Goal: Task Accomplishment & Management: Manage account settings

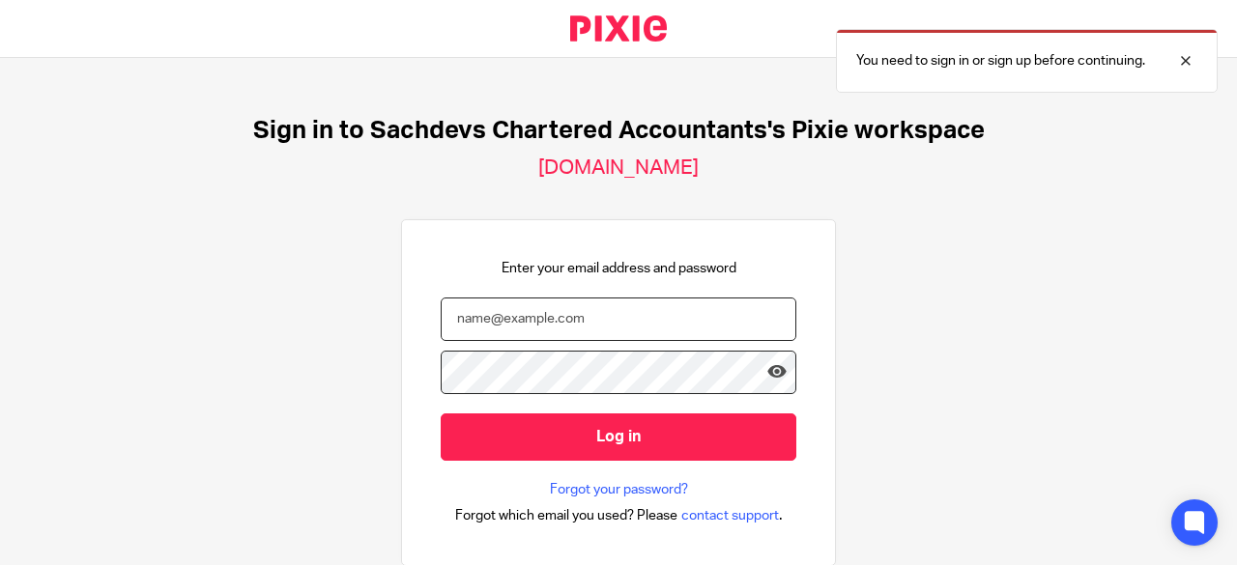
click at [602, 316] on input "email" at bounding box center [619, 319] width 356 height 43
type input "e"
type input "[PERSON_NAME][EMAIL_ADDRESS][DOMAIN_NAME]"
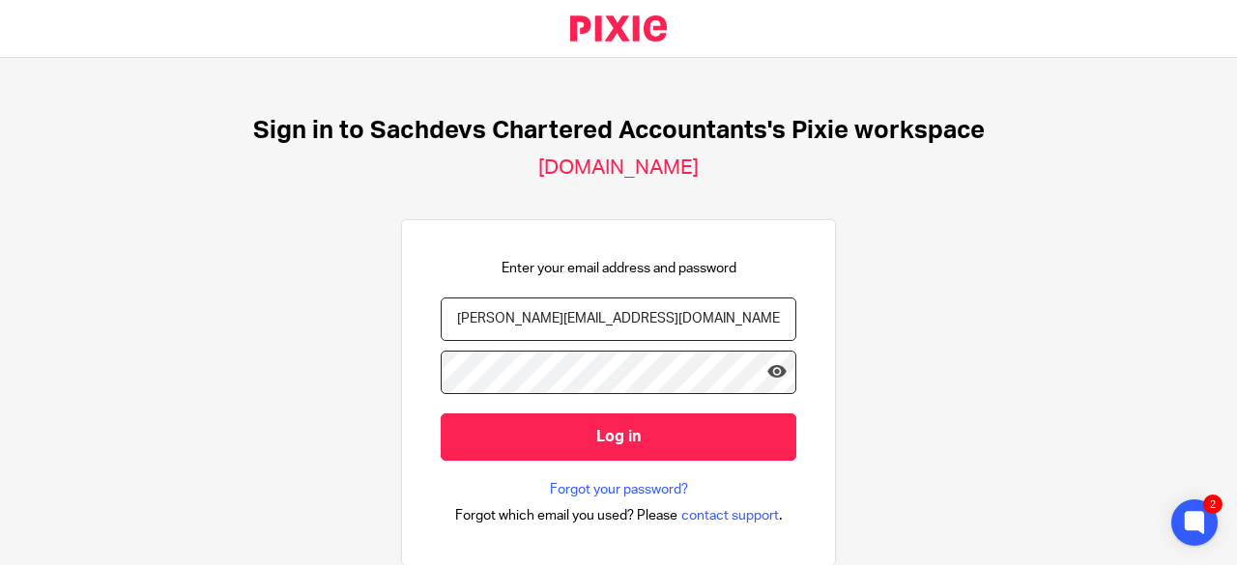
click at [441, 414] on input "Log in" at bounding box center [619, 437] width 356 height 47
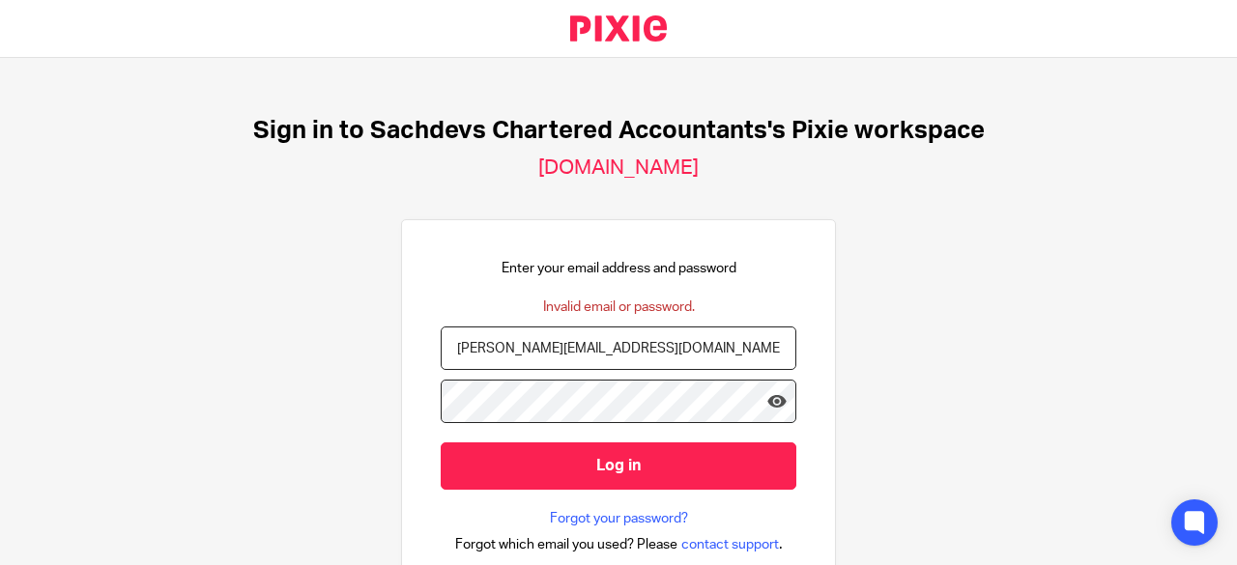
click at [643, 348] on input "deanna@sachevs-ca.com" at bounding box center [619, 348] width 356 height 43
click at [532, 350] on input "deanna@sachevs-ca.com" at bounding box center [619, 348] width 356 height 43
click at [527, 355] on input "deanna@sachevs-ca.com" at bounding box center [619, 348] width 356 height 43
click at [530, 345] on input "deanna@sachevs-ca.com" at bounding box center [619, 348] width 356 height 43
type input "deanna@sachdevs-ca.com"
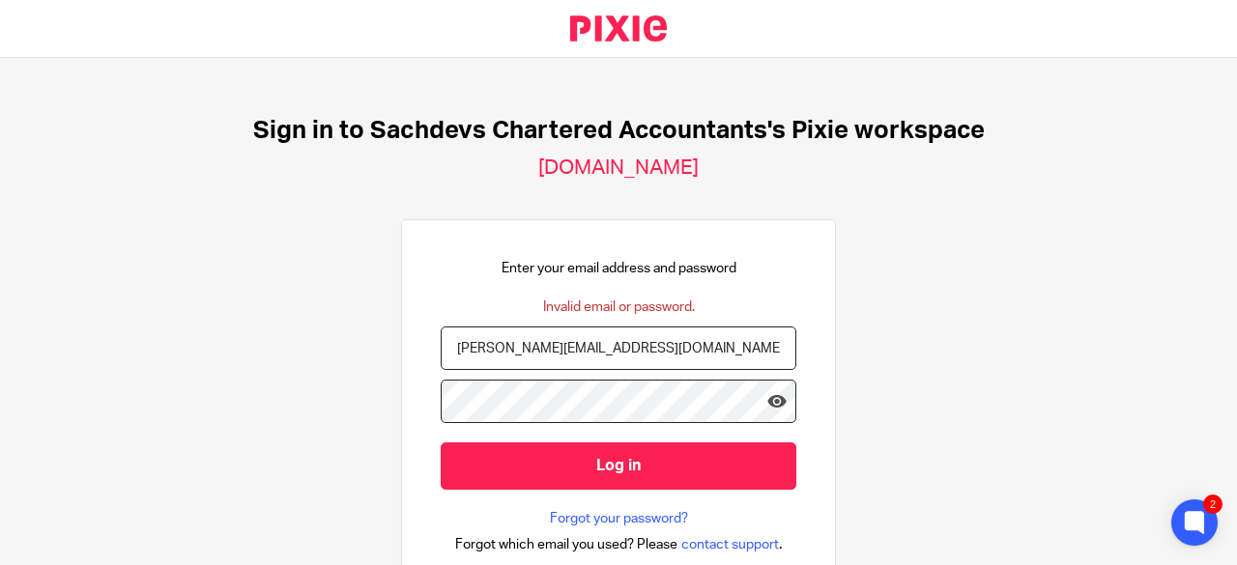
click at [441, 443] on input "Log in" at bounding box center [619, 466] width 356 height 47
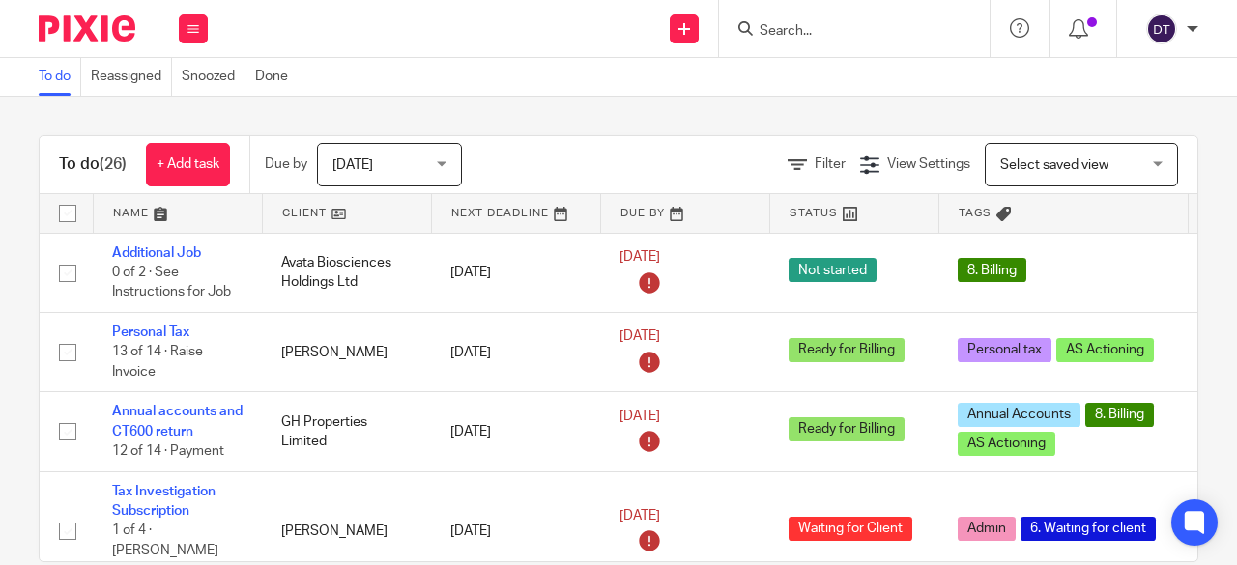
click at [777, 32] on input "Search" at bounding box center [844, 31] width 174 height 17
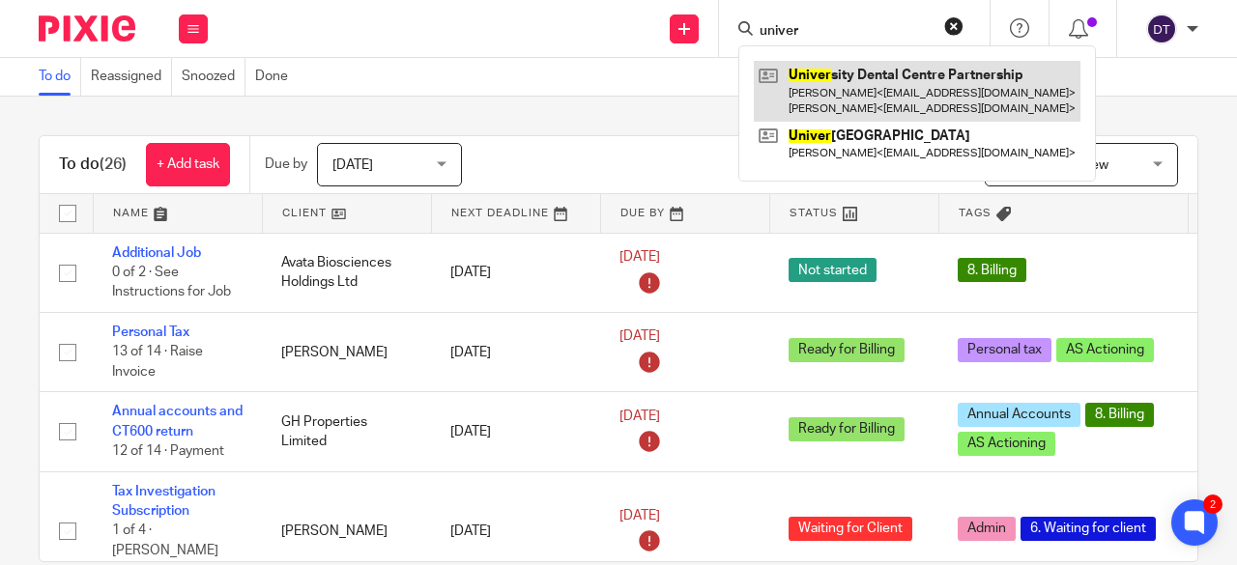
type input "univer"
click at [867, 91] on link at bounding box center [917, 91] width 327 height 60
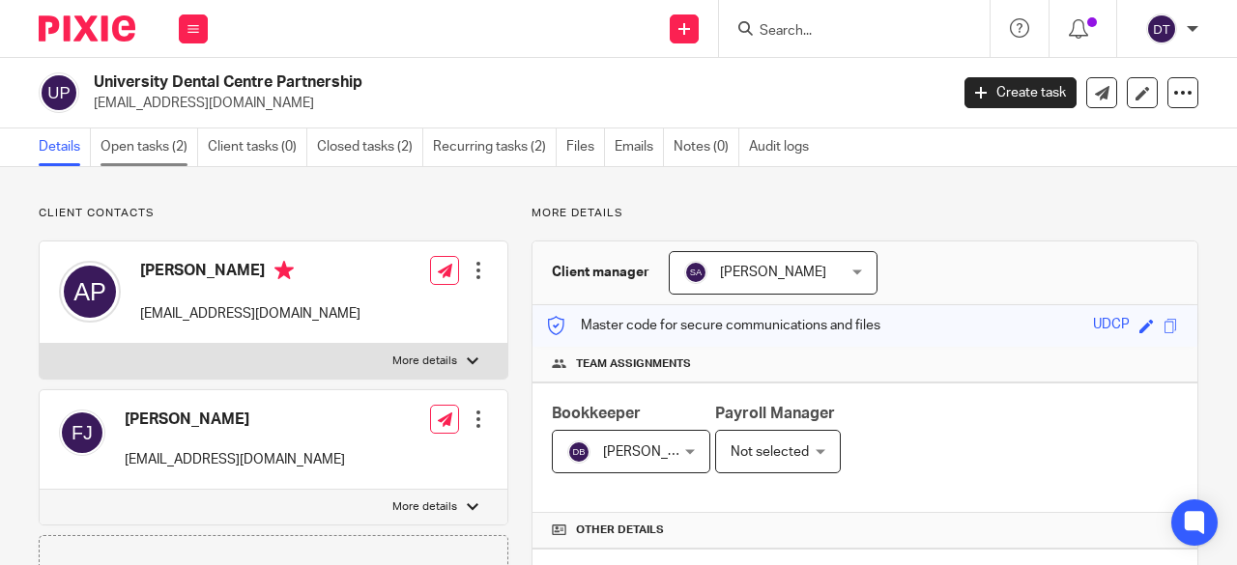
click at [176, 135] on link "Open tasks (2)" at bounding box center [149, 148] width 98 height 38
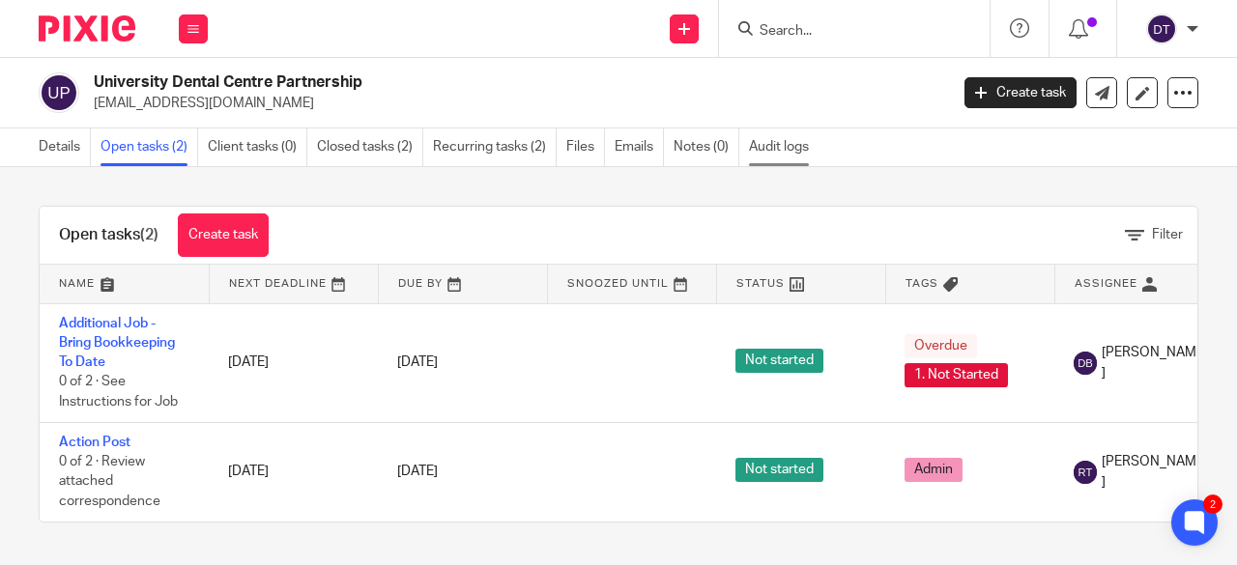
click at [784, 143] on link "Audit logs" at bounding box center [784, 148] width 70 height 38
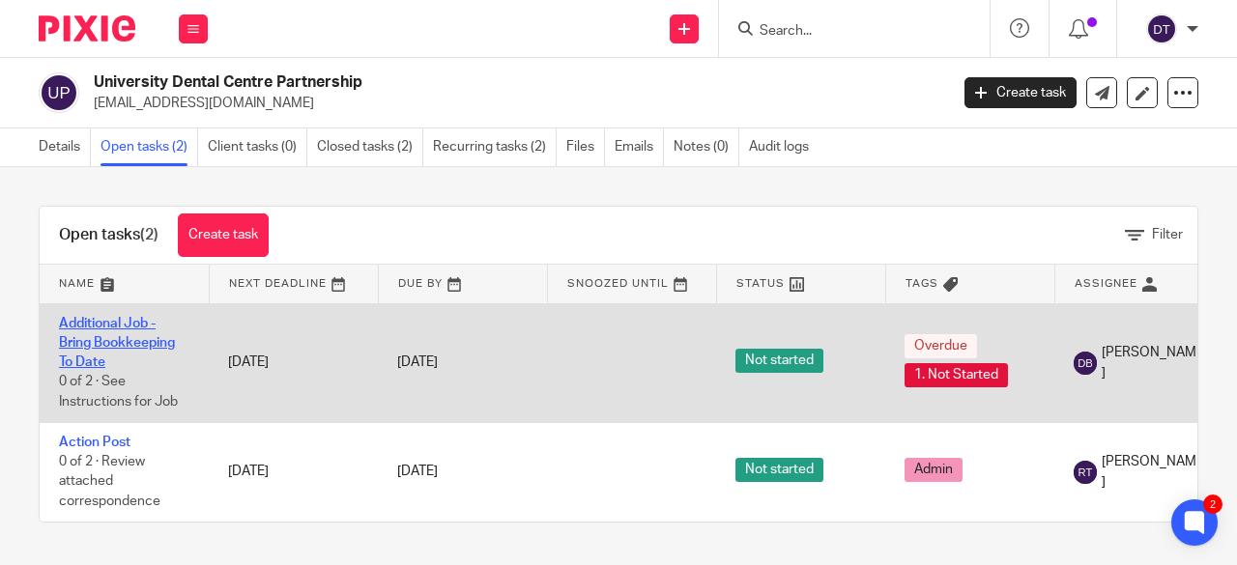
click at [86, 341] on link "Additional Job - Bring Bookkeeping To Date" at bounding box center [117, 343] width 116 height 53
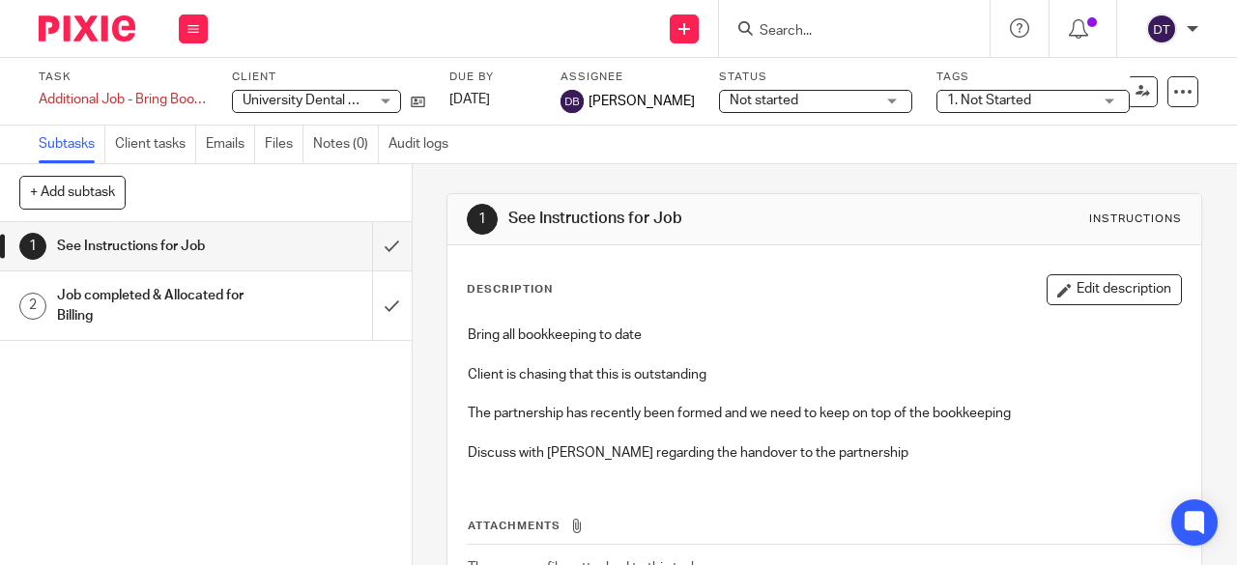
click at [961, 99] on span "1. Not Started" at bounding box center [989, 101] width 84 height 14
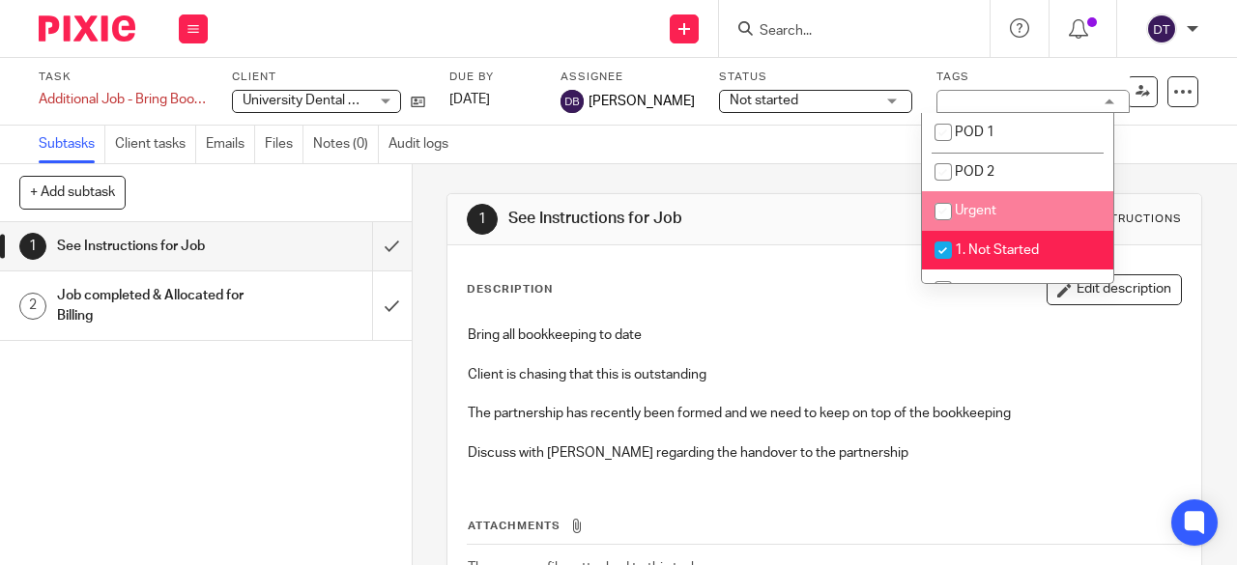
scroll to position [97, 0]
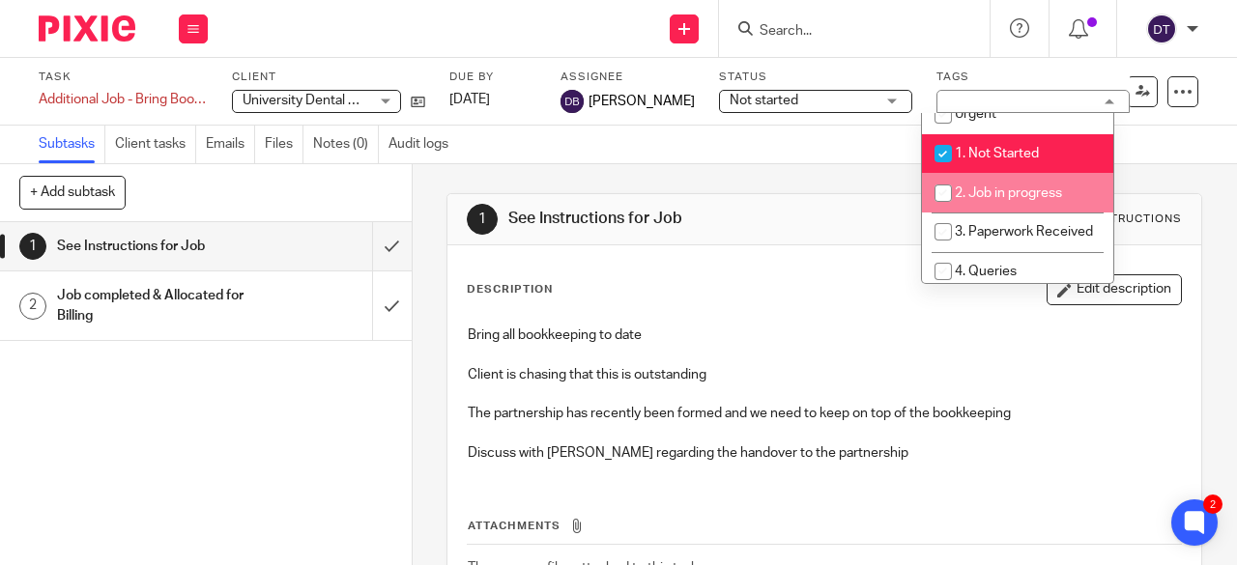
click at [1039, 202] on li "2. Job in progress" at bounding box center [1017, 193] width 191 height 40
checkbox input "true"
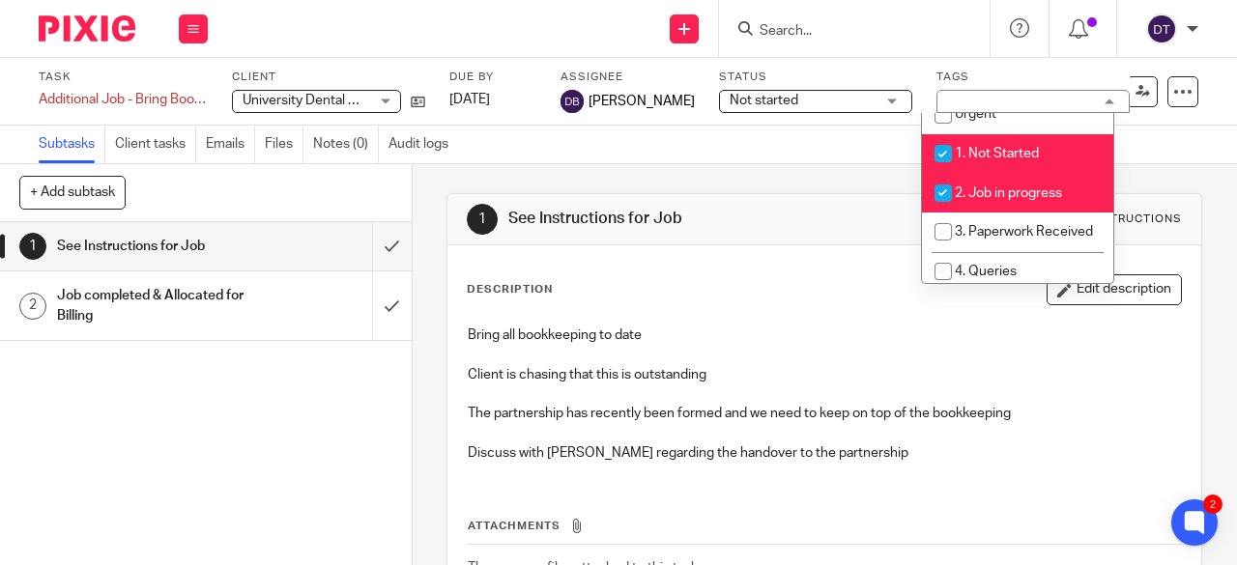
click at [939, 157] on input "checkbox" at bounding box center [943, 153] width 37 height 37
checkbox input "false"
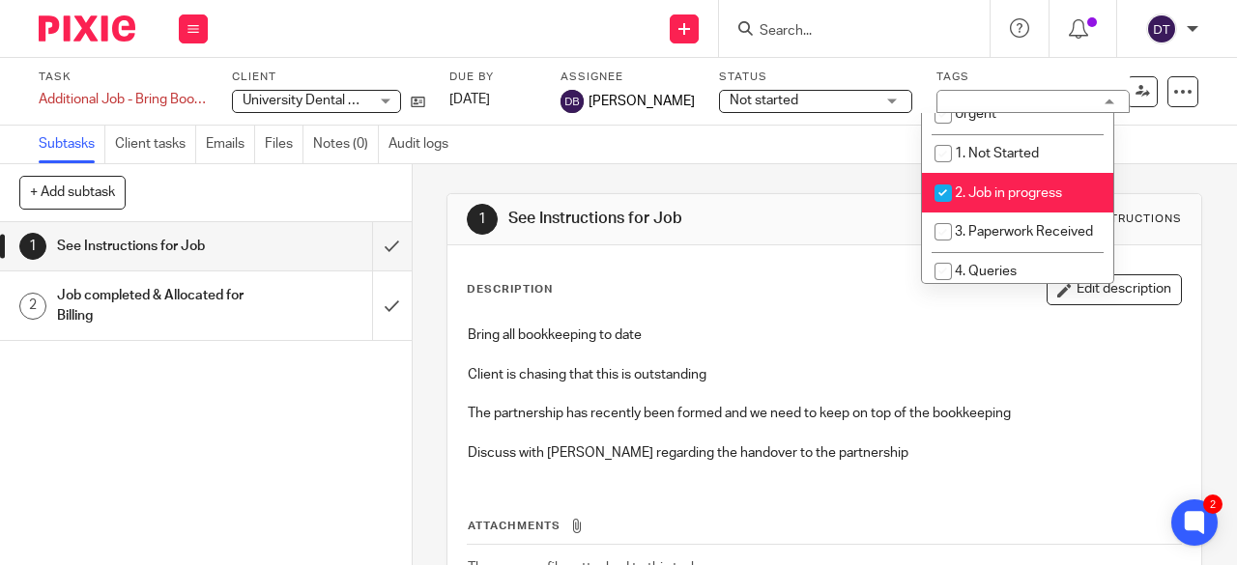
click at [852, 167] on div "1 See Instructions for Job Instructions Description Edit description Bring all …" at bounding box center [824, 438] width 756 height 548
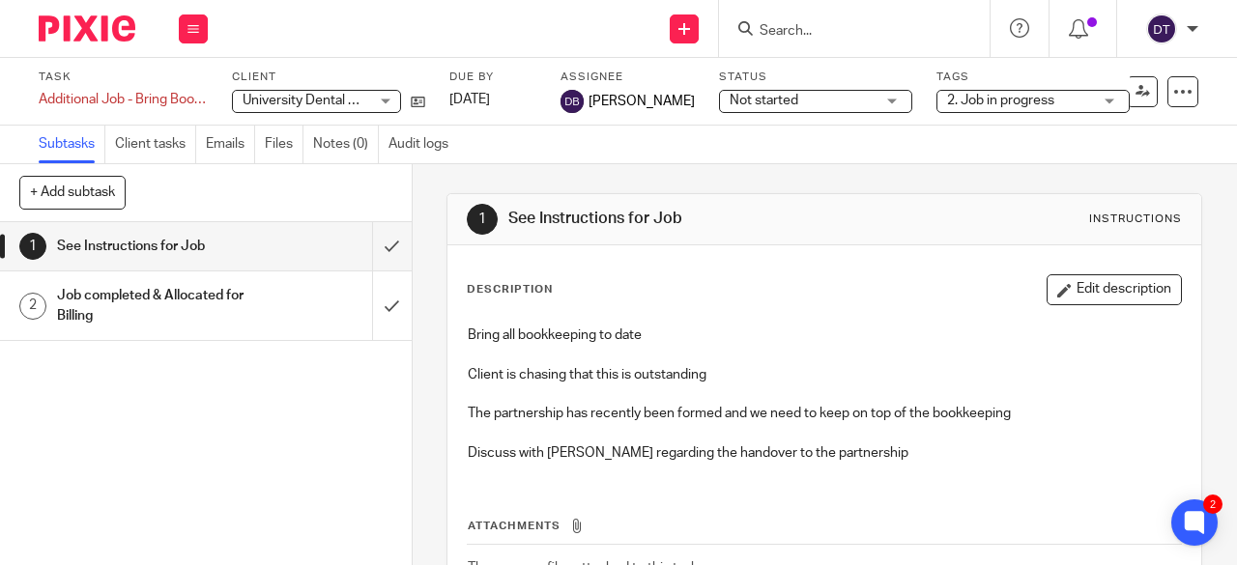
click at [795, 157] on div "Subtasks Client tasks Emails Files Notes (0) Audit logs" at bounding box center [618, 145] width 1237 height 39
click at [195, 34] on icon at bounding box center [193, 29] width 12 height 12
click at [192, 85] on link "Work" at bounding box center [184, 90] width 34 height 14
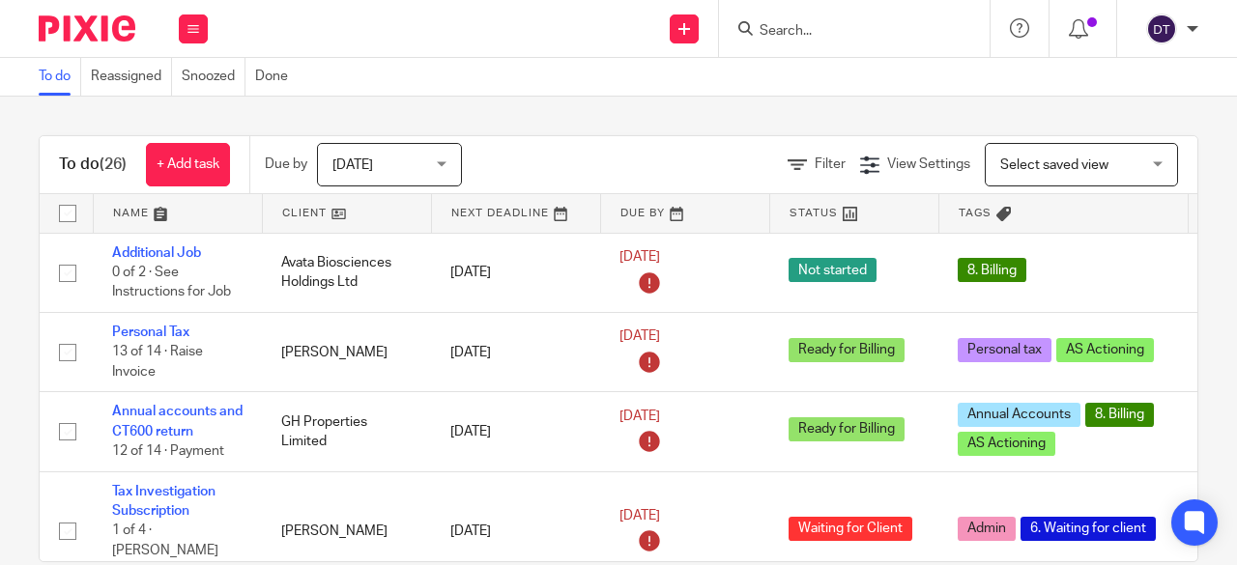
click at [787, 29] on input "Search" at bounding box center [844, 31] width 174 height 17
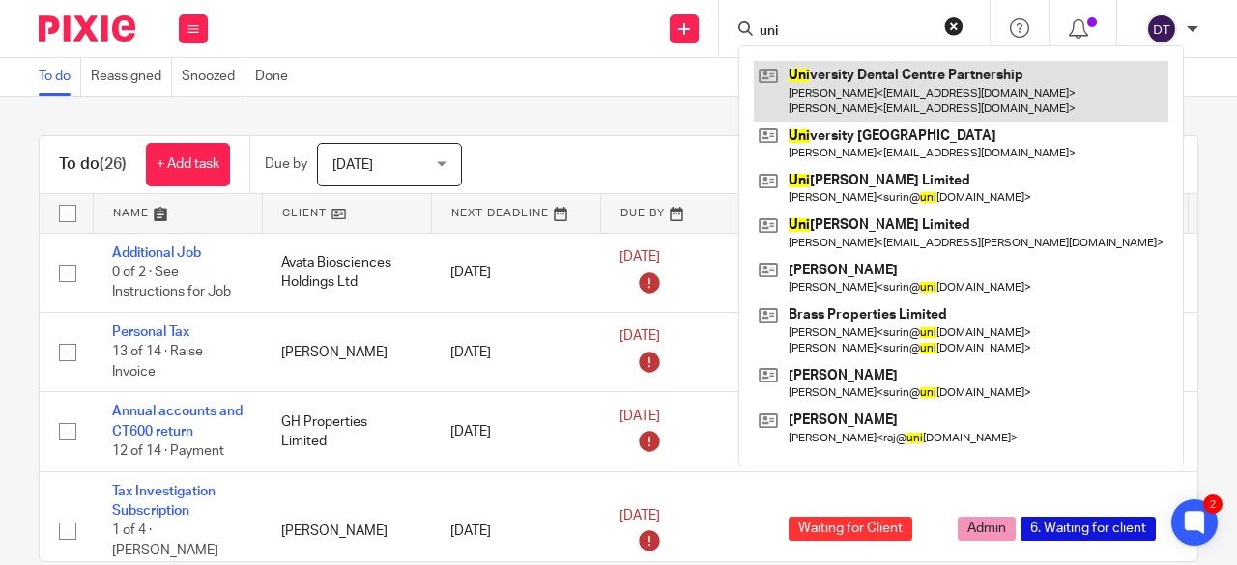
type input "uni"
click at [893, 98] on link at bounding box center [961, 91] width 414 height 60
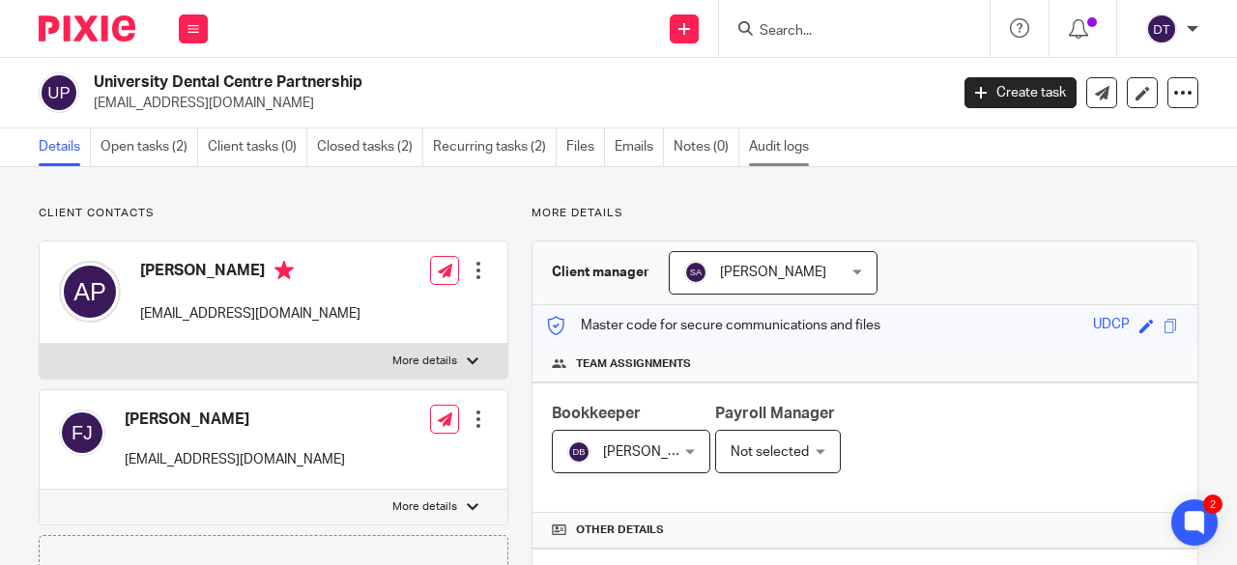
click at [792, 150] on link "Audit logs" at bounding box center [784, 148] width 70 height 38
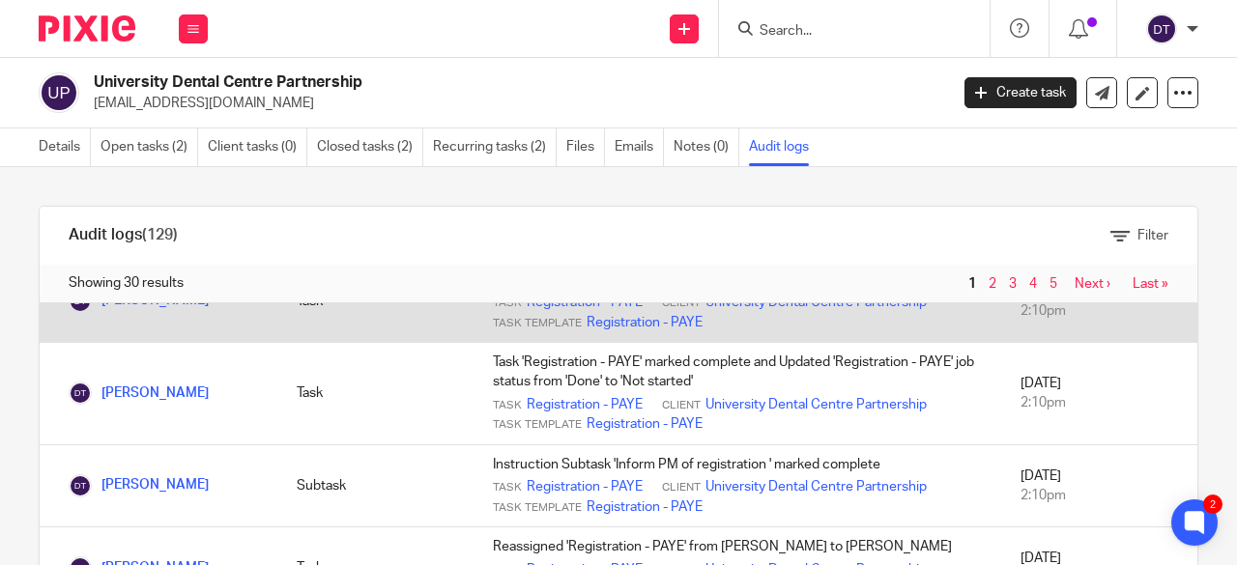
scroll to position [1063, 0]
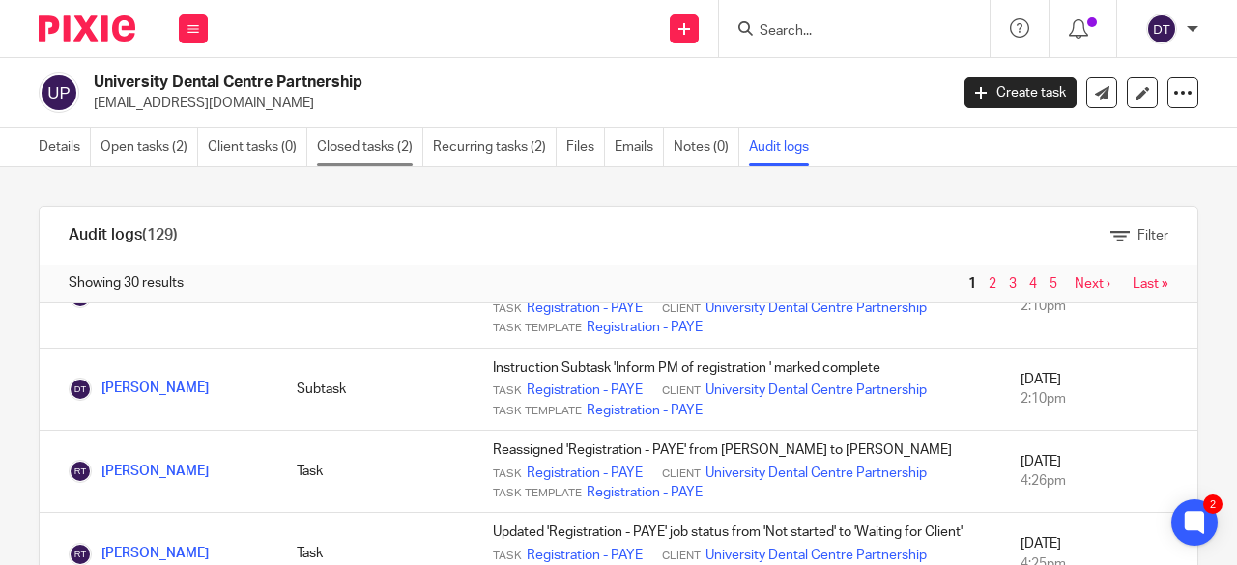
click at [384, 159] on link "Closed tasks (2)" at bounding box center [370, 148] width 106 height 38
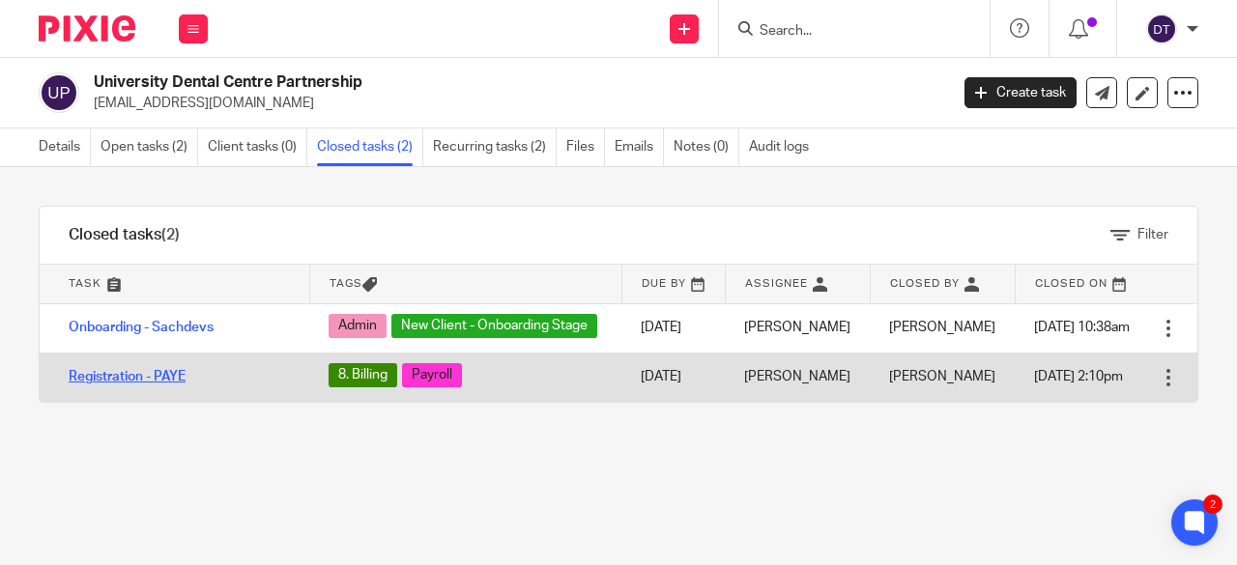
click at [84, 384] on link "Registration - PAYE" at bounding box center [127, 377] width 117 height 14
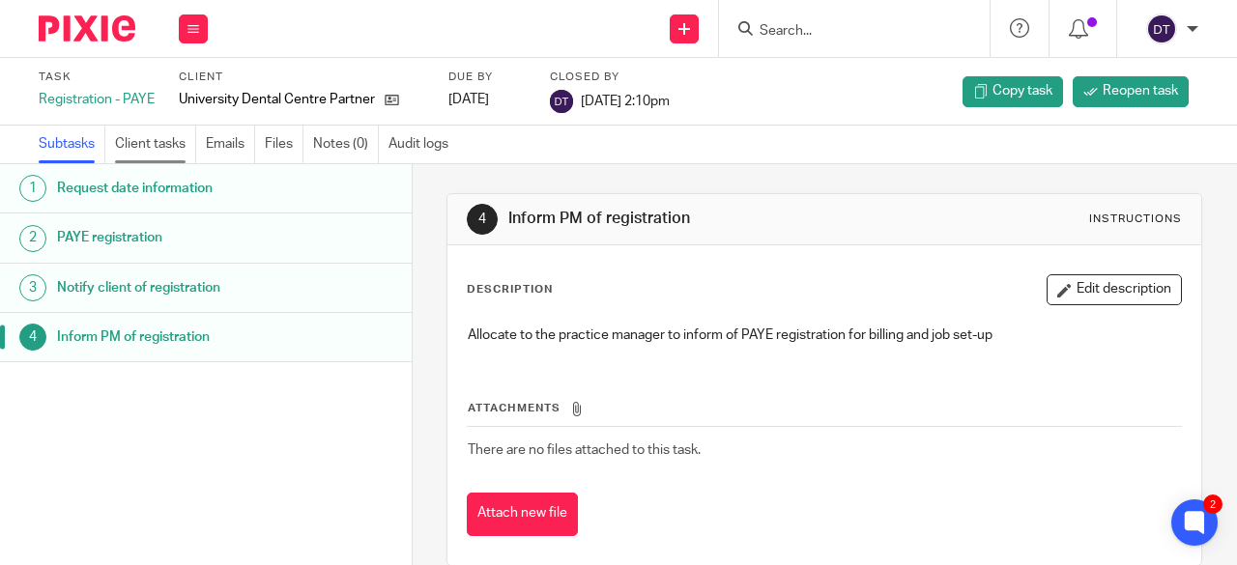
click at [176, 148] on link "Client tasks" at bounding box center [155, 145] width 81 height 38
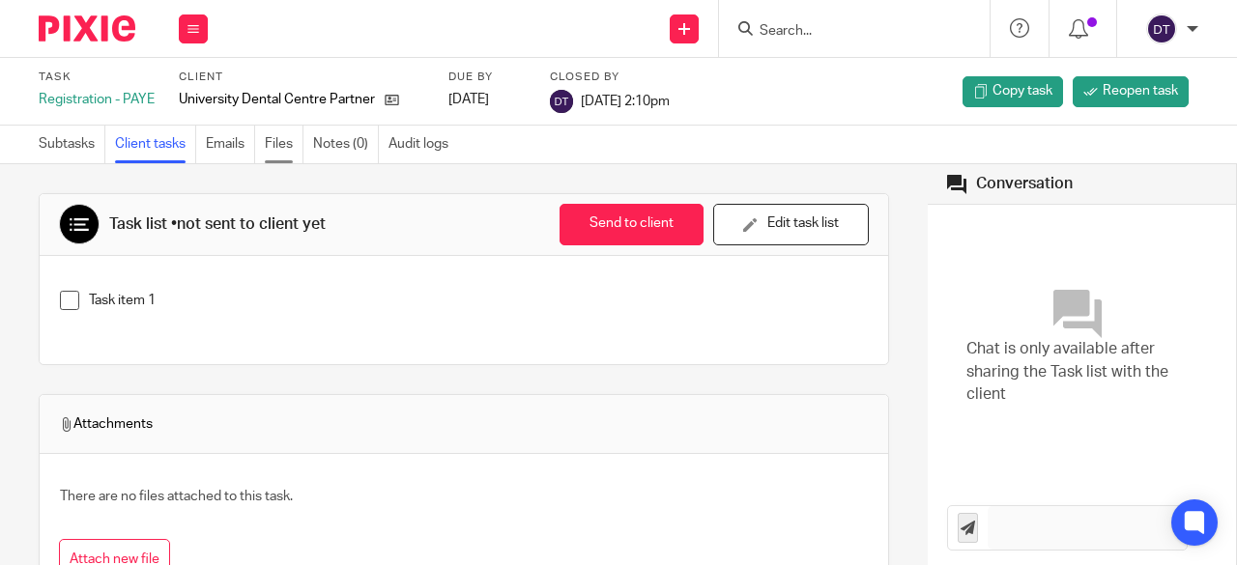
click at [276, 140] on link "Files" at bounding box center [284, 145] width 39 height 38
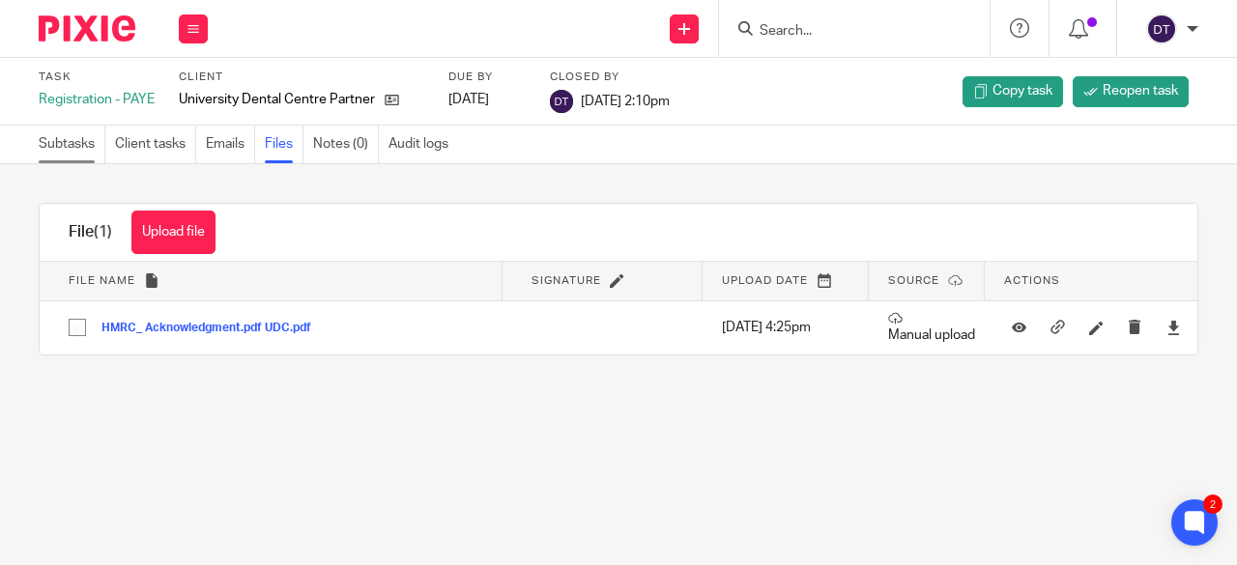
click at [84, 137] on link "Subtasks" at bounding box center [72, 145] width 67 height 38
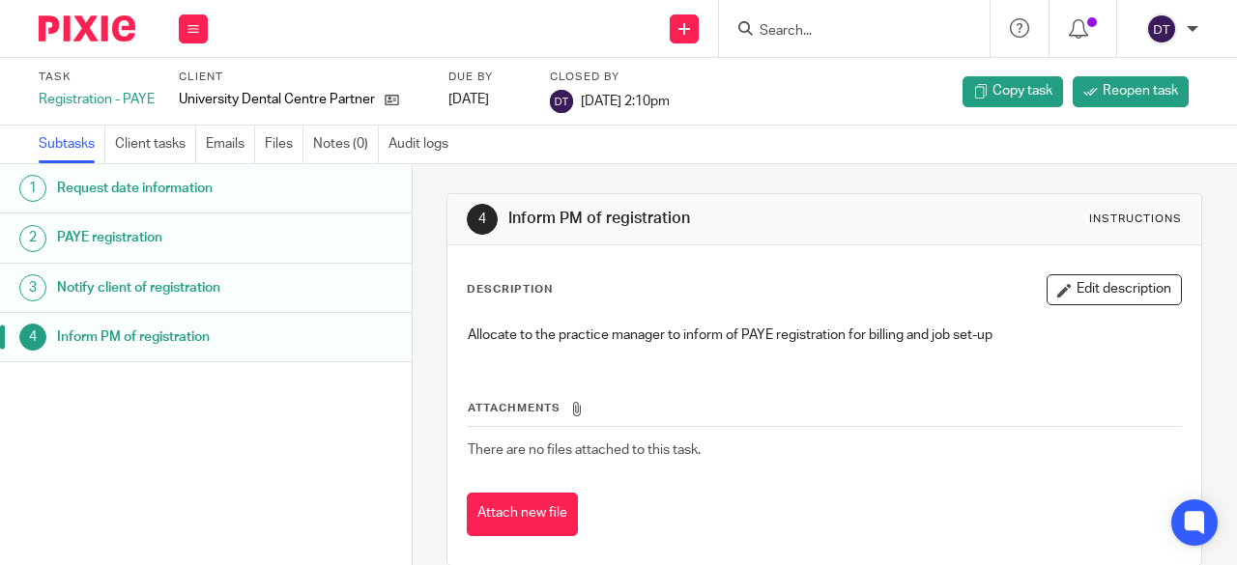
click at [292, 146] on link "Files" at bounding box center [284, 145] width 39 height 38
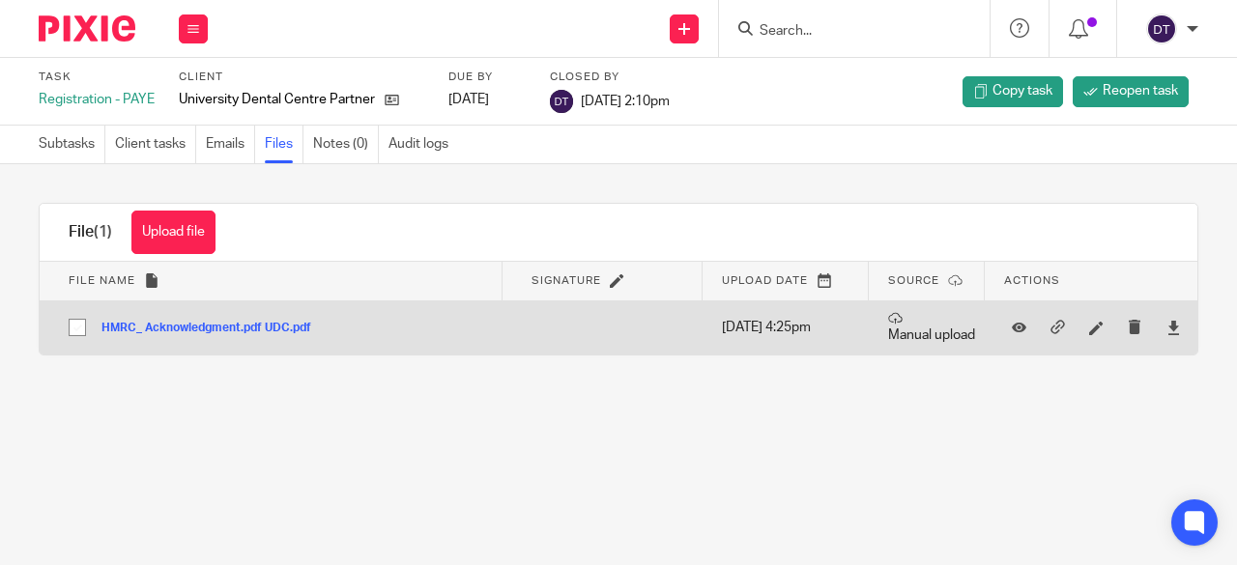
click at [240, 324] on button "HMRC_ Acknowledgment.pdf UDC.pdf" at bounding box center [213, 329] width 224 height 14
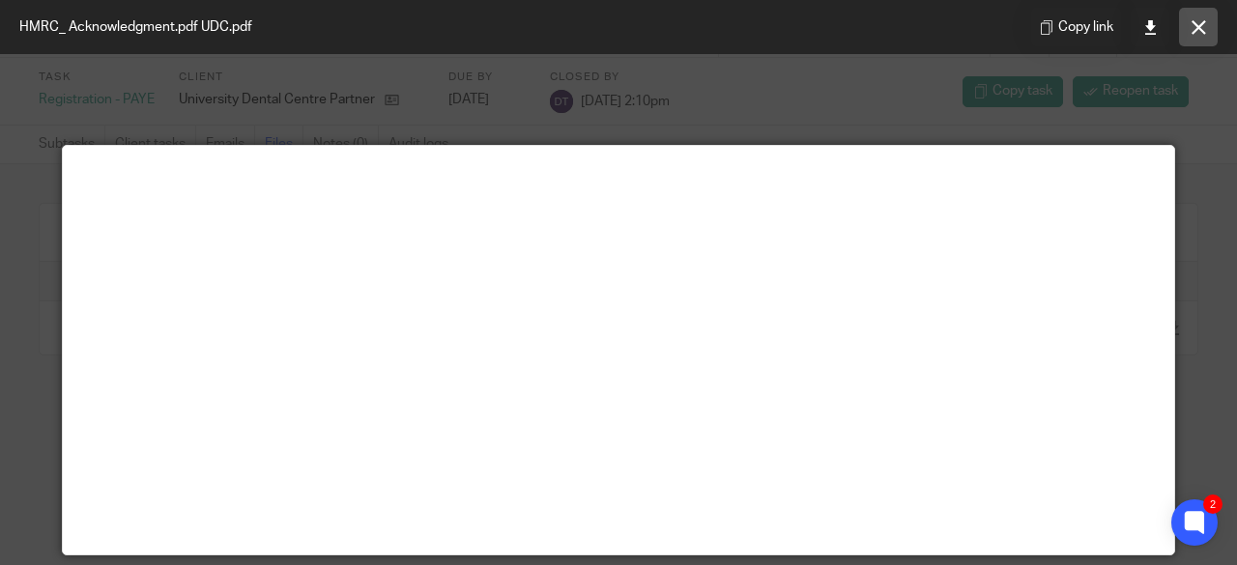
click at [1196, 33] on button at bounding box center [1198, 27] width 39 height 39
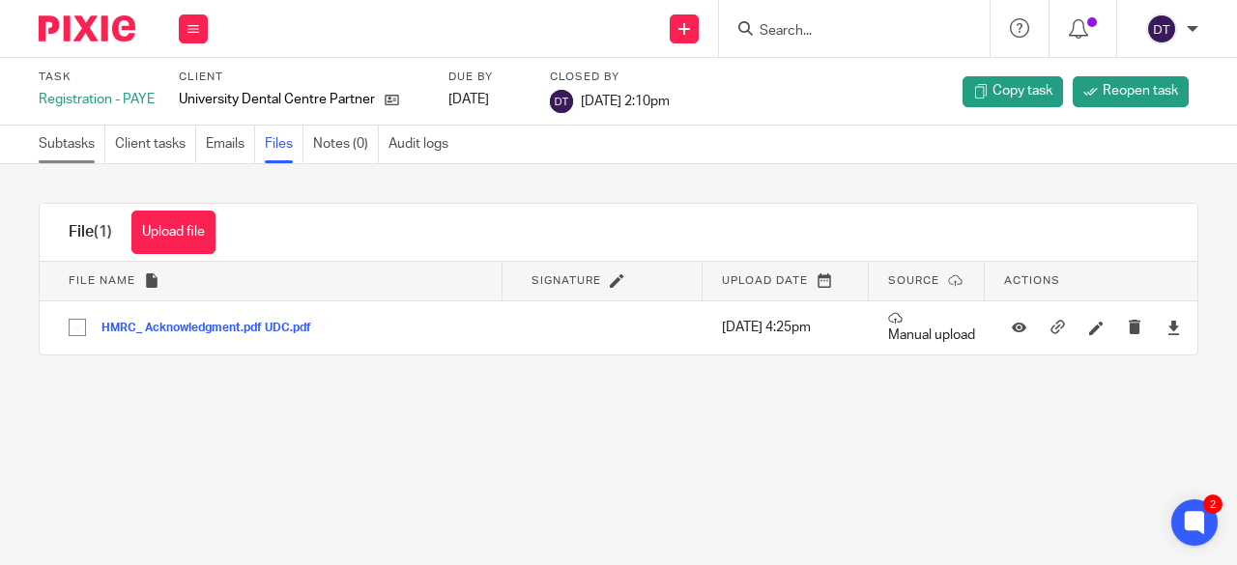
click at [84, 149] on link "Subtasks" at bounding box center [72, 145] width 67 height 38
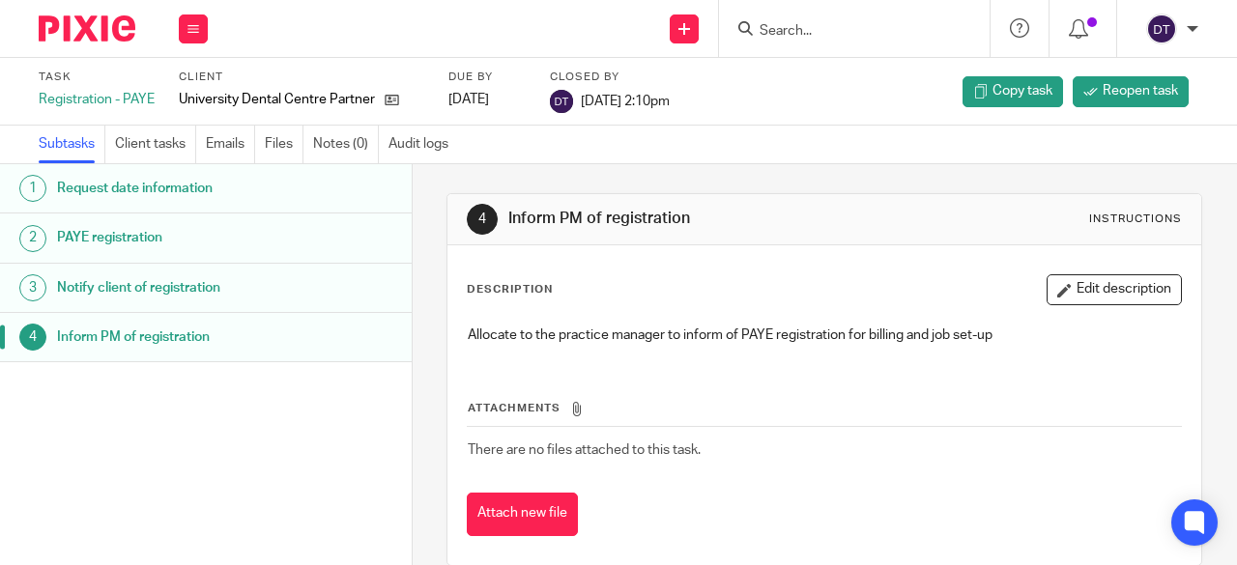
click at [104, 339] on h1 "Inform PM of registration" at bounding box center [168, 337] width 223 height 29
click at [106, 291] on h1 "Notify client of registration" at bounding box center [168, 287] width 223 height 29
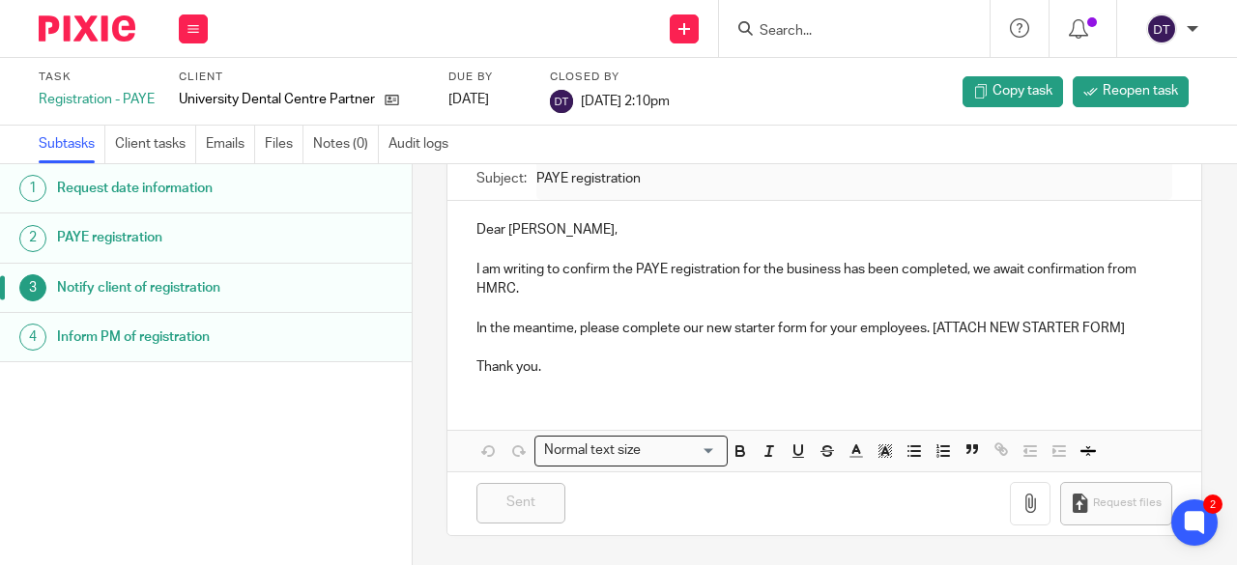
scroll to position [93, 0]
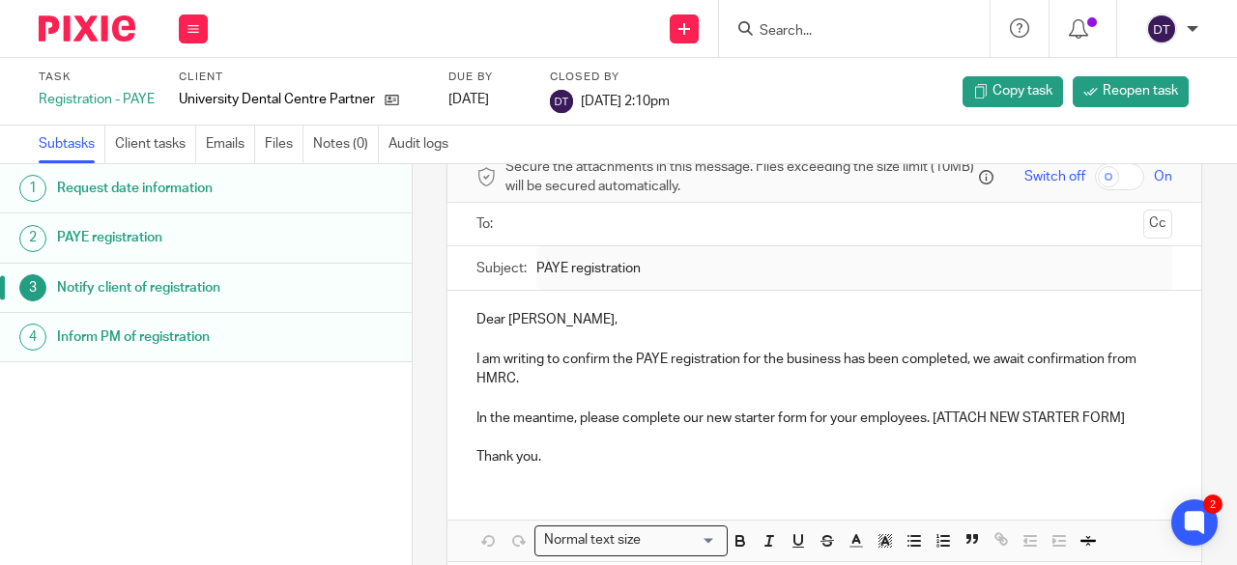
click at [178, 24] on div "Work Email Clients Team Reports Settings" at bounding box center [193, 28] width 68 height 57
click at [186, 234] on link "Settings" at bounding box center [192, 232] width 51 height 14
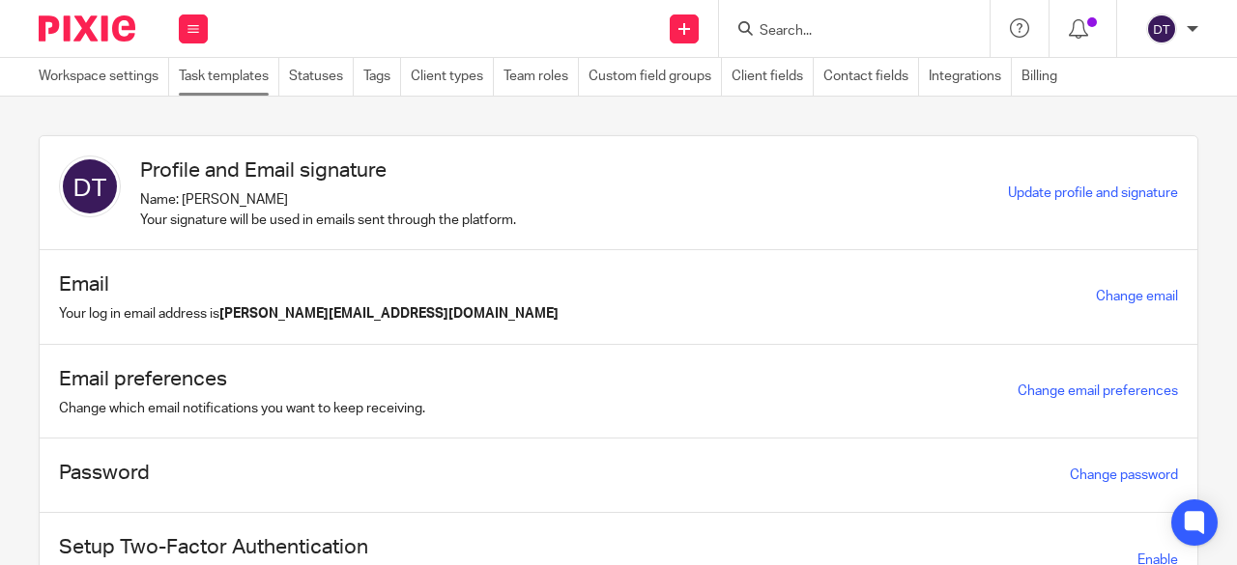
click at [205, 76] on link "Task templates" at bounding box center [229, 77] width 100 height 38
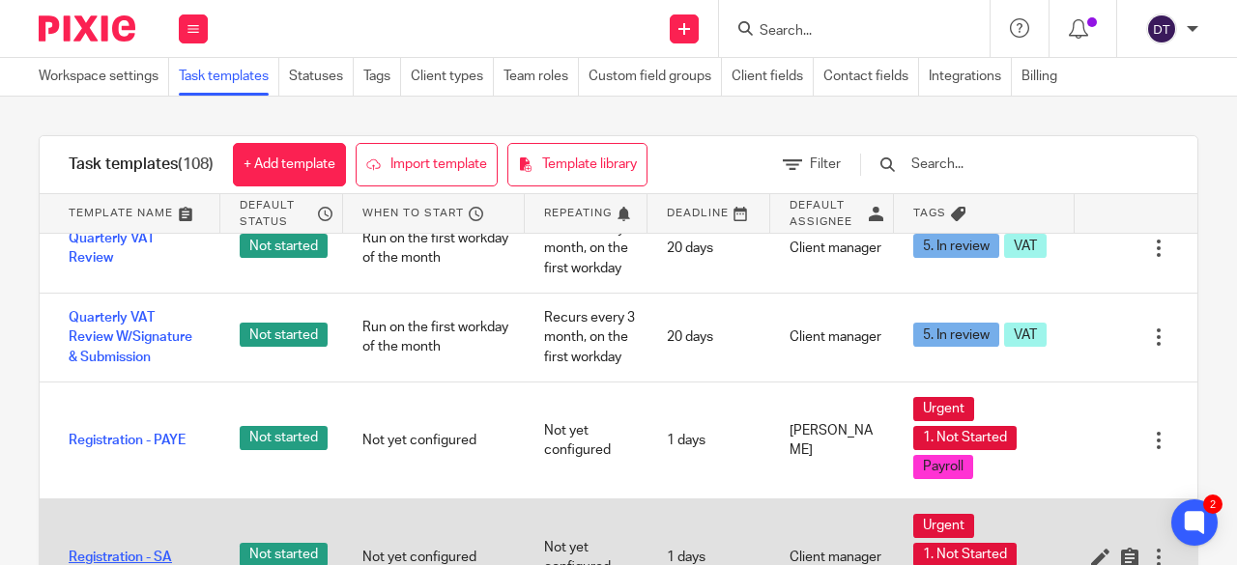
scroll to position [5507, 0]
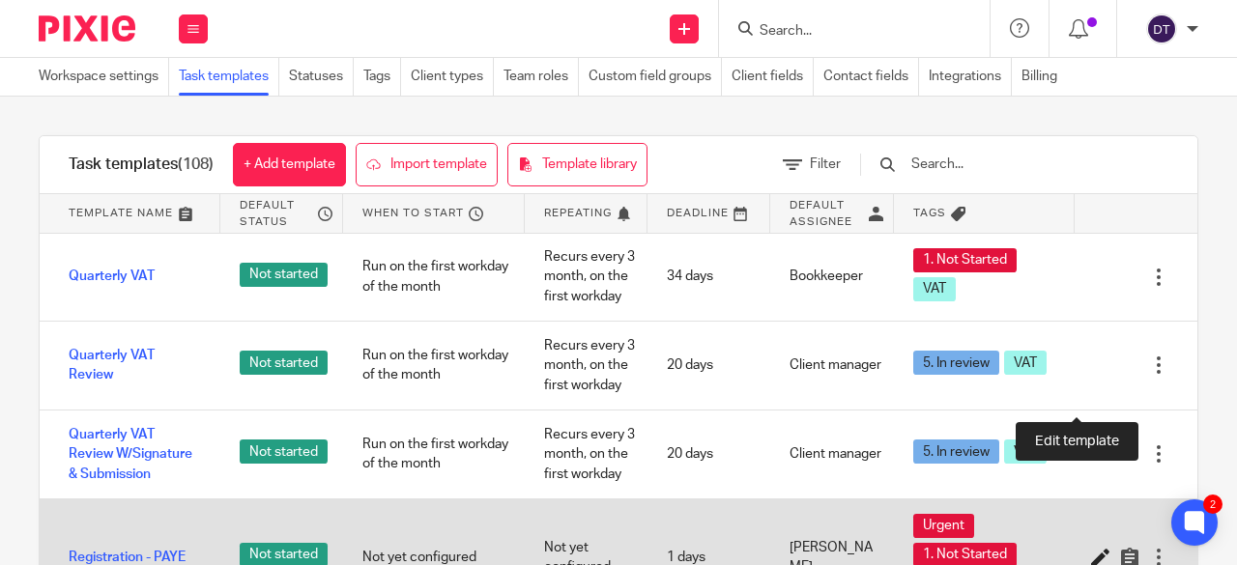
click at [1091, 548] on icon at bounding box center [1100, 557] width 19 height 19
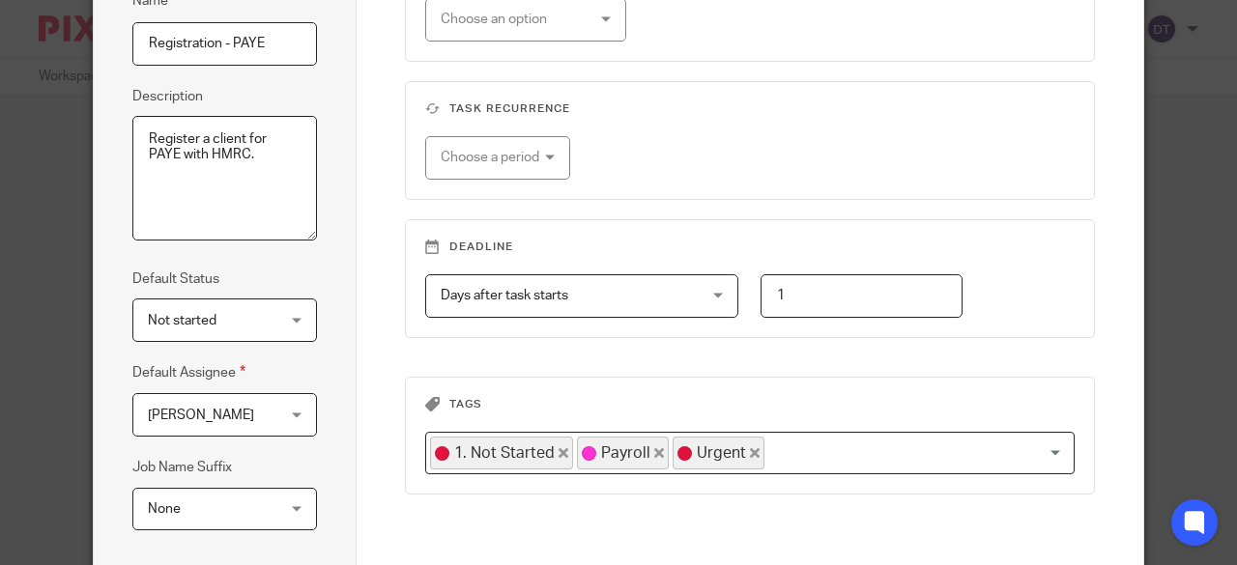
scroll to position [378, 0]
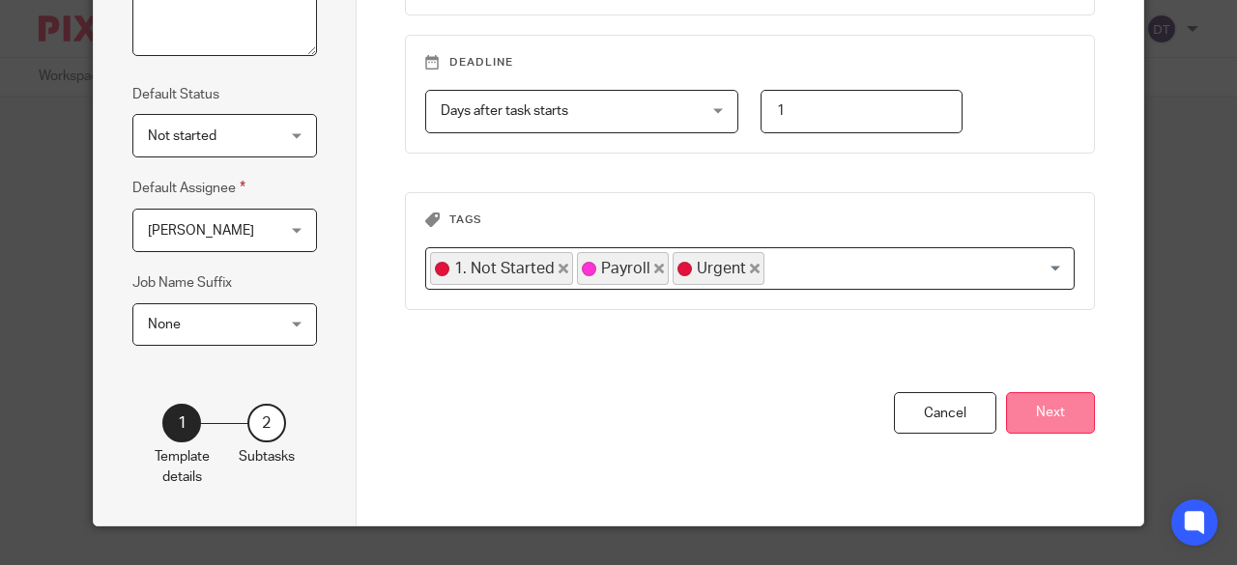
click at [1072, 406] on button "Next" at bounding box center [1050, 413] width 89 height 42
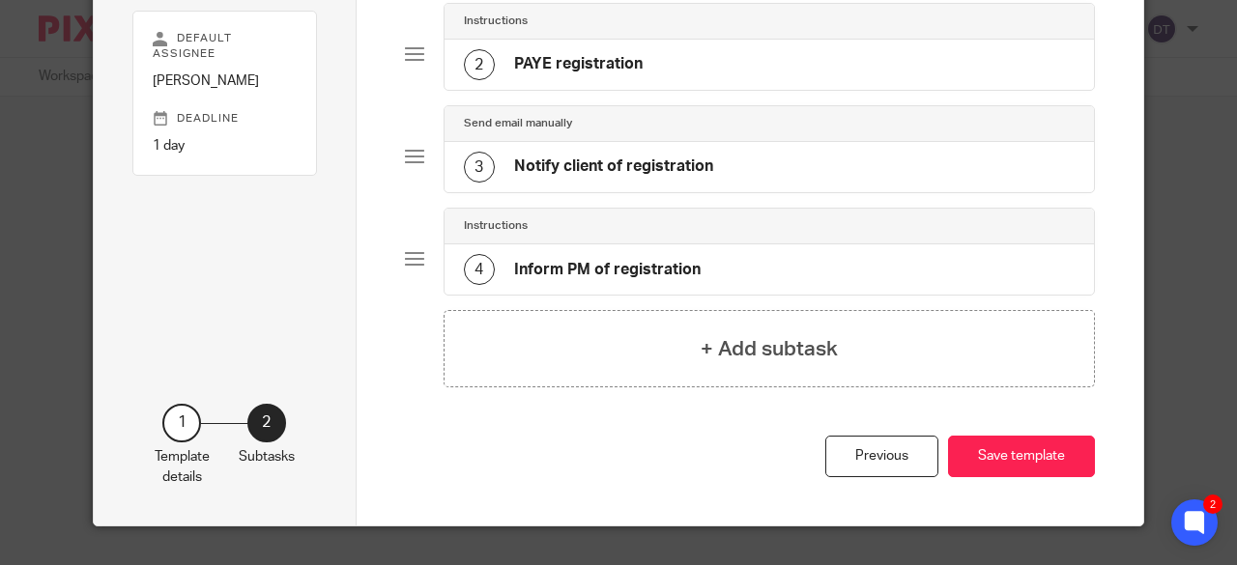
scroll to position [0, 0]
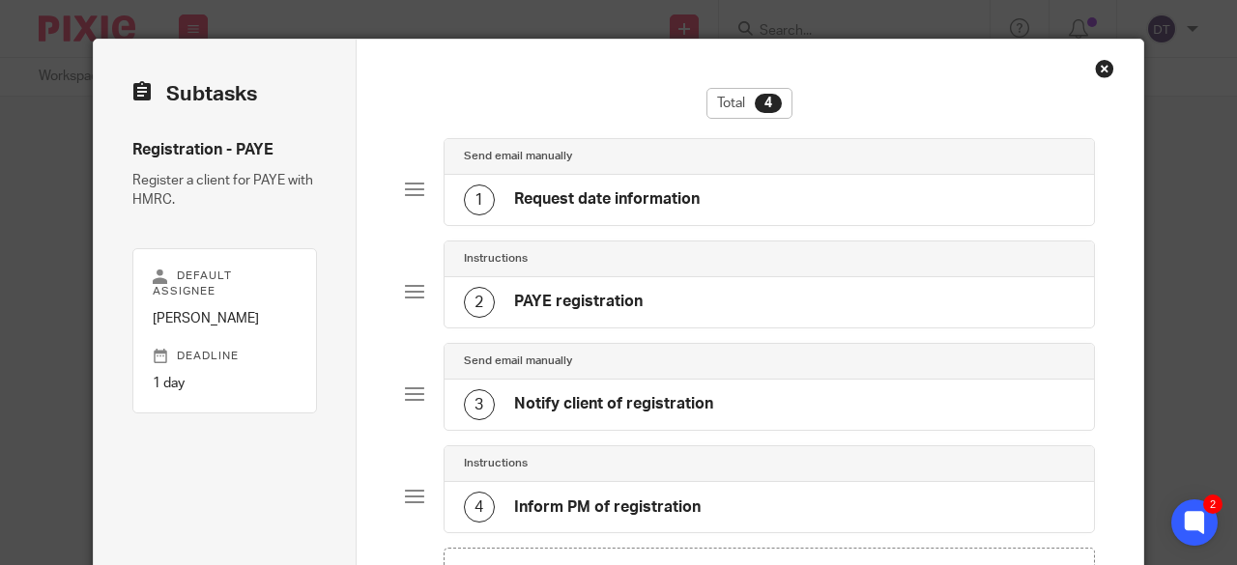
click at [626, 301] on h4 "PAYE registration" at bounding box center [578, 302] width 129 height 20
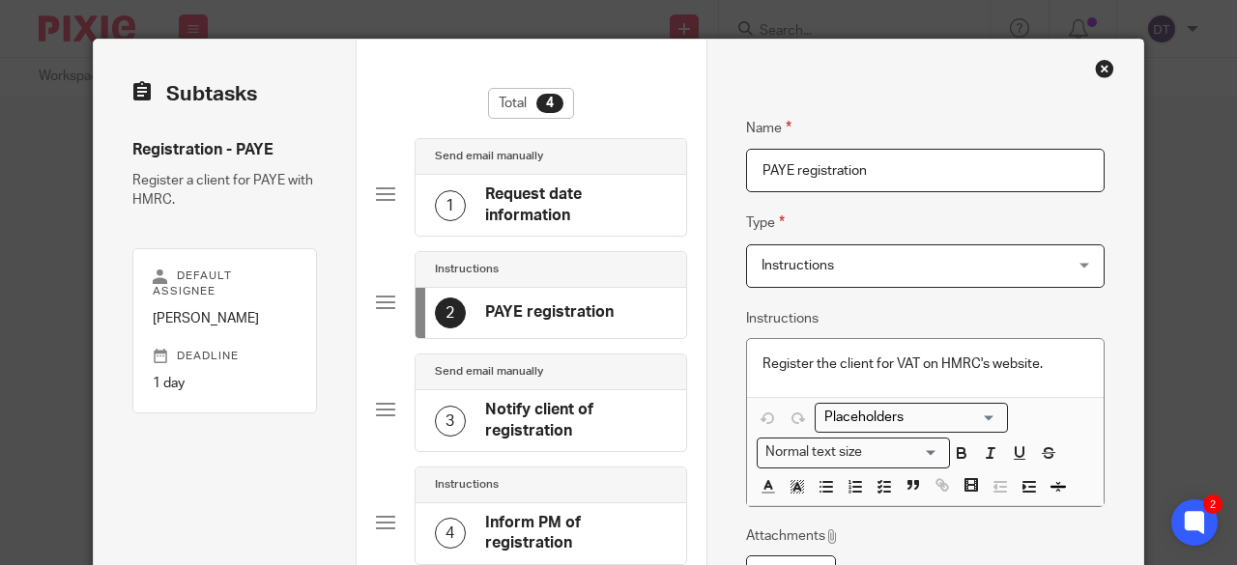
scroll to position [97, 0]
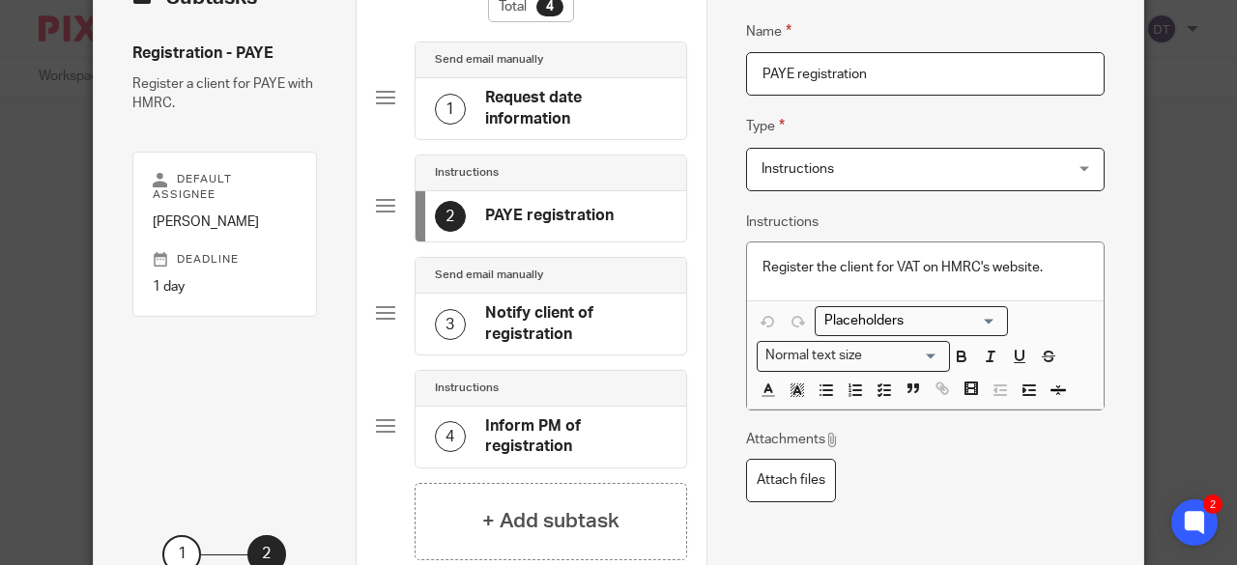
click at [519, 310] on h4 "Notify client of registration" at bounding box center [576, 324] width 182 height 42
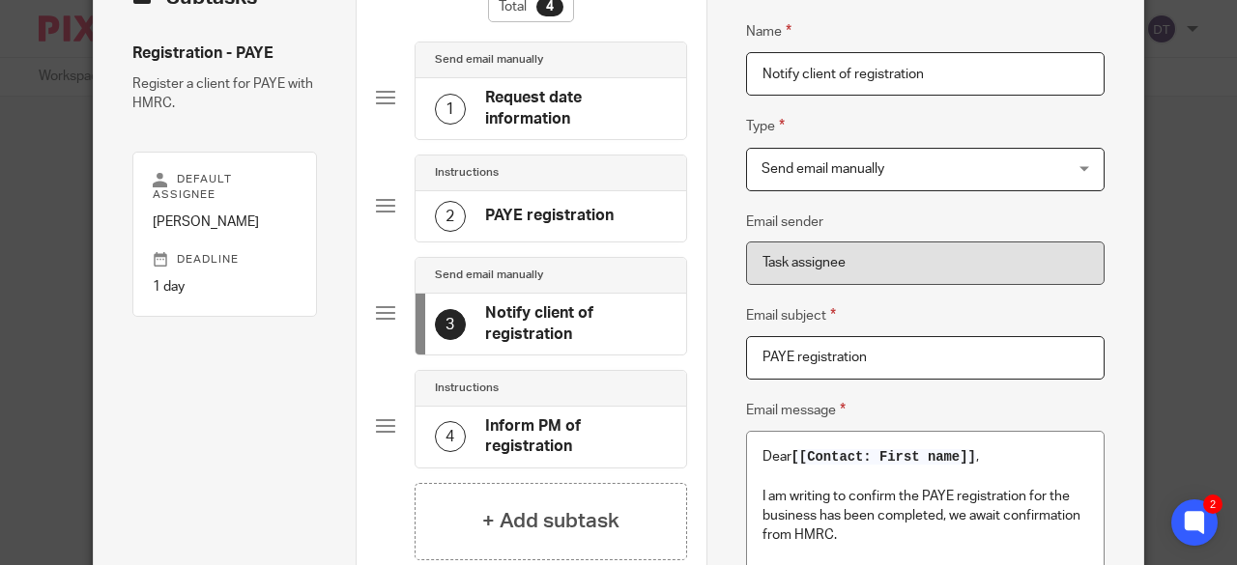
scroll to position [386, 0]
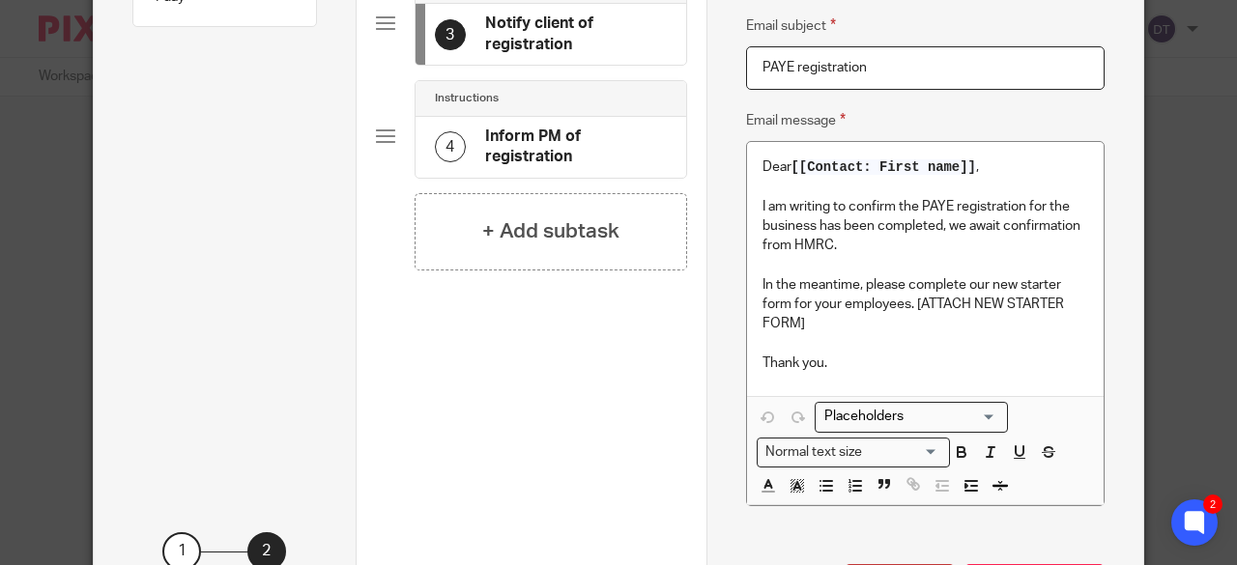
click at [877, 247] on p "I am writing to confirm the PAYE registration for the business has been complet…" at bounding box center [925, 226] width 327 height 59
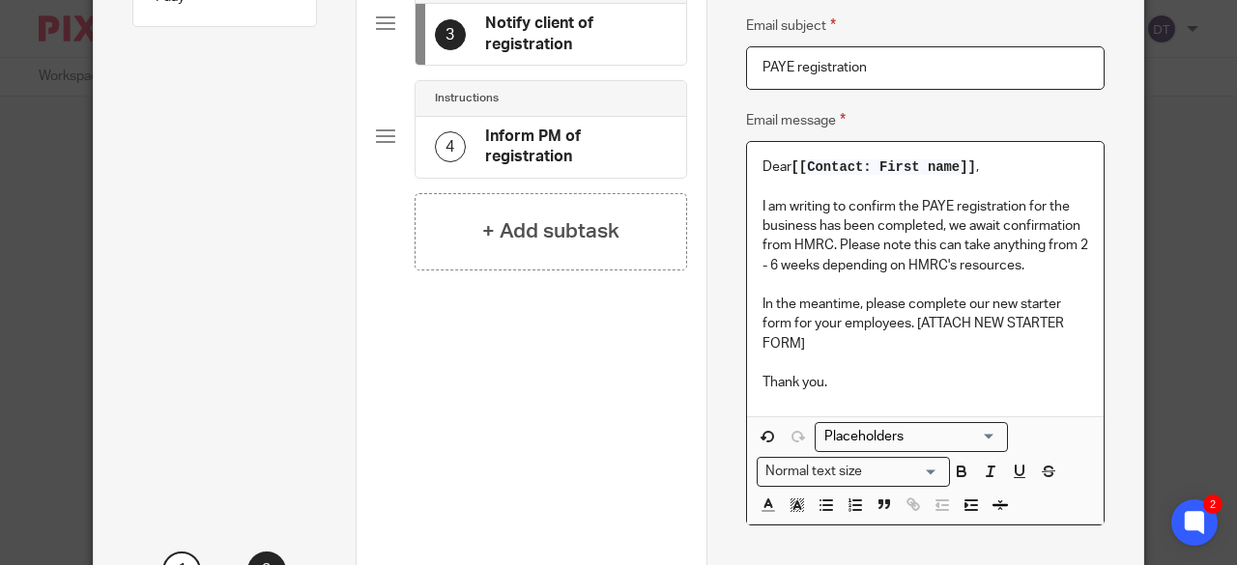
click at [1000, 222] on p "I am writing to confirm the PAYE registration for the business has been complet…" at bounding box center [925, 236] width 327 height 78
click at [998, 222] on p "I am writing to confirm the PAYE registration for the business has been complet…" at bounding box center [925, 236] width 327 height 78
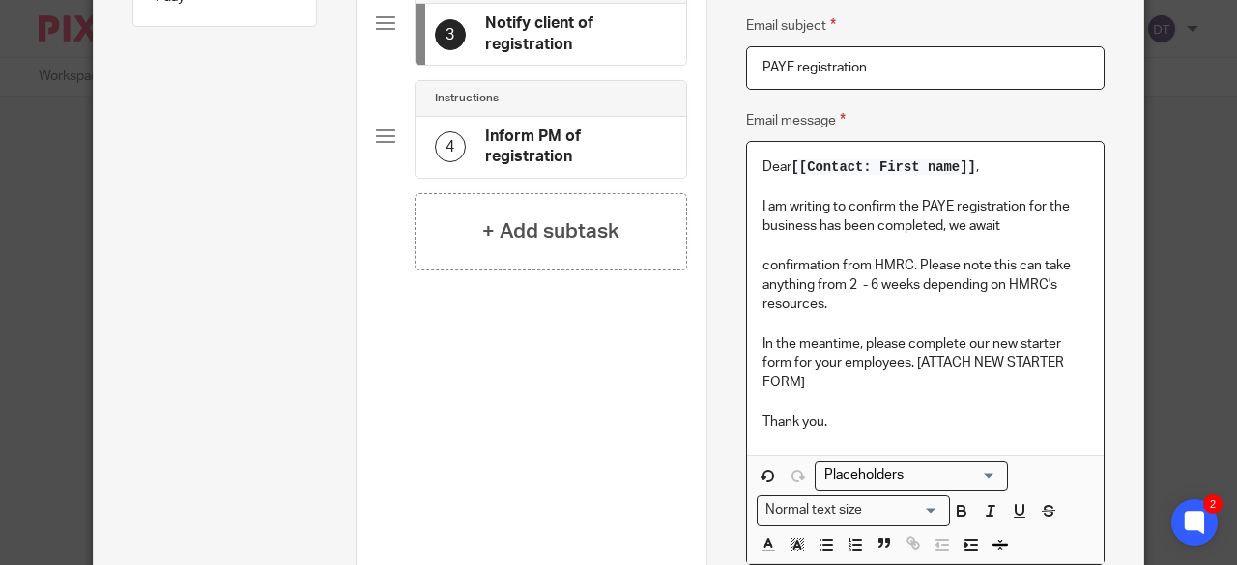
click at [1010, 219] on p "I am writing to confirm the PAYE registration for the business has been complet…" at bounding box center [925, 217] width 327 height 40
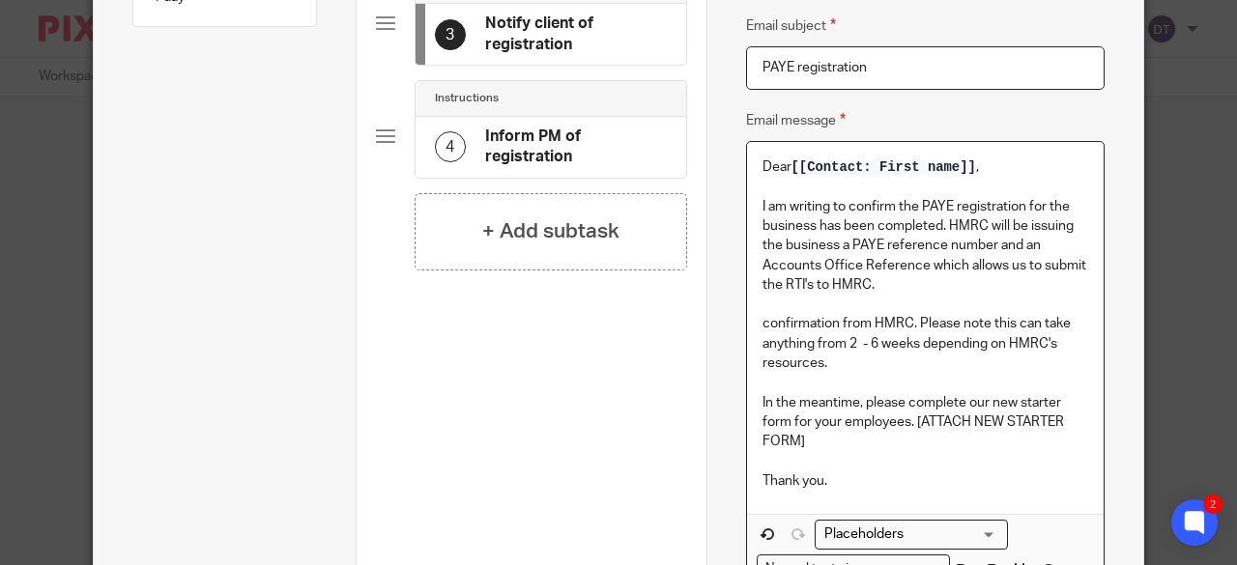
drag, startPoint x: 912, startPoint y: 320, endPoint x: 918, endPoint y: 360, distance: 41.0
click at [918, 360] on p "confirmation from HMRC. Please note this can take anything from 2 - 6 weeks dep…" at bounding box center [925, 343] width 327 height 59
copy p "Please note this can take anything from 2 - 6 weeks depending on HMRC's resourc…"
click at [930, 278] on p "I am writing to confirm the PAYE registration for the business has been complet…" at bounding box center [925, 246] width 327 height 98
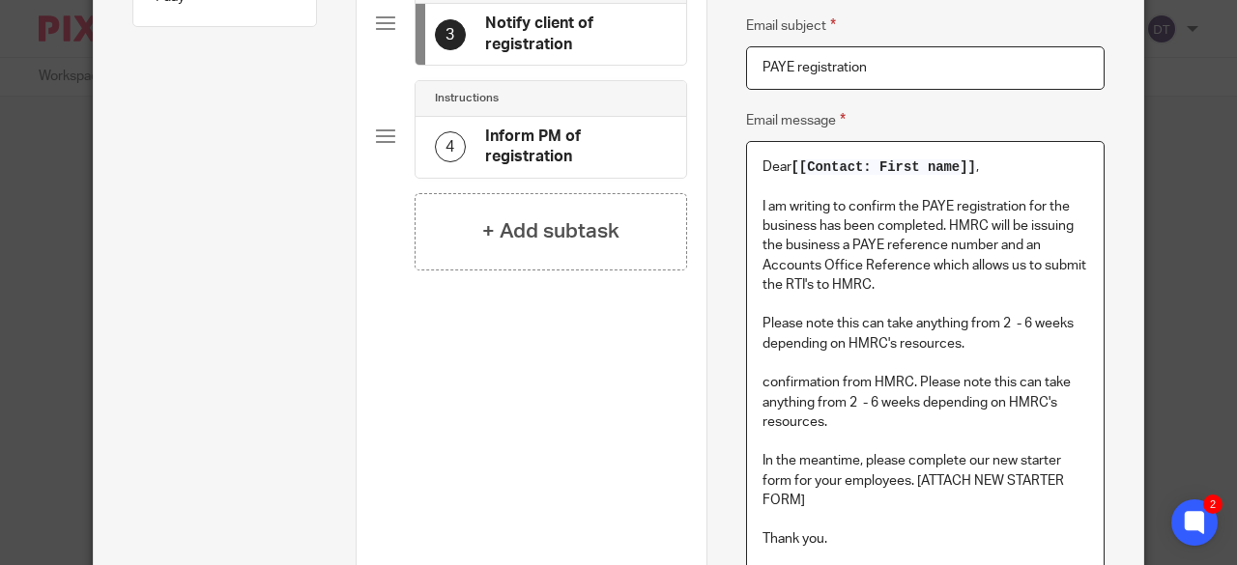
drag, startPoint x: 842, startPoint y: 422, endPoint x: 744, endPoint y: 375, distance: 109.3
click at [747, 375] on div "Dear [[Contact: First name]] , I am writing to confirm the PAYE registration fo…" at bounding box center [925, 357] width 357 height 430
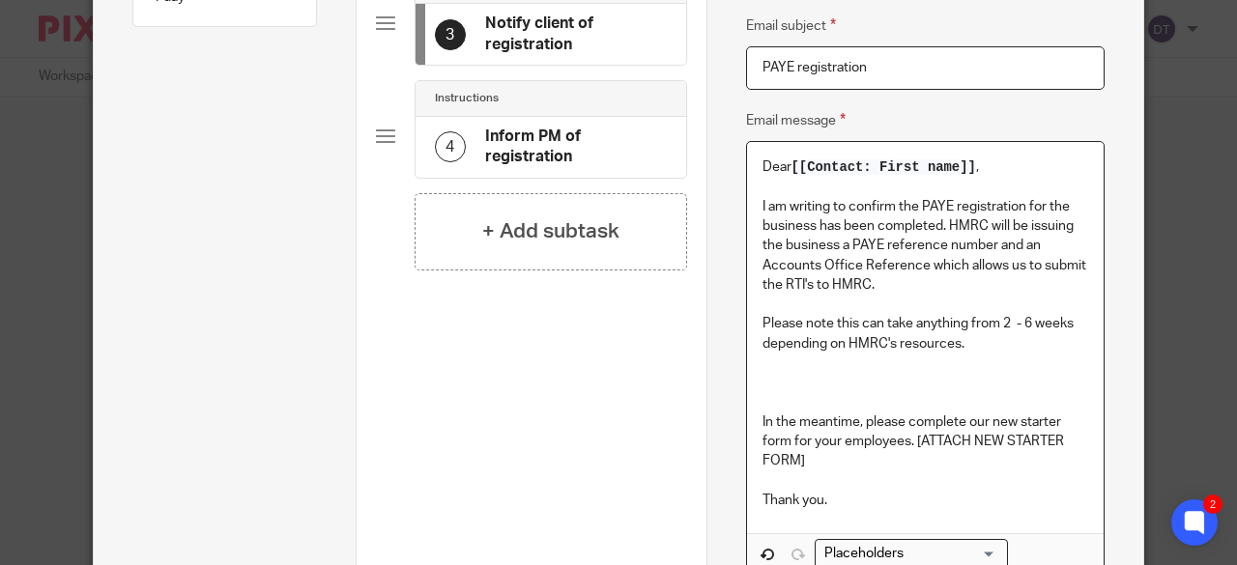
click at [942, 225] on p "I am writing to confirm the PAYE registration for the business has been complet…" at bounding box center [925, 275] width 327 height 157
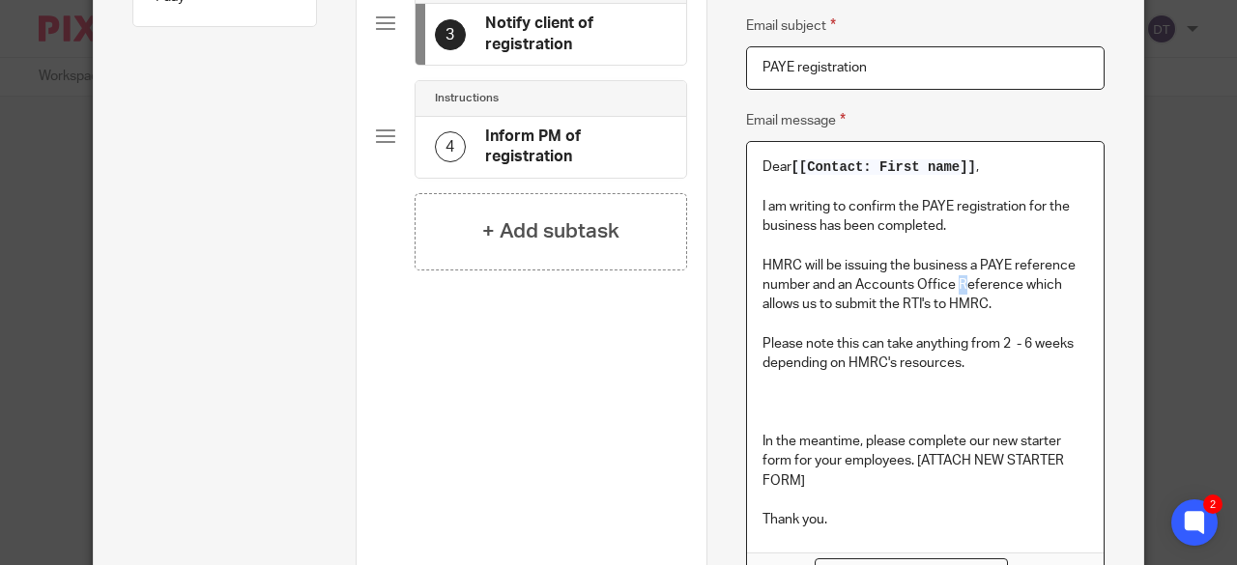
click at [957, 282] on p "HMRC will be issuing the business a PAYE reference number and an Accounts Offic…" at bounding box center [925, 315] width 327 height 118
click at [1003, 302] on p "HMRC will be issuing the business a PAYE reference number and an Accounts Offic…" at bounding box center [925, 315] width 327 height 118
click at [976, 379] on p at bounding box center [925, 382] width 327 height 19
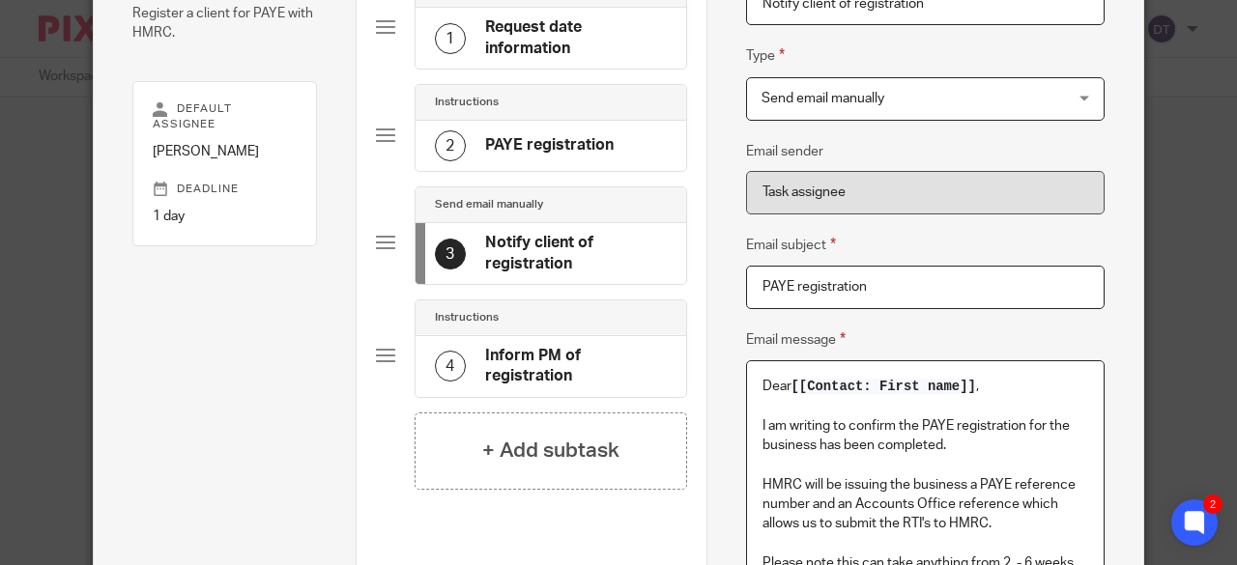
scroll to position [0, 0]
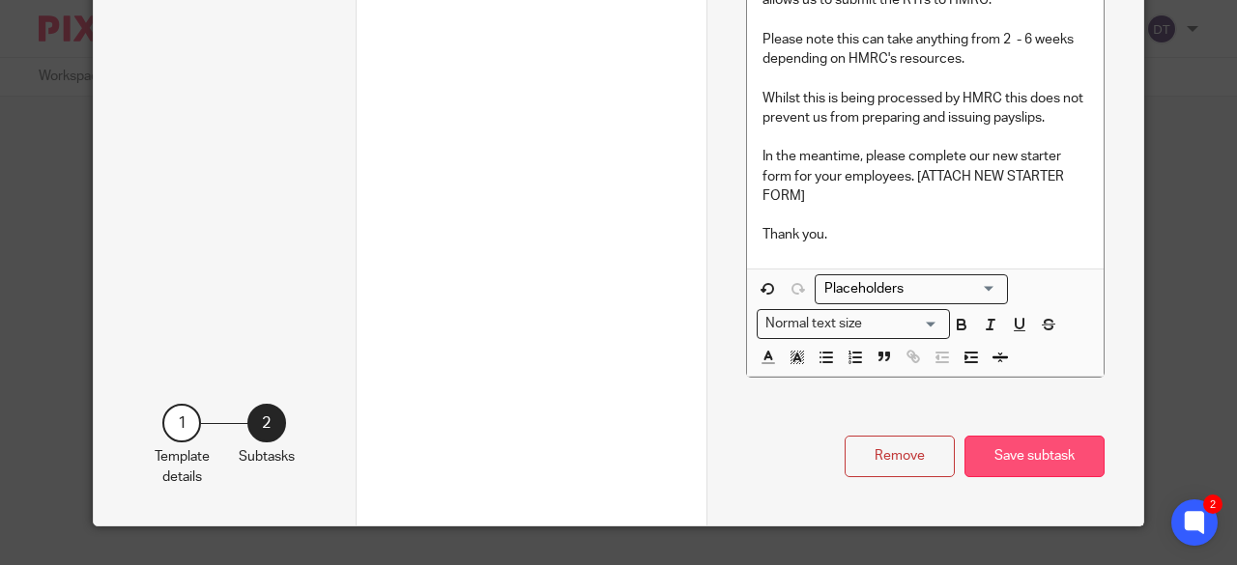
click at [1057, 457] on button "Save subtask" at bounding box center [1034, 457] width 140 height 42
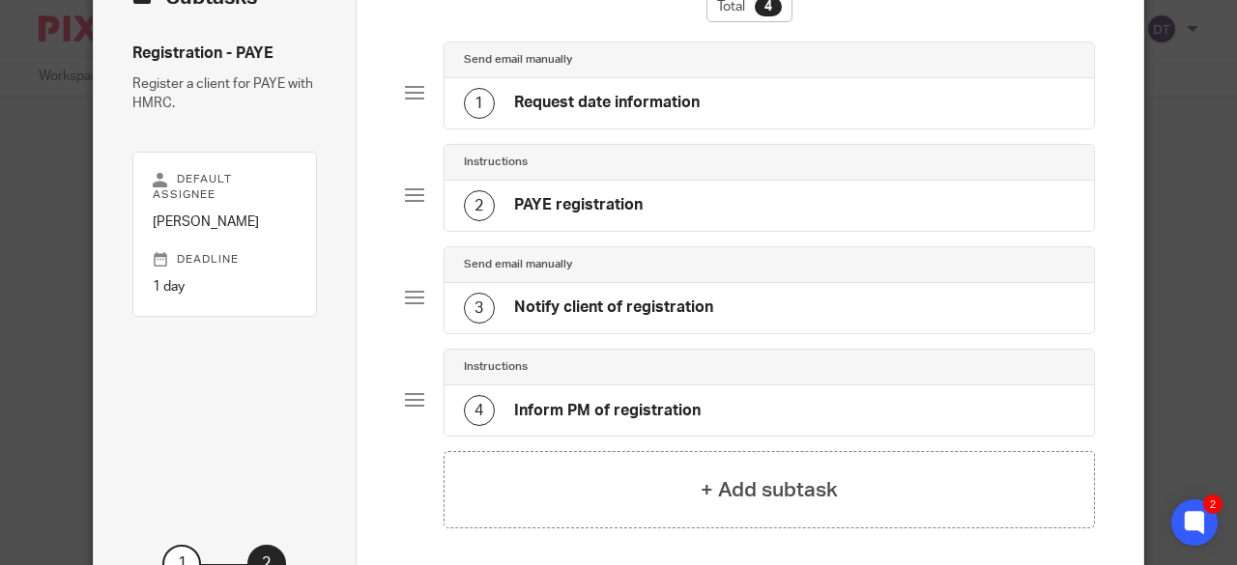
scroll to position [193, 0]
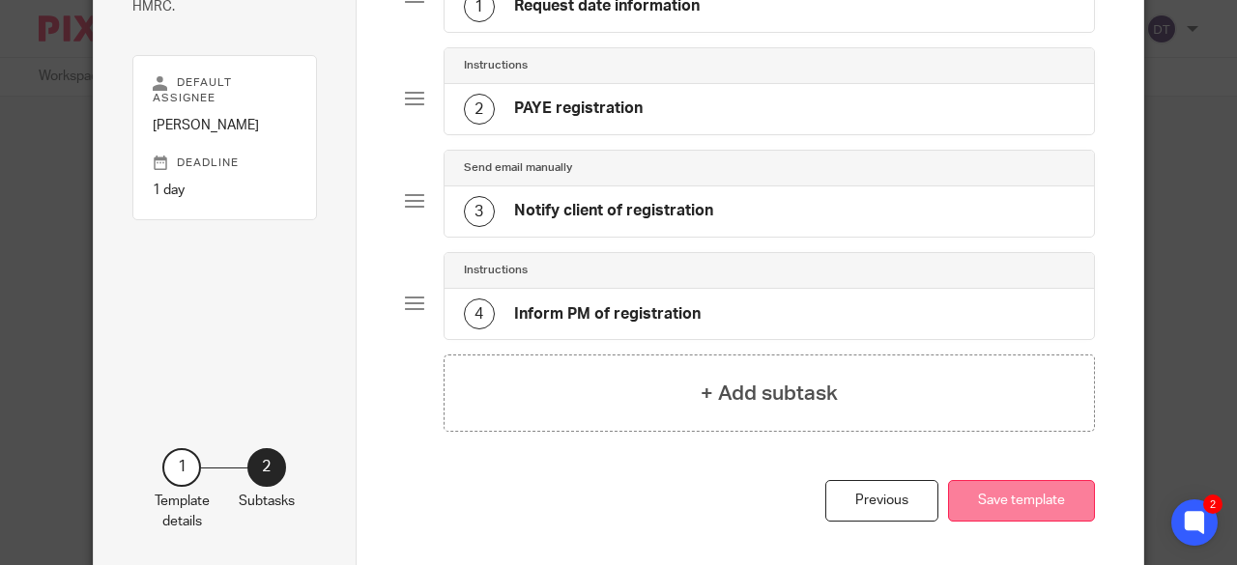
click at [1003, 503] on button "Save template" at bounding box center [1021, 501] width 147 height 42
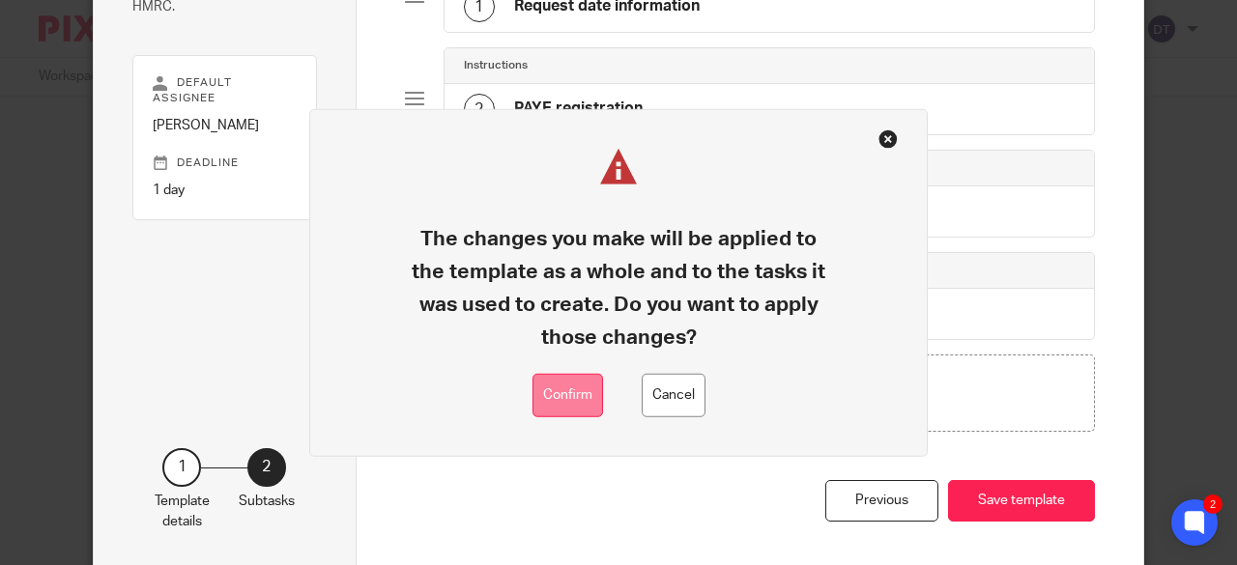
click at [561, 393] on button "Confirm" at bounding box center [567, 395] width 71 height 43
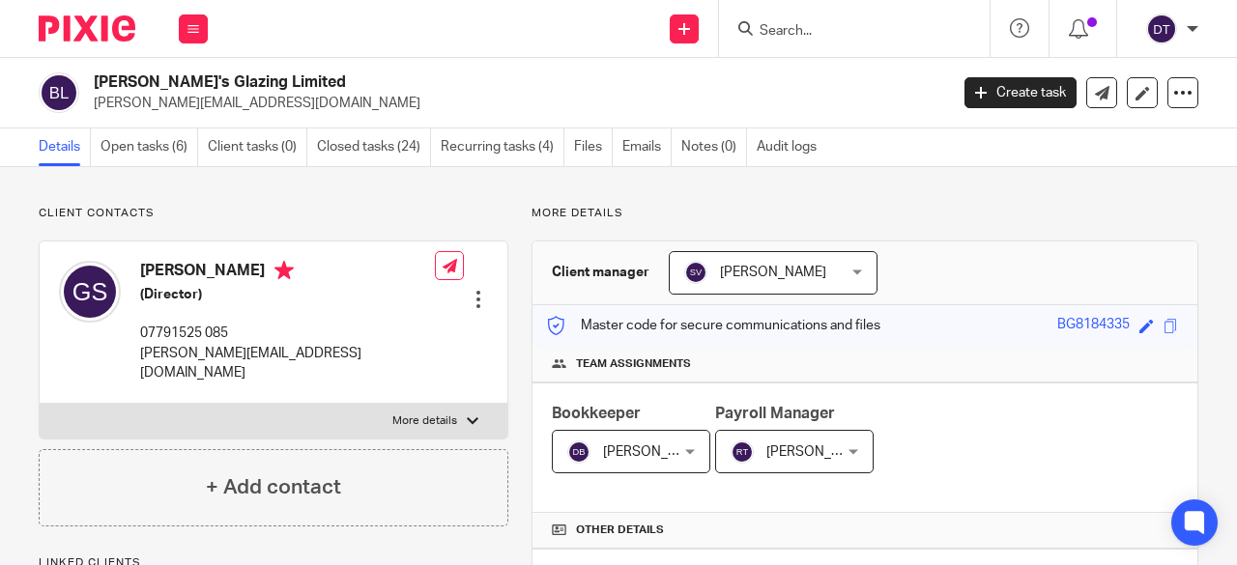
click at [809, 27] on input "Search" at bounding box center [844, 31] width 174 height 17
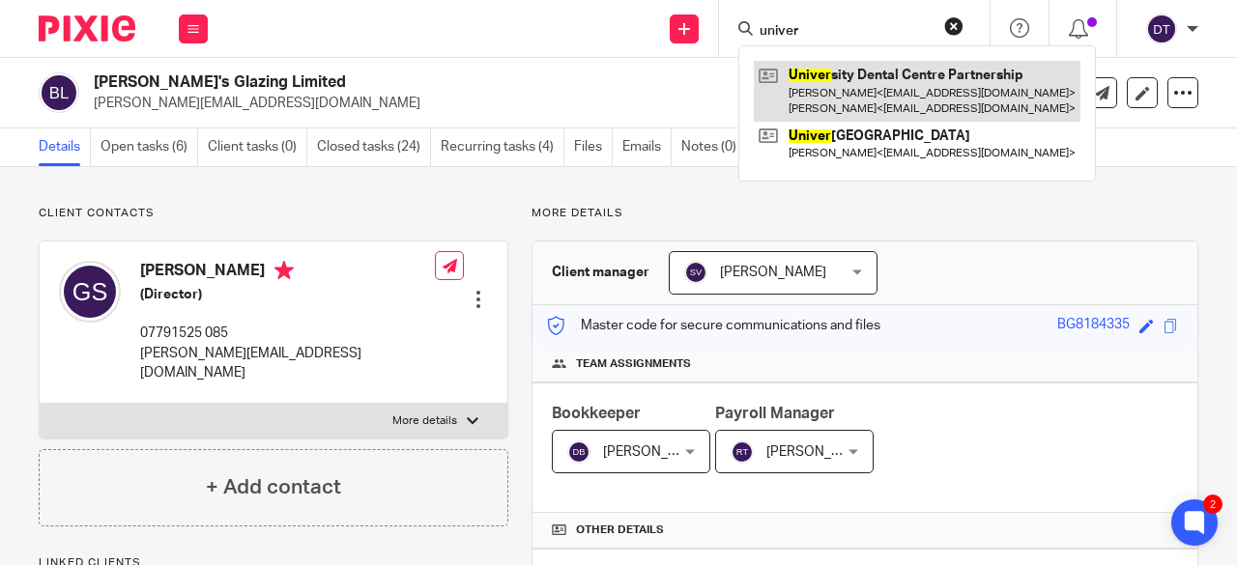
type input "univer"
click at [868, 88] on link at bounding box center [917, 91] width 327 height 60
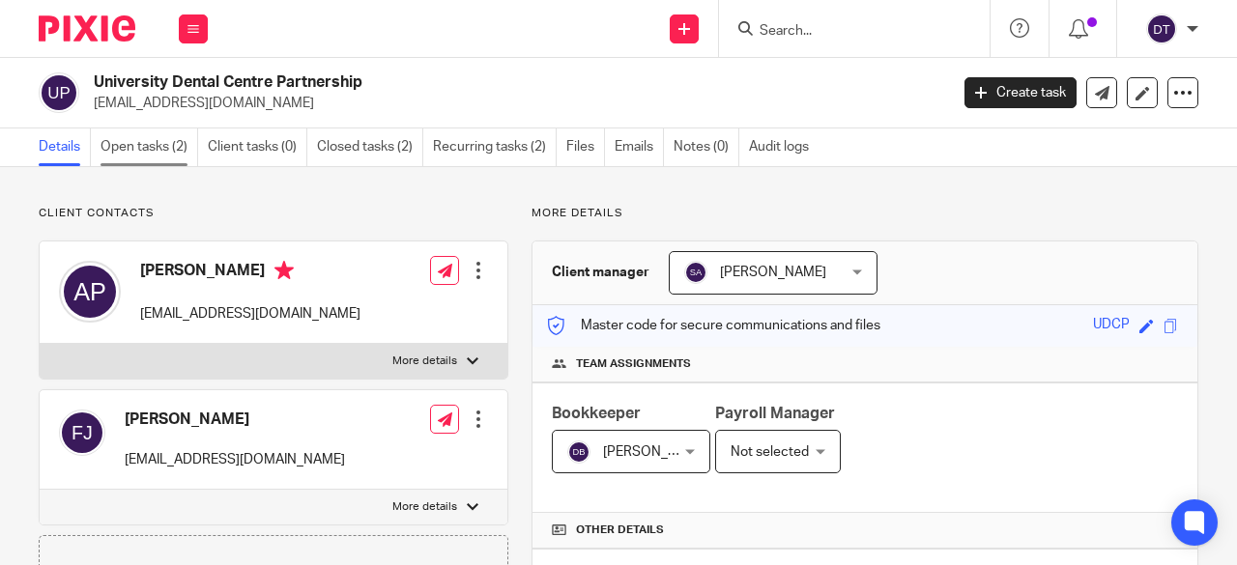
click at [149, 151] on link "Open tasks (2)" at bounding box center [149, 148] width 98 height 38
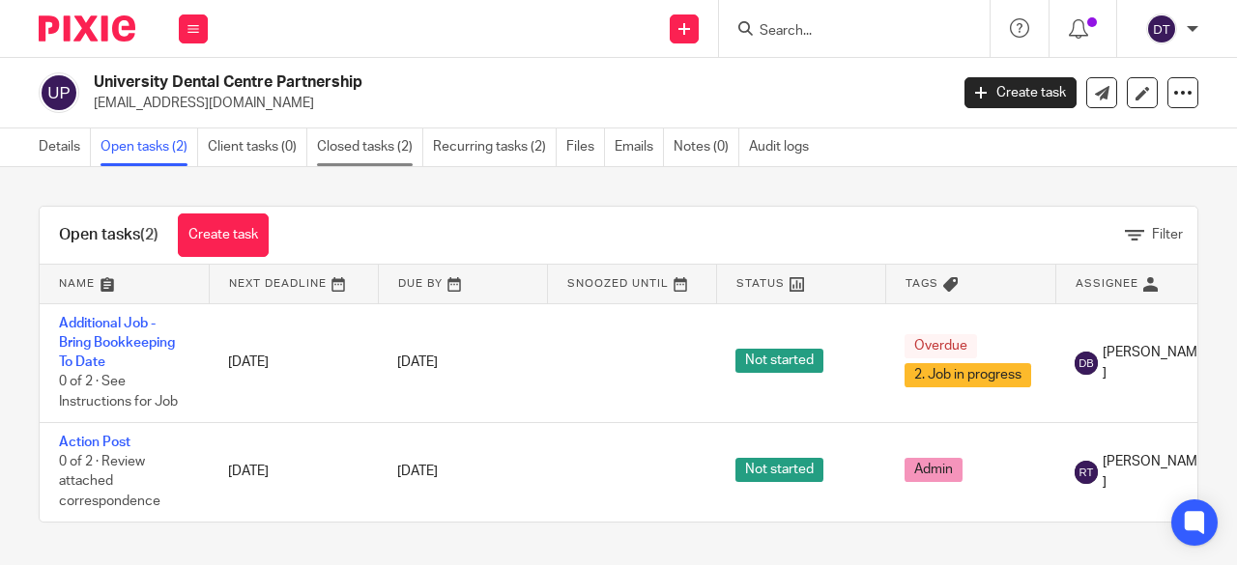
click at [378, 137] on link "Closed tasks (2)" at bounding box center [370, 148] width 106 height 38
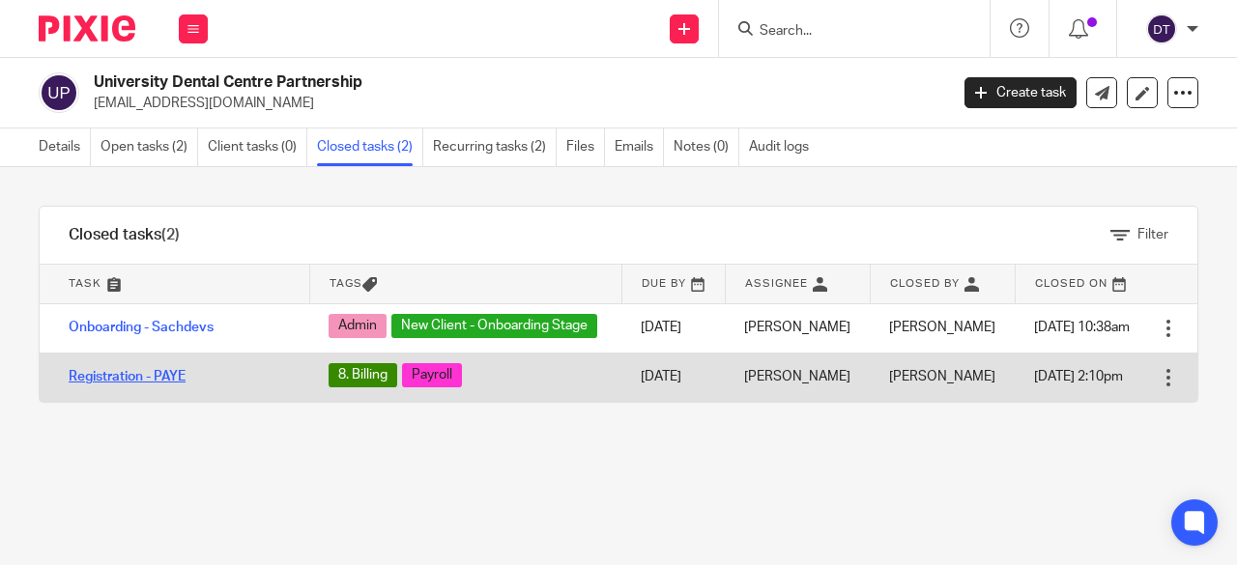
click at [111, 384] on link "Registration - PAYE" at bounding box center [127, 377] width 117 height 14
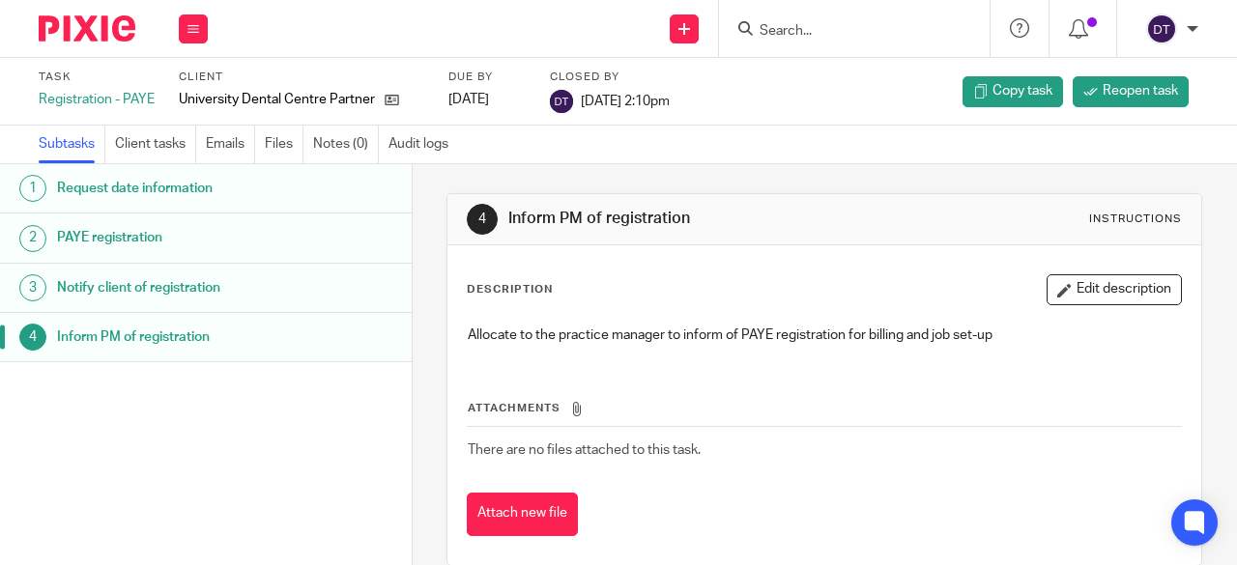
click at [82, 229] on h1 "PAYE registration" at bounding box center [168, 237] width 223 height 29
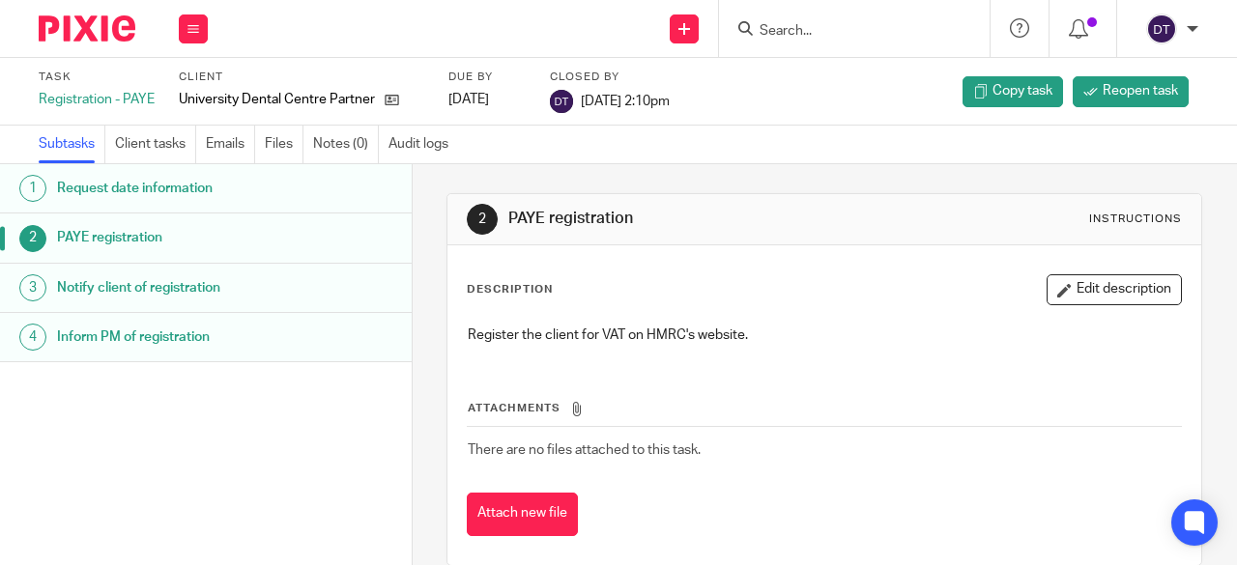
click at [129, 281] on h1 "Notify client of registration" at bounding box center [168, 287] width 223 height 29
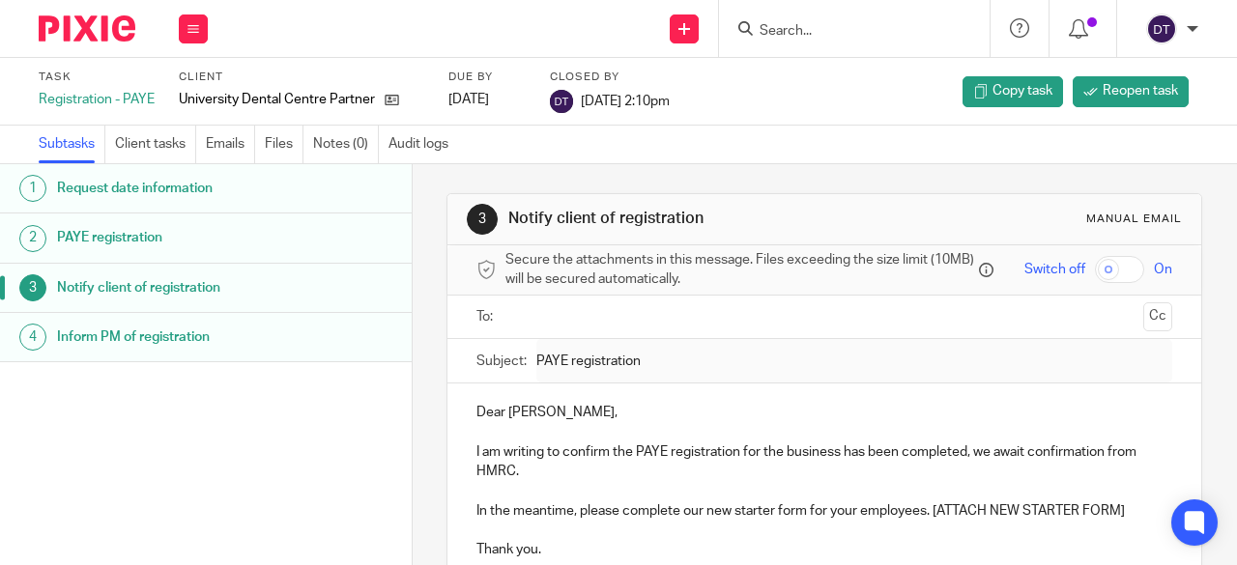
click at [283, 146] on link "Files" at bounding box center [284, 145] width 39 height 38
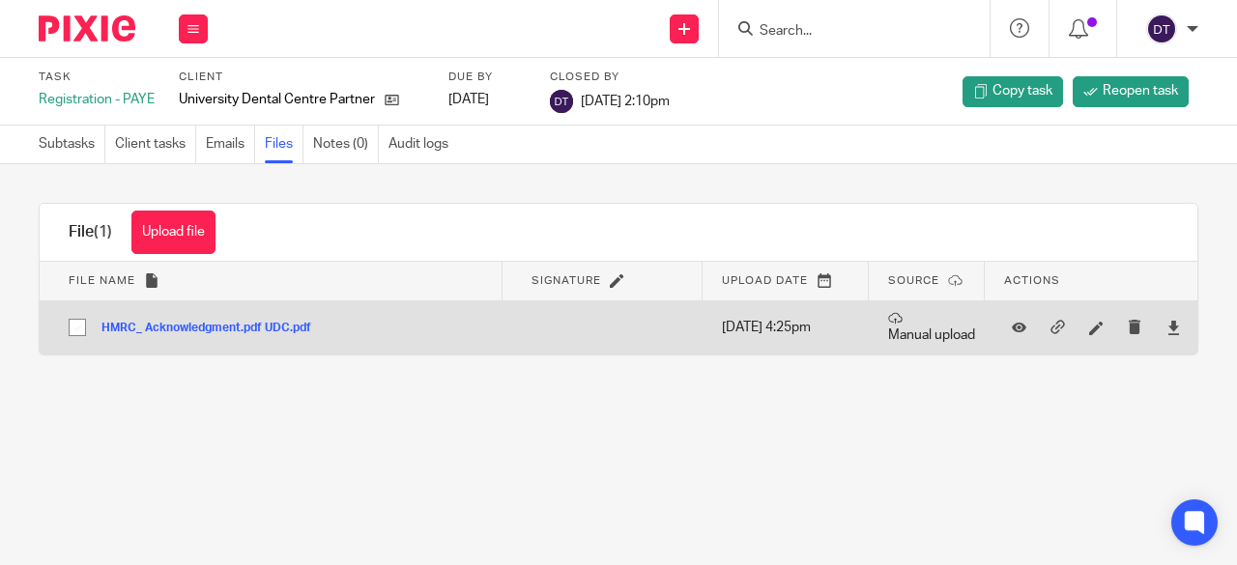
click at [205, 328] on button "HMRC_ Acknowledgment.pdf UDC.pdf" at bounding box center [213, 329] width 224 height 14
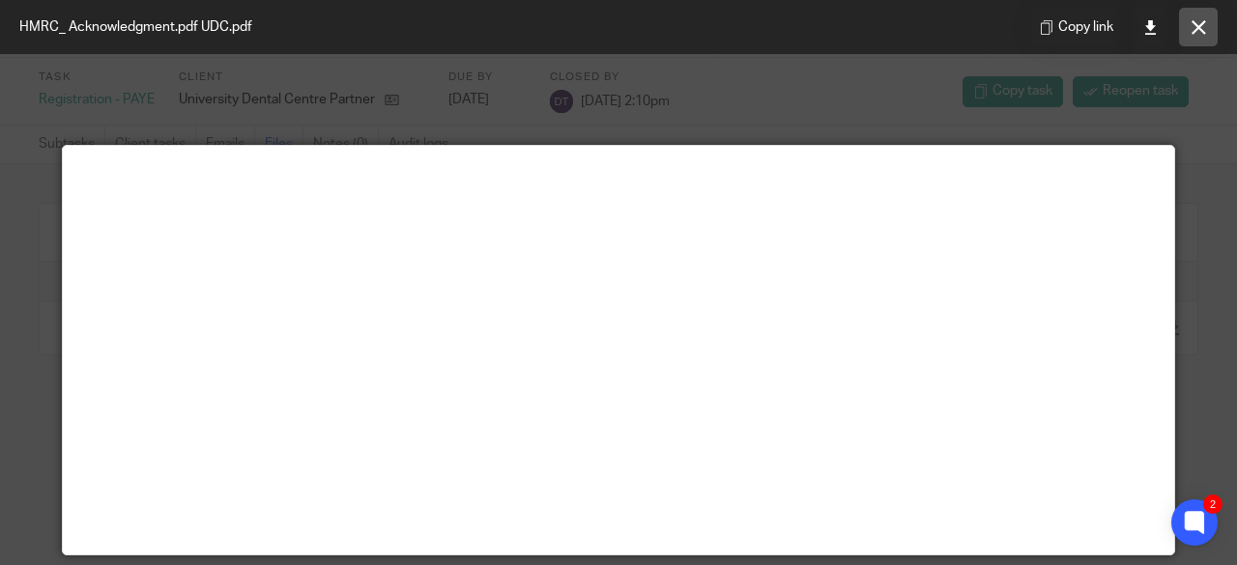
click at [1200, 27] on icon at bounding box center [1198, 27] width 14 height 14
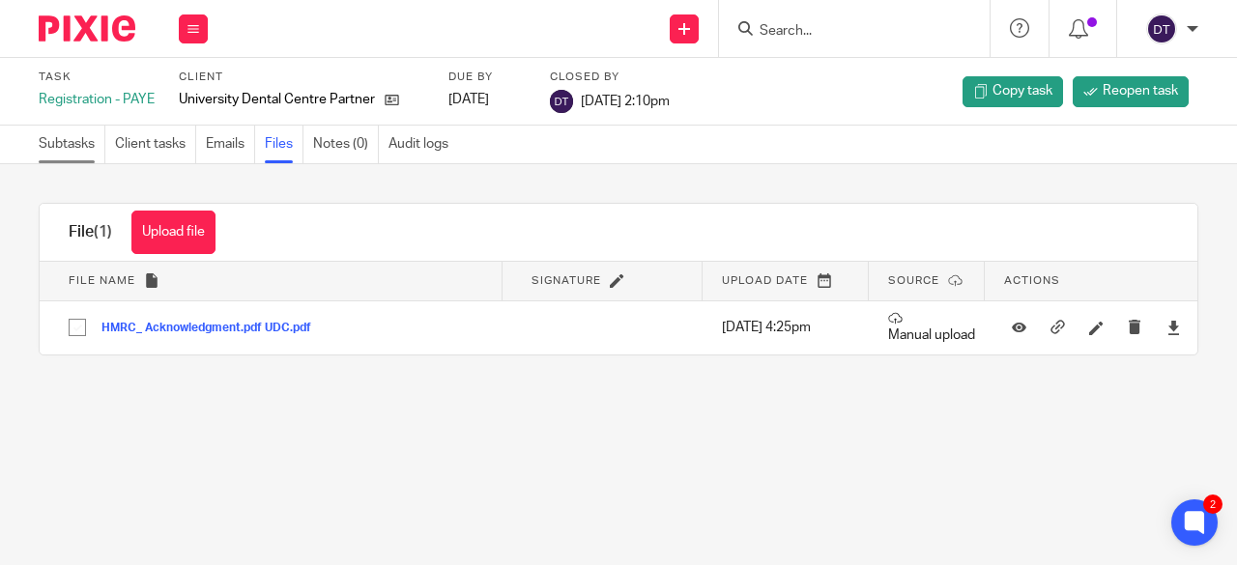
click at [73, 142] on link "Subtasks" at bounding box center [72, 145] width 67 height 38
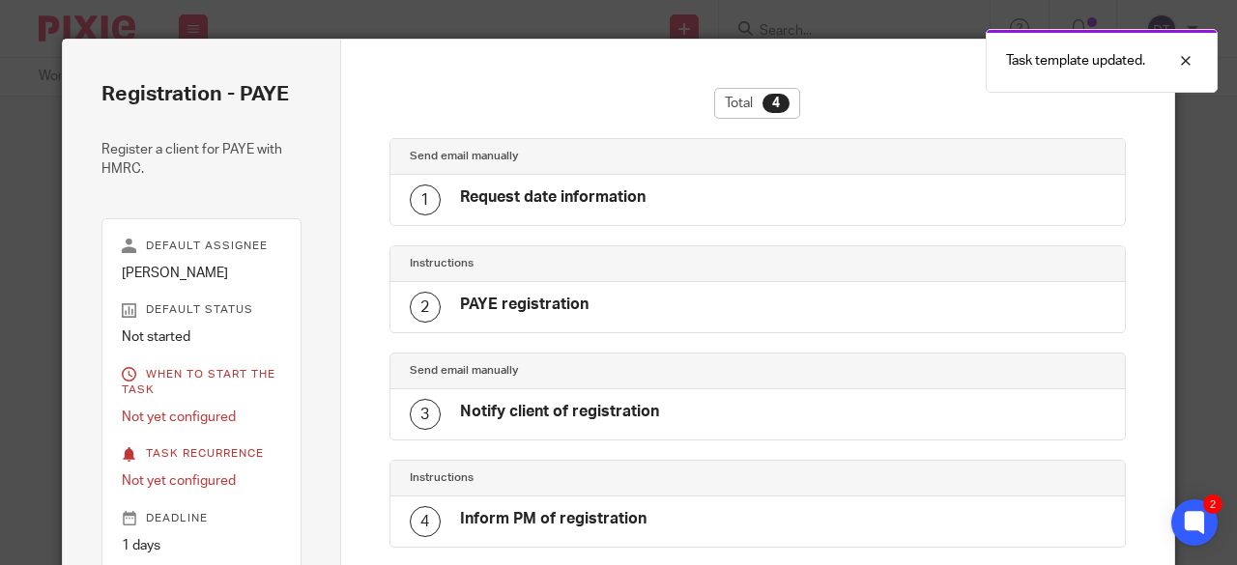
click at [1104, 133] on div "Total 4" at bounding box center [757, 113] width 737 height 50
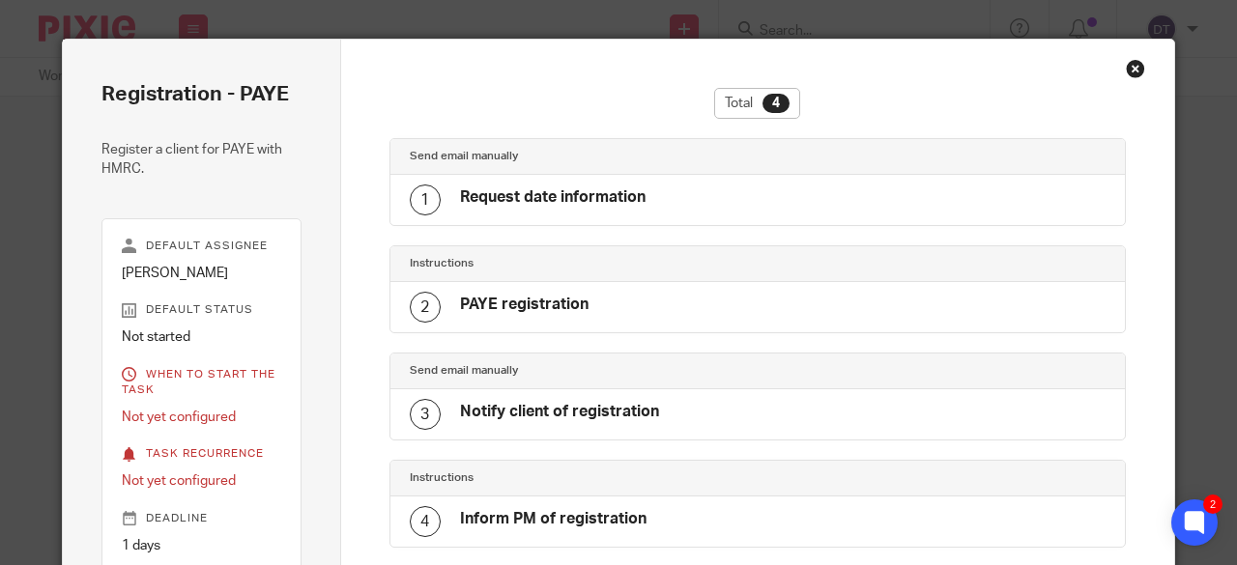
click at [1131, 68] on div "Close this dialog window" at bounding box center [1135, 68] width 19 height 19
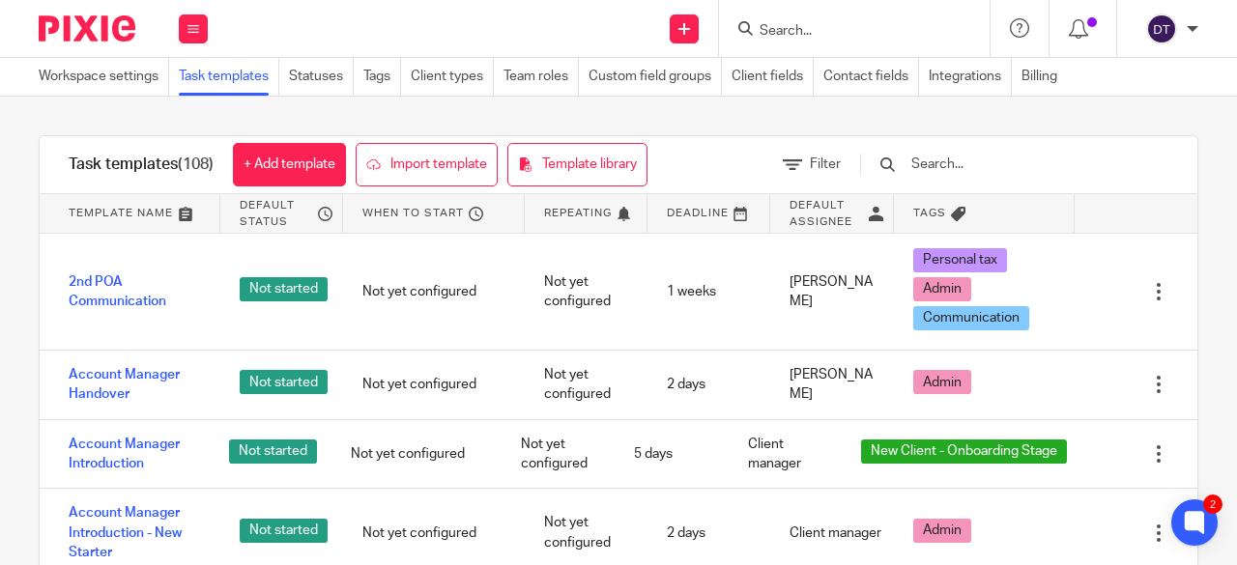
drag, startPoint x: 352, startPoint y: 37, endPoint x: 357, endPoint y: 45, distance: 9.9
click at [351, 38] on div "Send new email Create task Add client Request signature Get Support Contact via…" at bounding box center [732, 28] width 1010 height 57
click at [177, 35] on div "Work Email Clients Team Reports Settings" at bounding box center [193, 28] width 68 height 57
click at [686, 28] on icon at bounding box center [684, 29] width 12 height 12
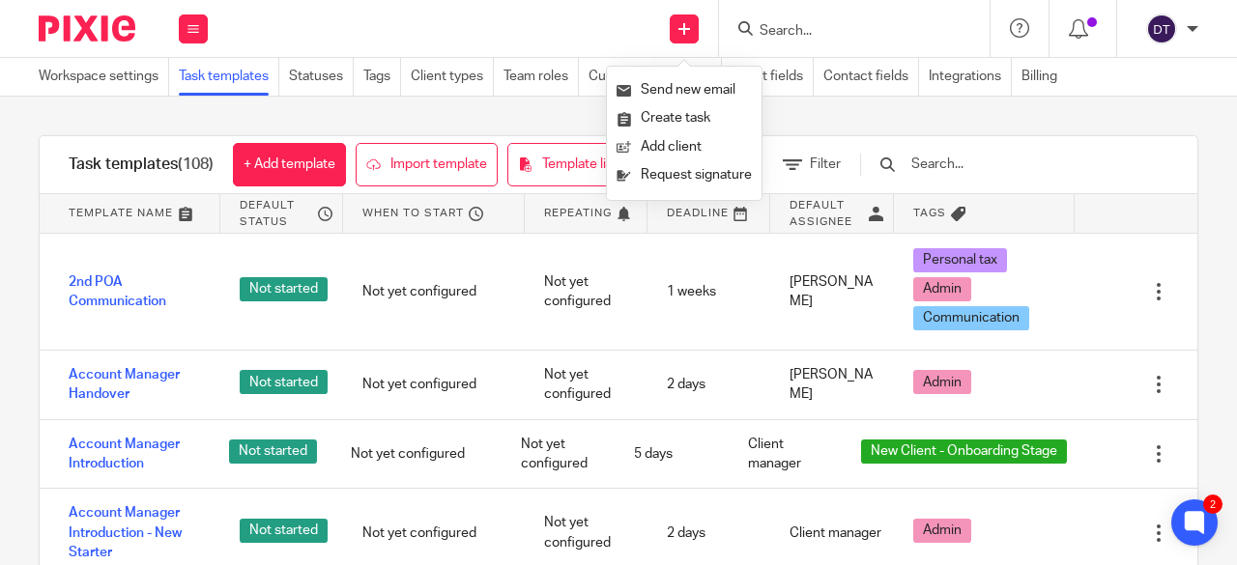
click at [456, 18] on div "Send new email Create task Add client Request signature Get Support Contact via…" at bounding box center [732, 28] width 1010 height 57
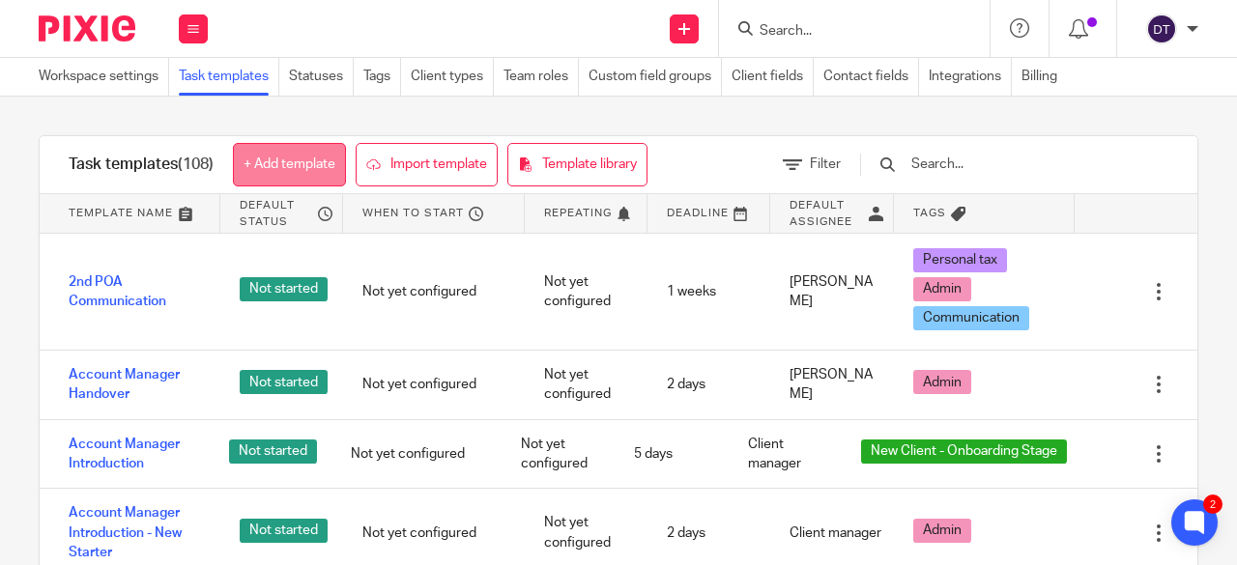
click at [289, 150] on link "+ Add template" at bounding box center [289, 164] width 113 height 43
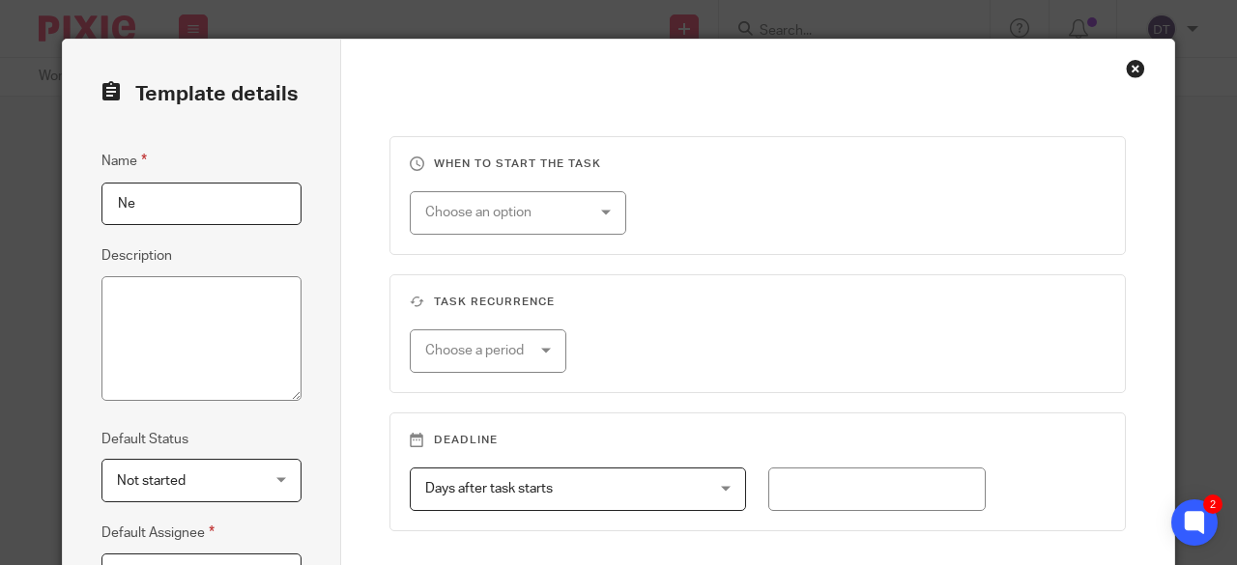
type input "N"
type input "O"
type input "New Client Allocation"
click at [223, 310] on textarea "Description" at bounding box center [201, 339] width 200 height 126
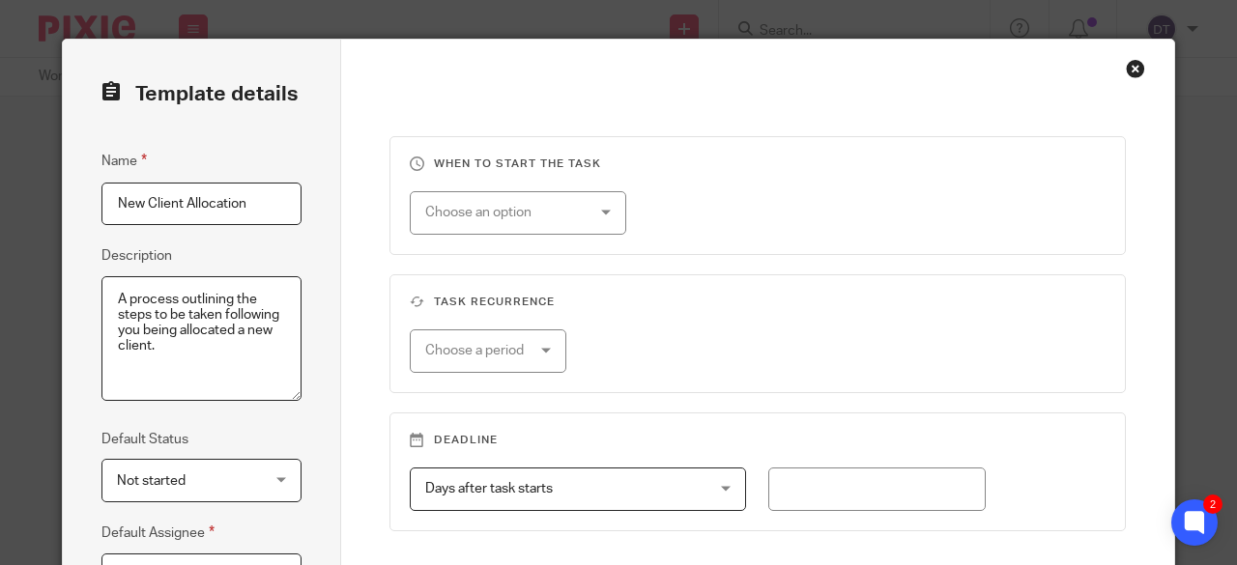
scroll to position [97, 0]
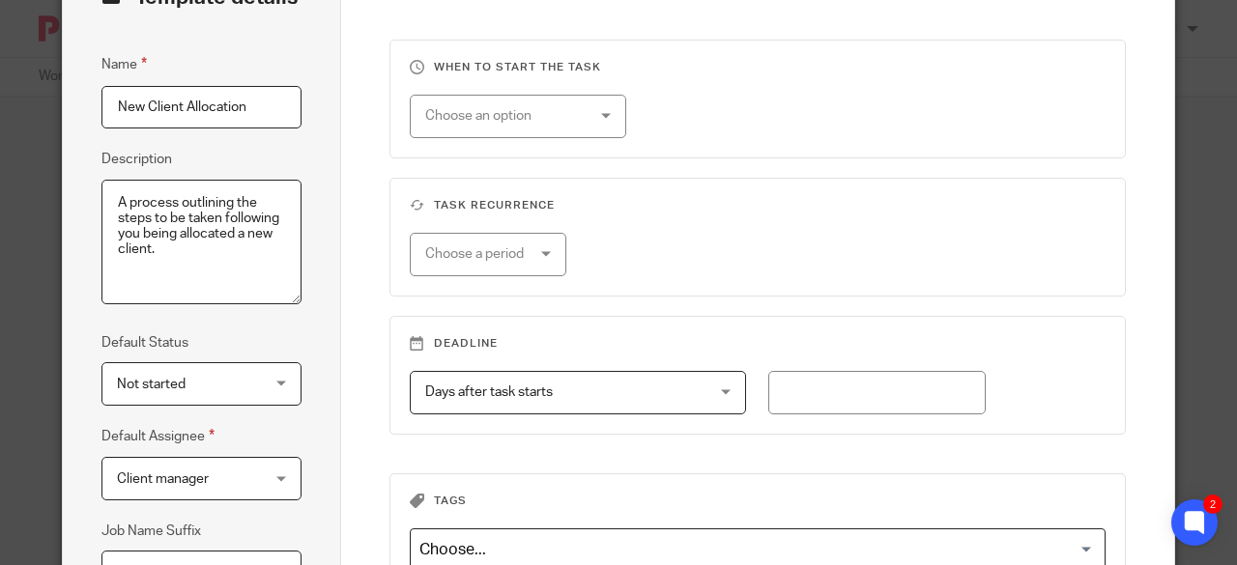
type textarea "A process outlining the steps to be taken following you being allocated a new c…"
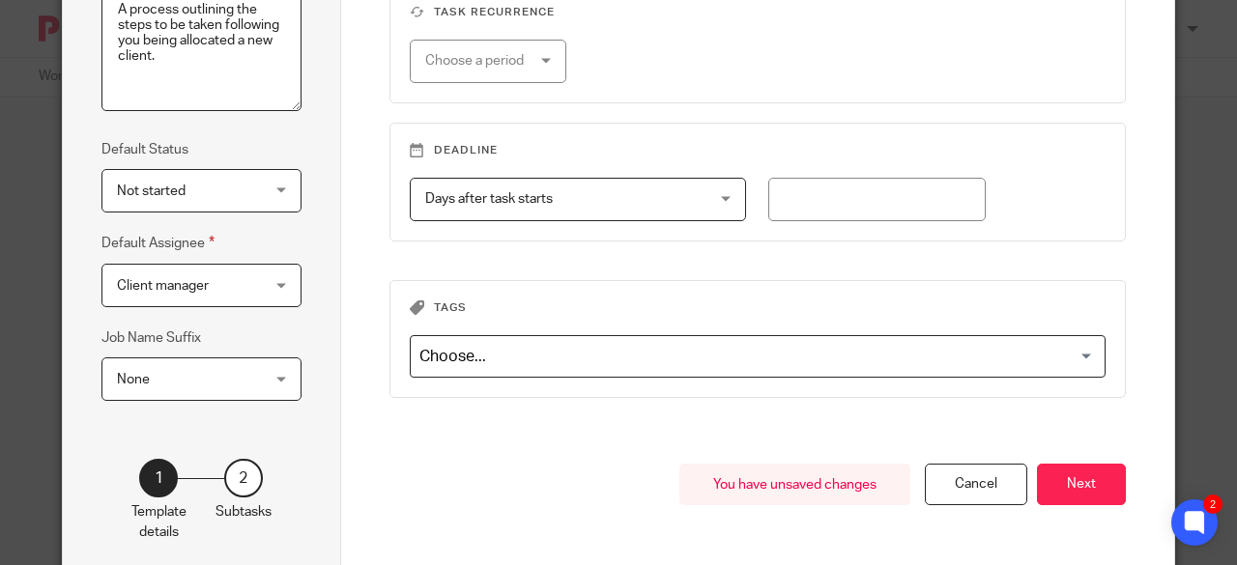
click at [230, 197] on span "Not started" at bounding box center [190, 190] width 147 height 41
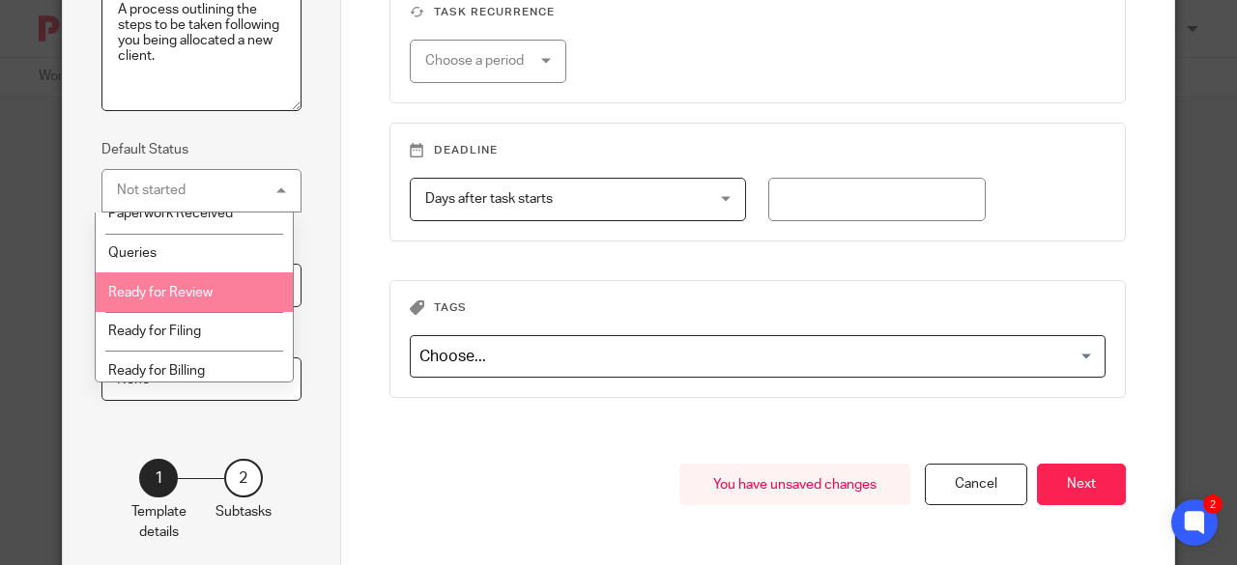
scroll to position [106, 0]
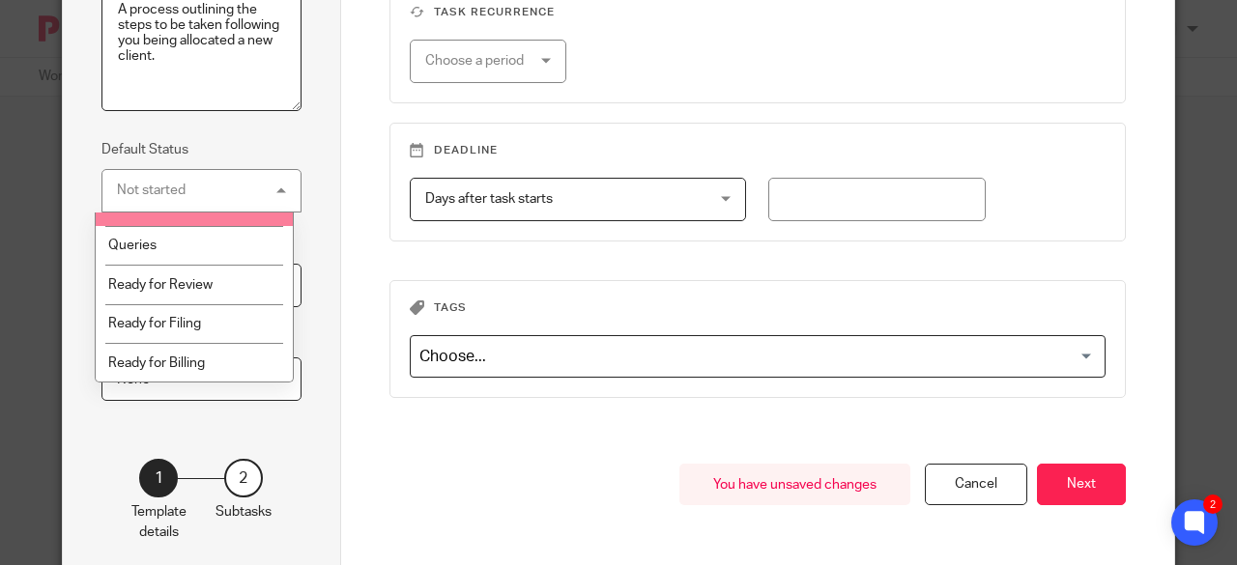
click at [243, 178] on div "Not started Not started" at bounding box center [201, 190] width 200 height 43
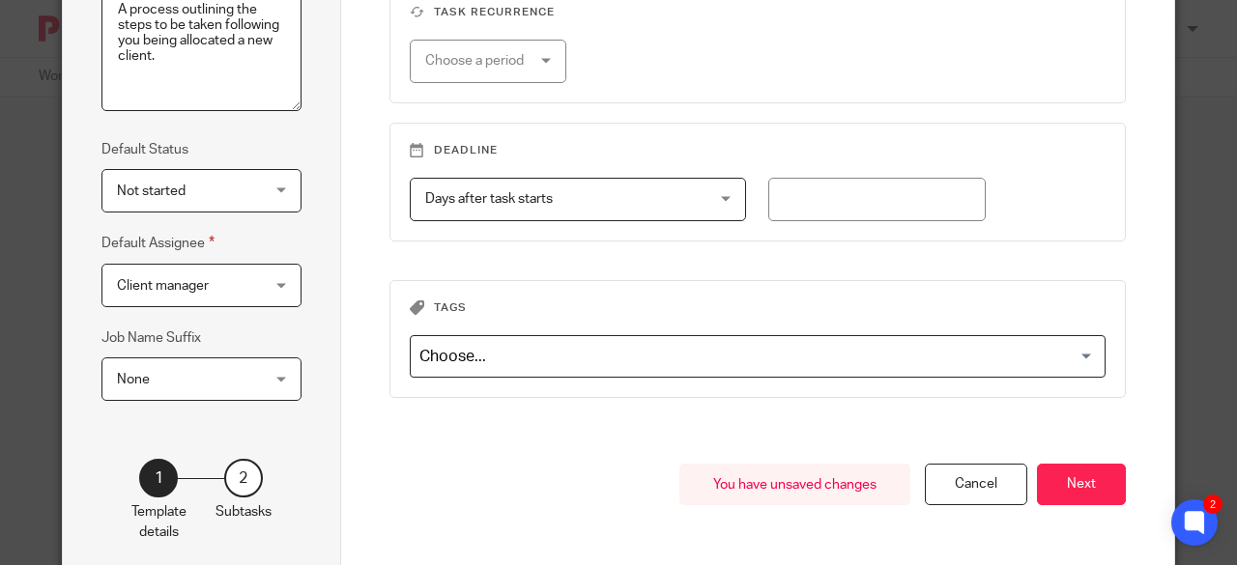
scroll to position [97, 0]
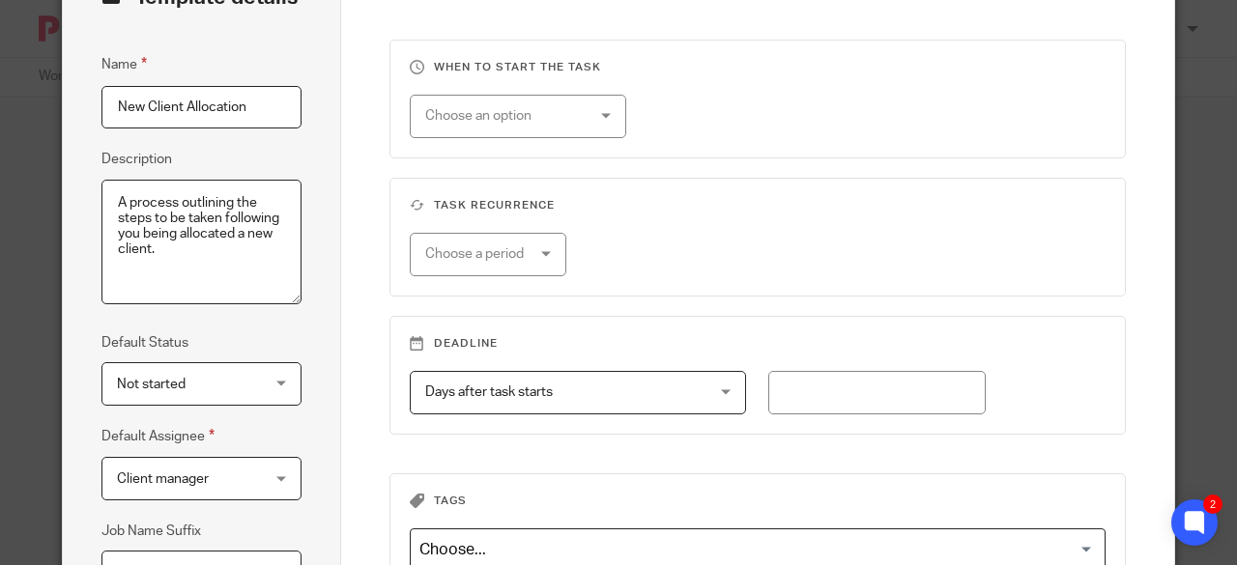
click at [534, 127] on div "Choose an option" at bounding box center [505, 116] width 160 height 41
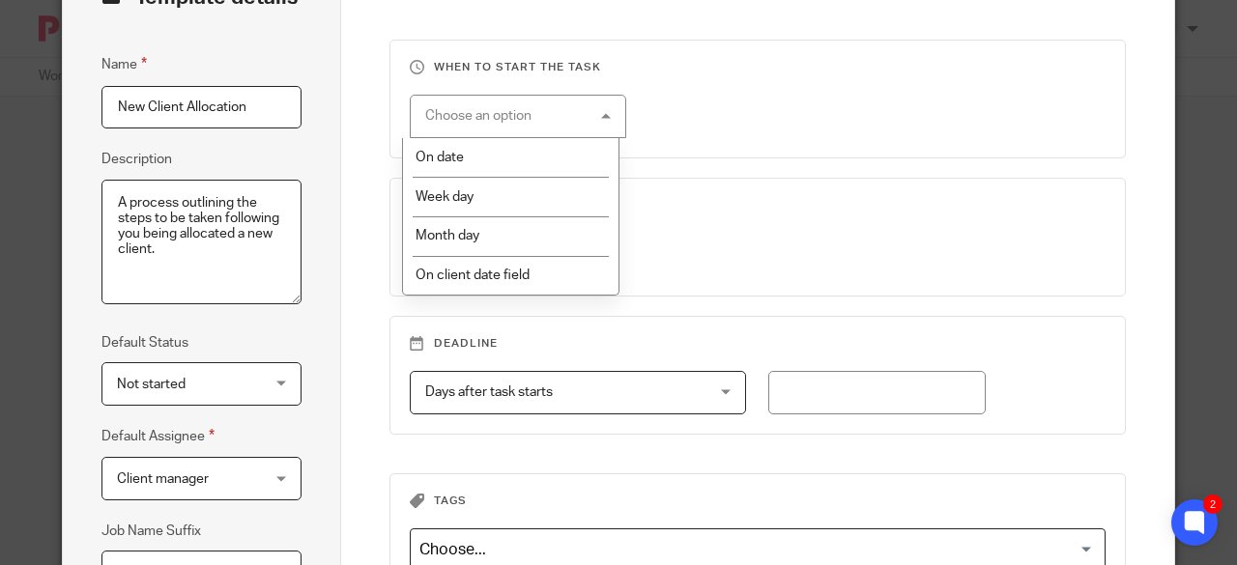
click at [534, 127] on div "Choose an option" at bounding box center [518, 116] width 217 height 43
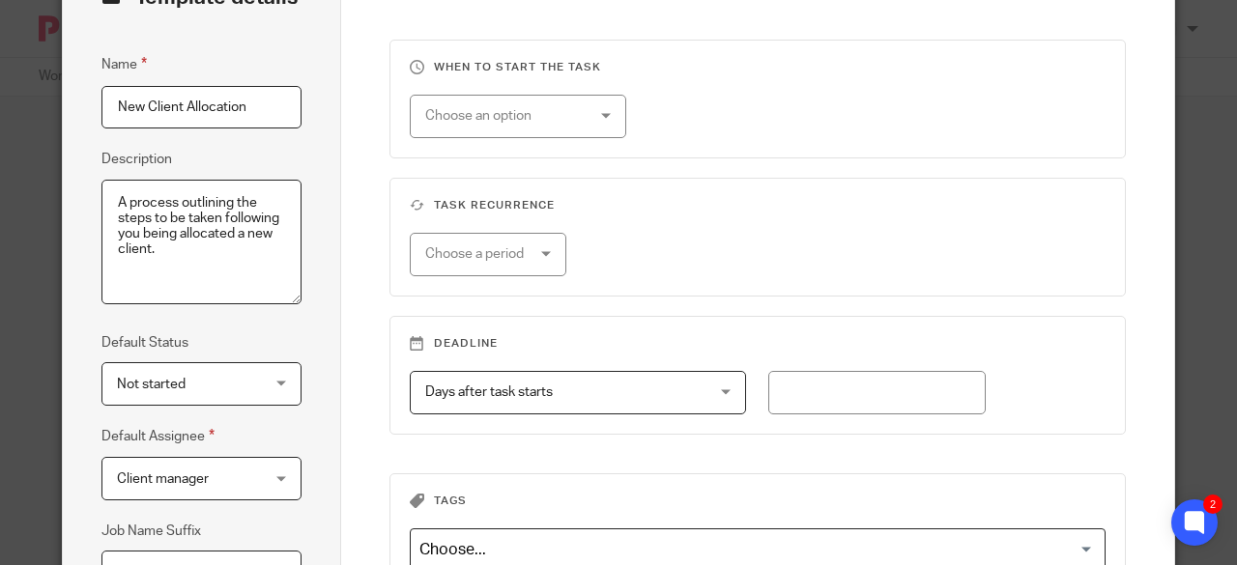
click at [511, 265] on div "Choose a period" at bounding box center [481, 254] width 112 height 41
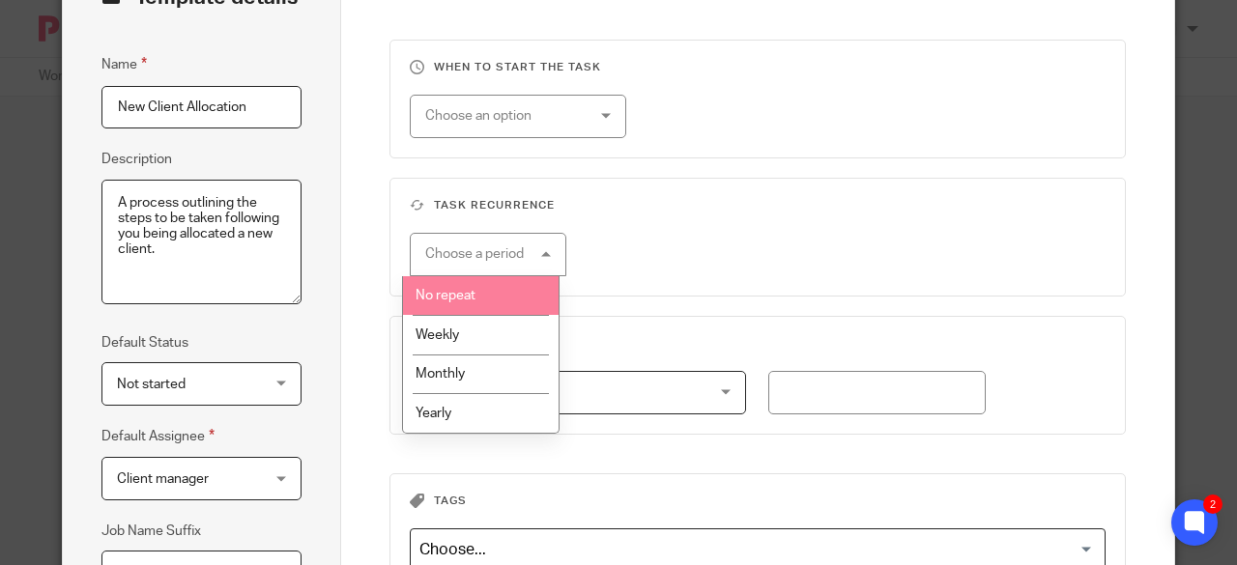
click at [474, 300] on span "No repeat" at bounding box center [445, 296] width 60 height 14
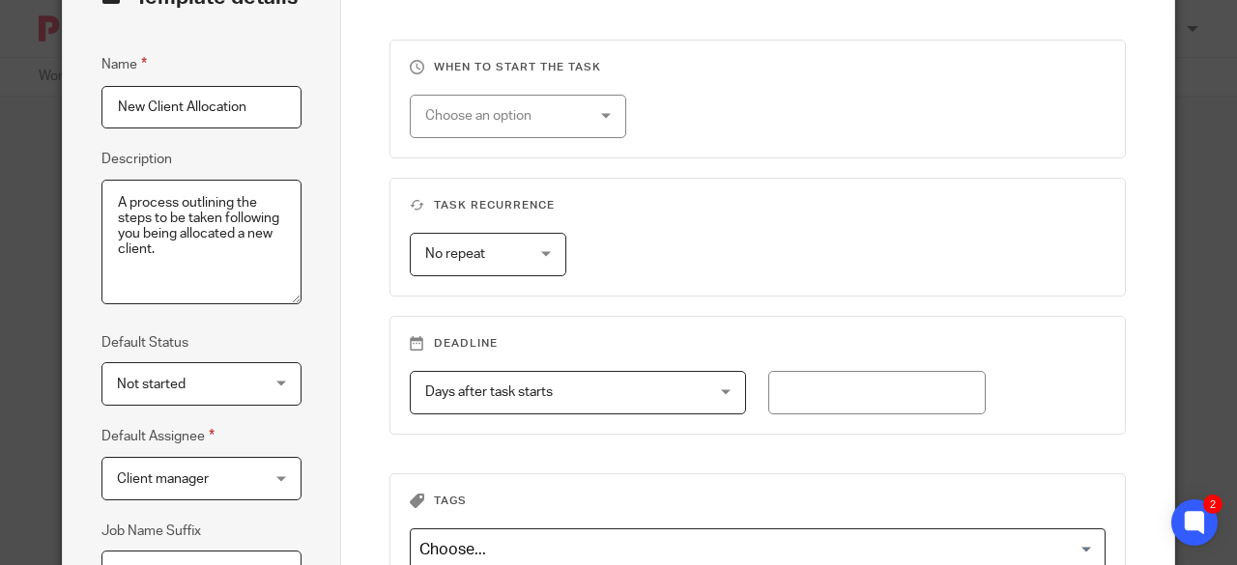
scroll to position [193, 0]
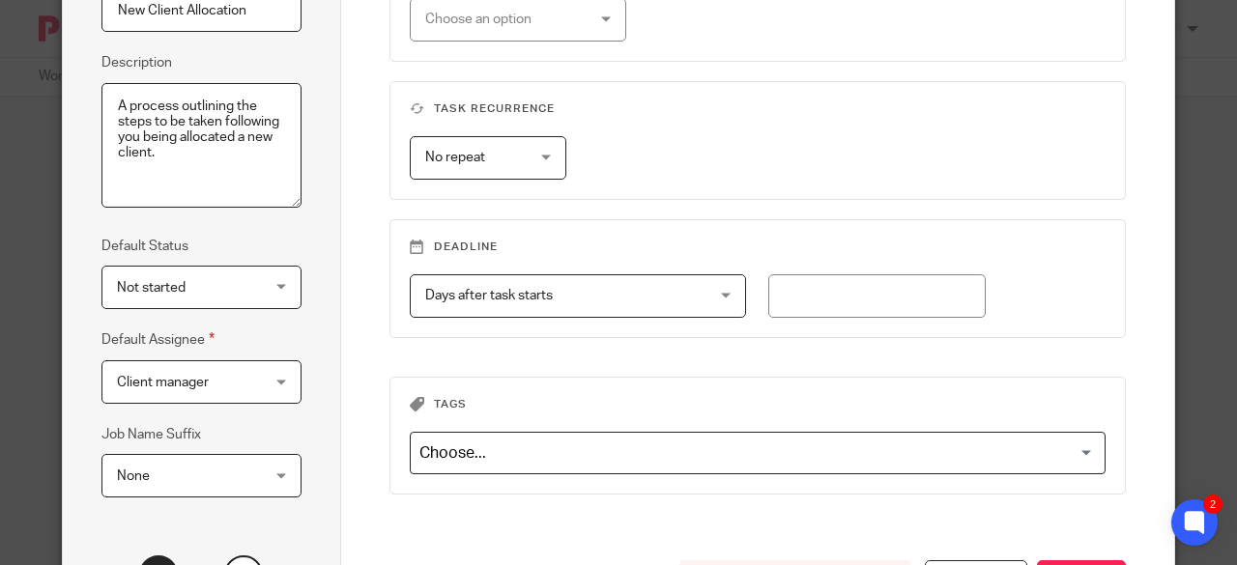
click at [658, 303] on span "Days after task starts" at bounding box center [553, 295] width 256 height 41
click at [686, 186] on fieldset "Task recurrence No repeat No repeat No repeat Weekly Monthly Yearly" at bounding box center [757, 140] width 737 height 119
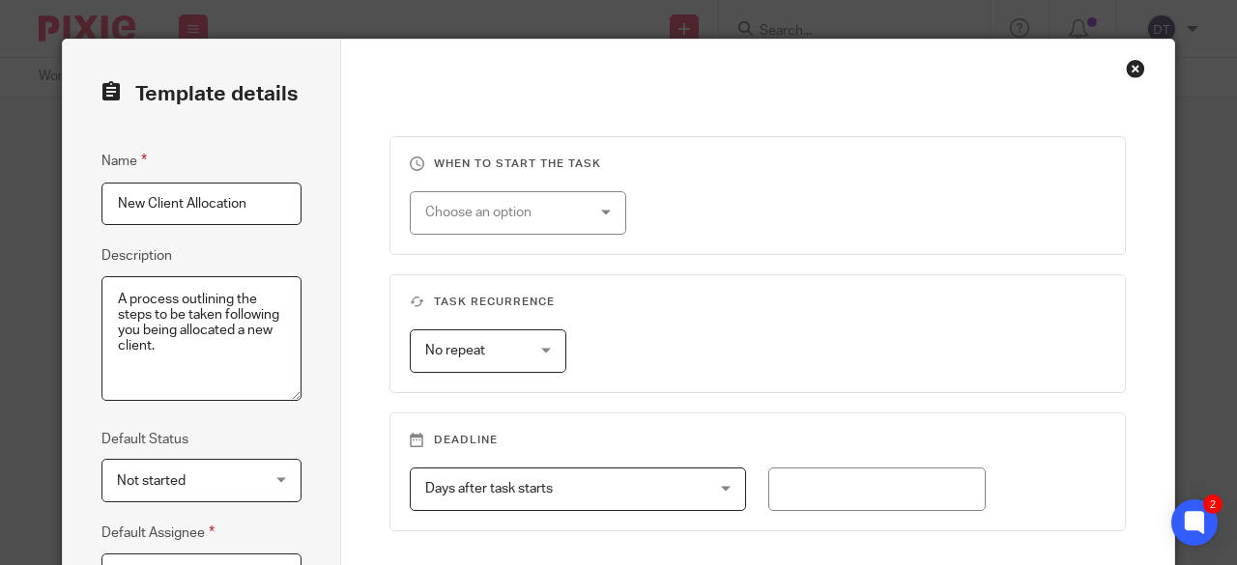
scroll to position [97, 0]
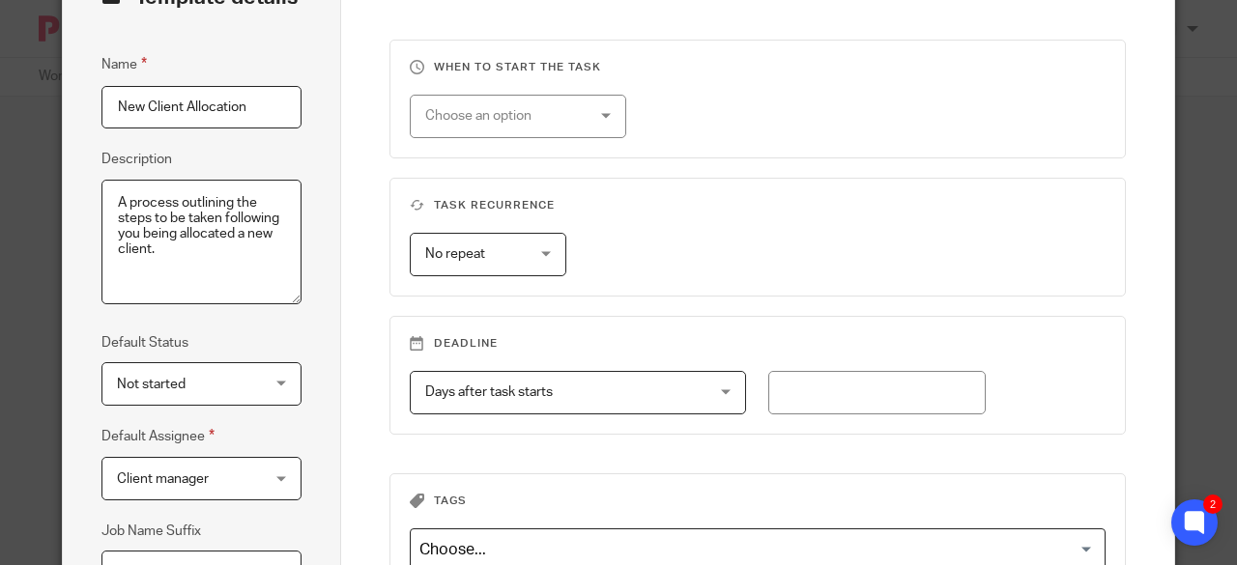
click at [612, 376] on span "Days after task starts" at bounding box center [553, 392] width 256 height 41
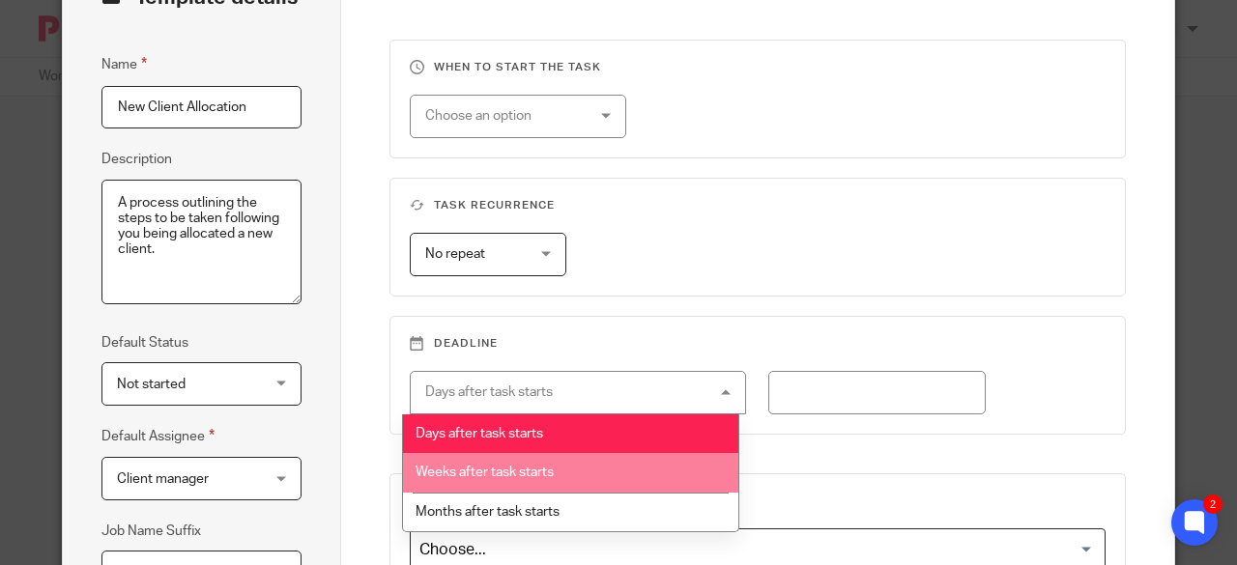
drag, startPoint x: 568, startPoint y: 457, endPoint x: 746, endPoint y: 429, distance: 180.0
click at [569, 458] on li "Weeks after task starts" at bounding box center [570, 473] width 335 height 40
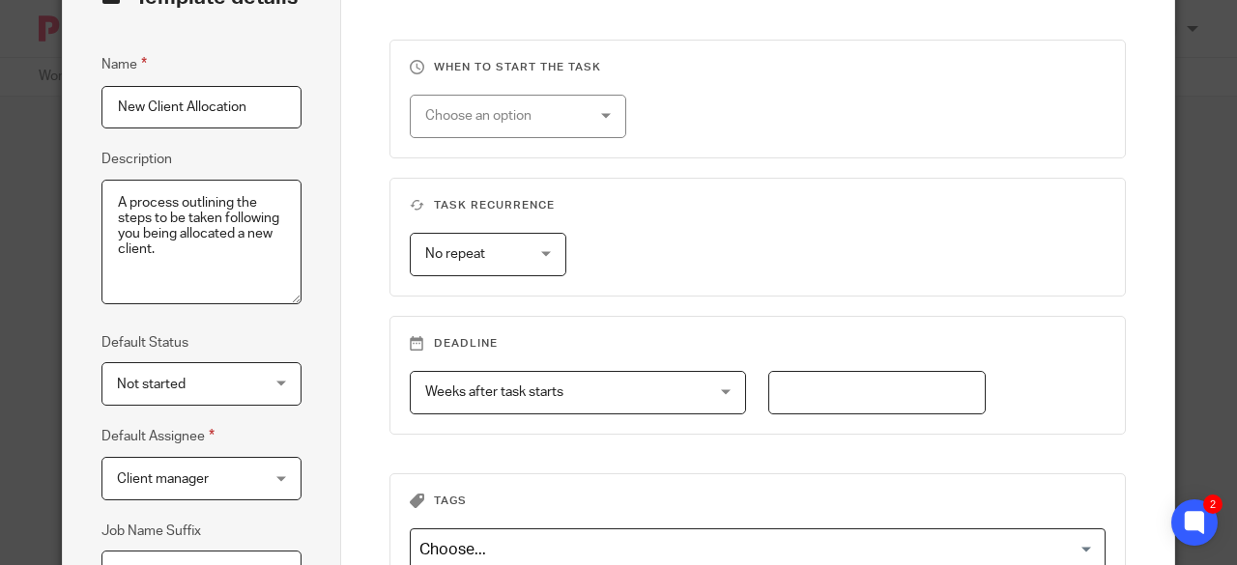
click at [835, 395] on input "number" at bounding box center [876, 392] width 217 height 43
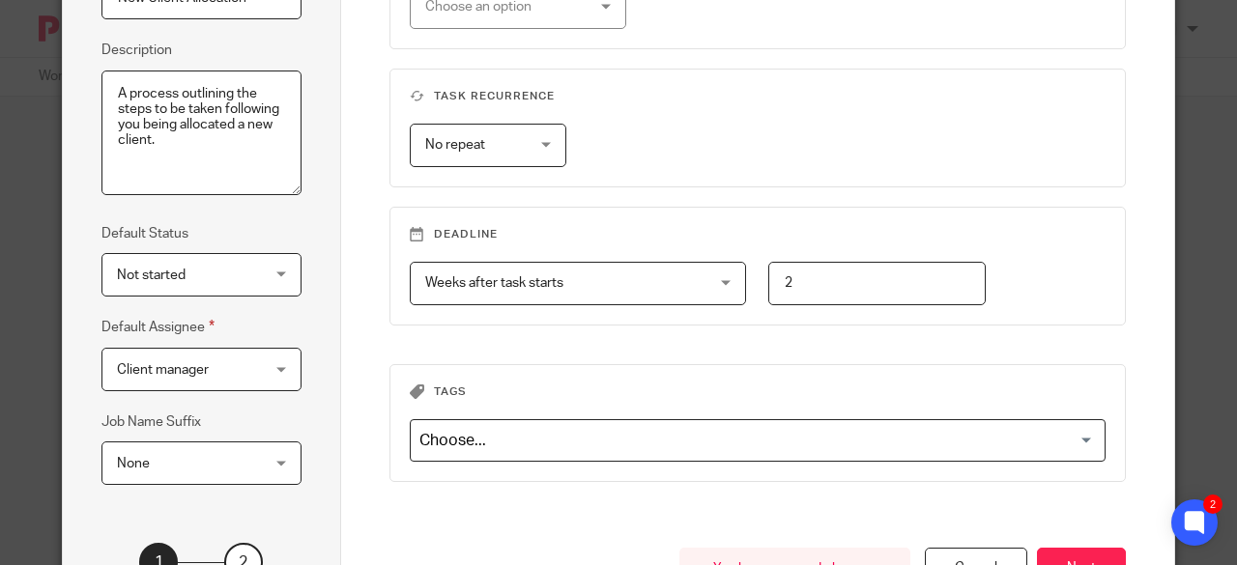
scroll to position [290, 0]
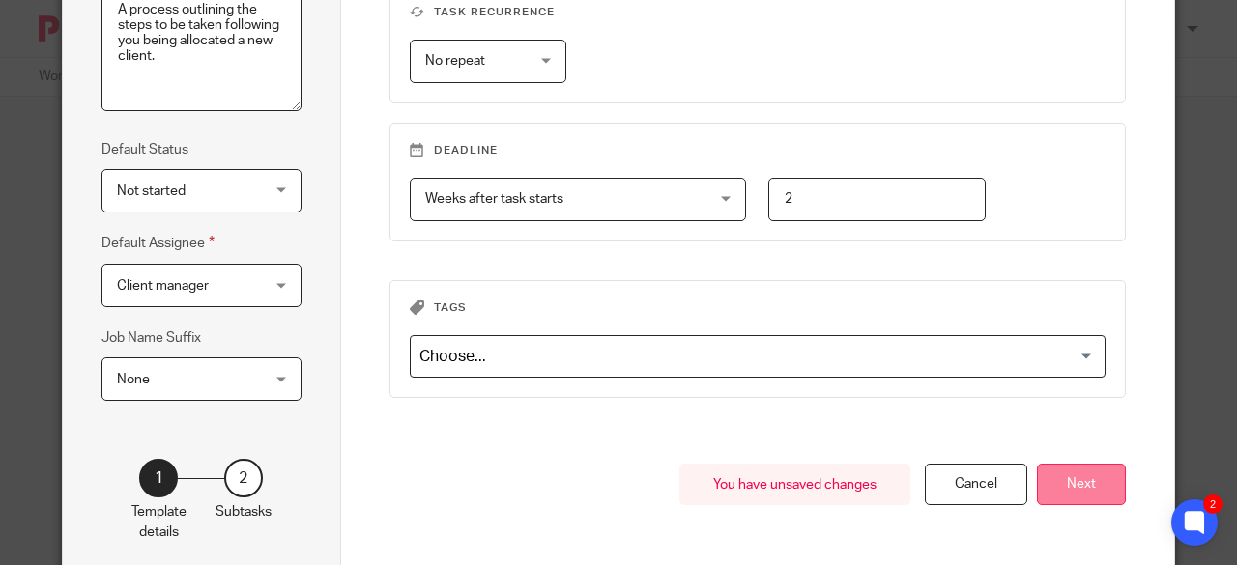
type input "2"
click at [1058, 492] on button "Next" at bounding box center [1081, 485] width 89 height 42
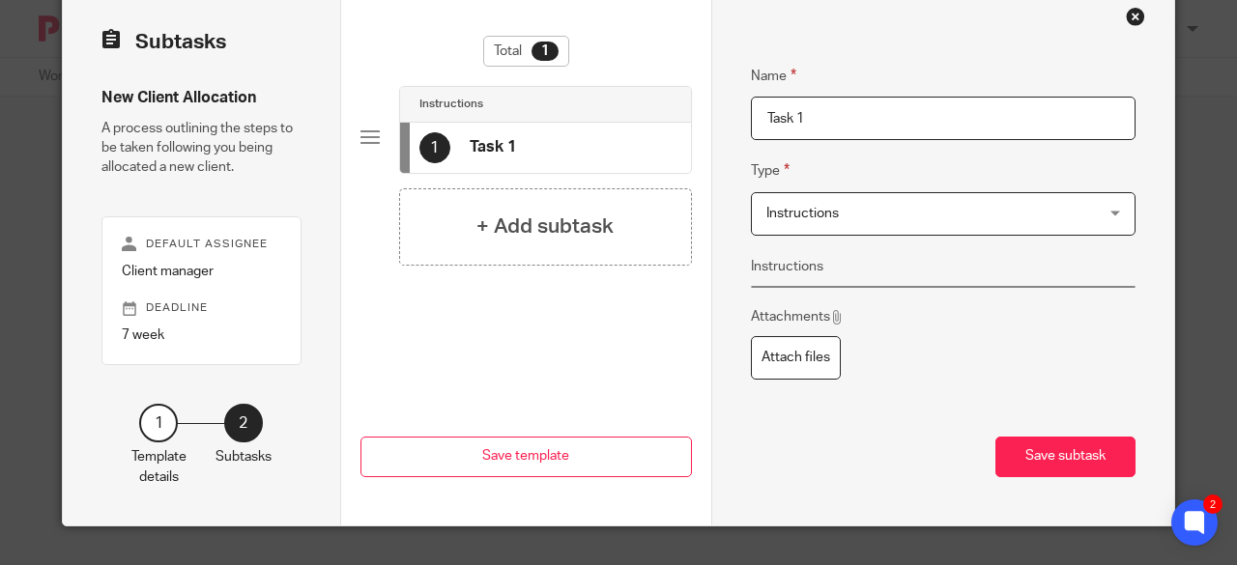
scroll to position [52, 0]
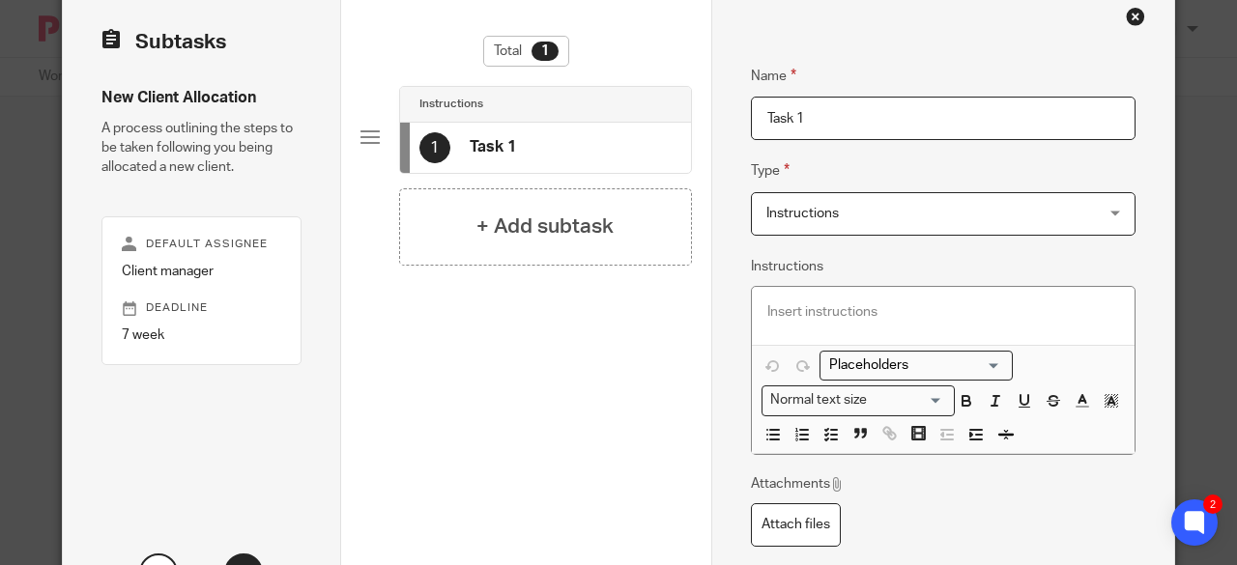
drag, startPoint x: 842, startPoint y: 127, endPoint x: 711, endPoint y: 122, distance: 131.5
click at [711, 122] on div "Name Task 1 Type Instructions Instructions Instructions Document signing - requ…" at bounding box center [942, 331] width 463 height 688
type input "Book Meeting W/AS"
click at [880, 308] on p at bounding box center [943, 311] width 352 height 19
click at [822, 433] on icon "button" at bounding box center [830, 434] width 17 height 17
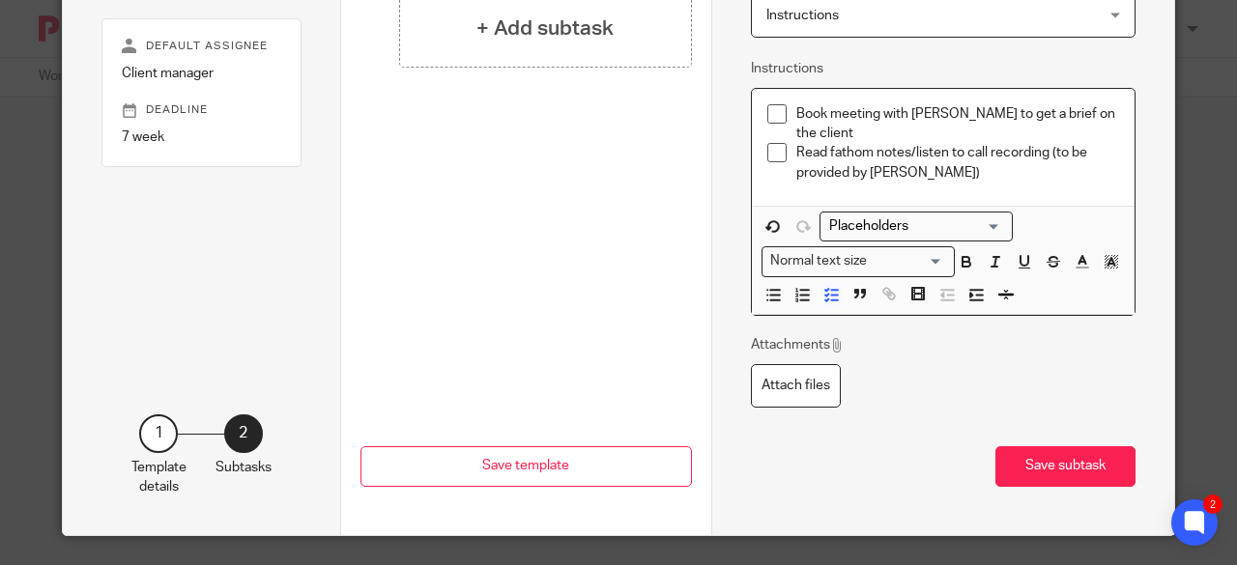
click at [1035, 446] on button "Save subtask" at bounding box center [1065, 467] width 140 height 42
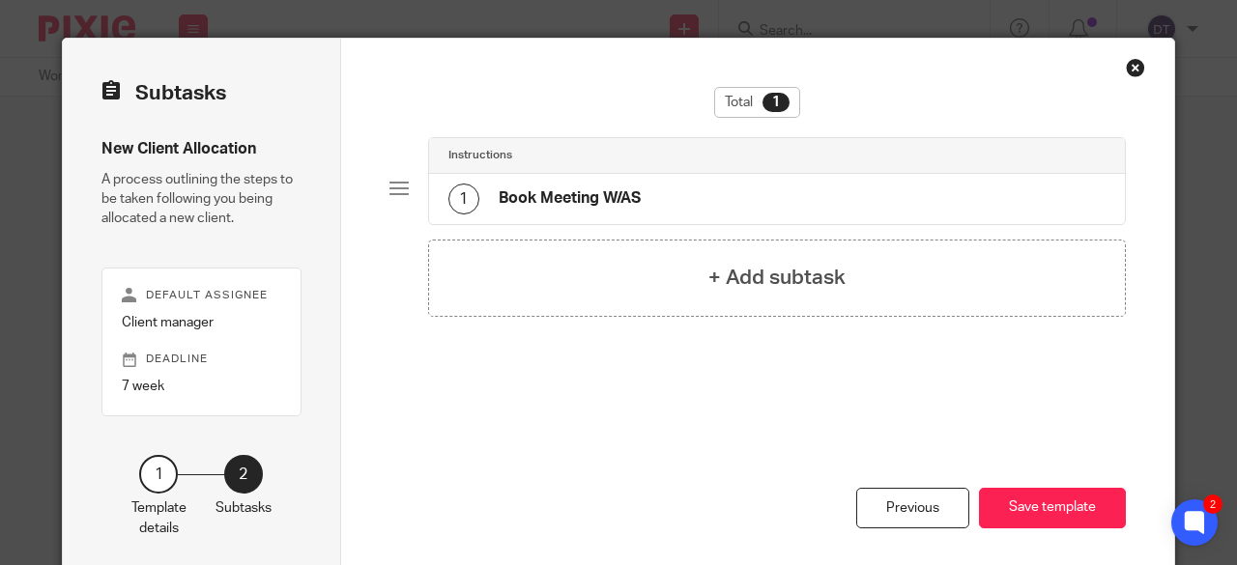
scroll to position [0, 0]
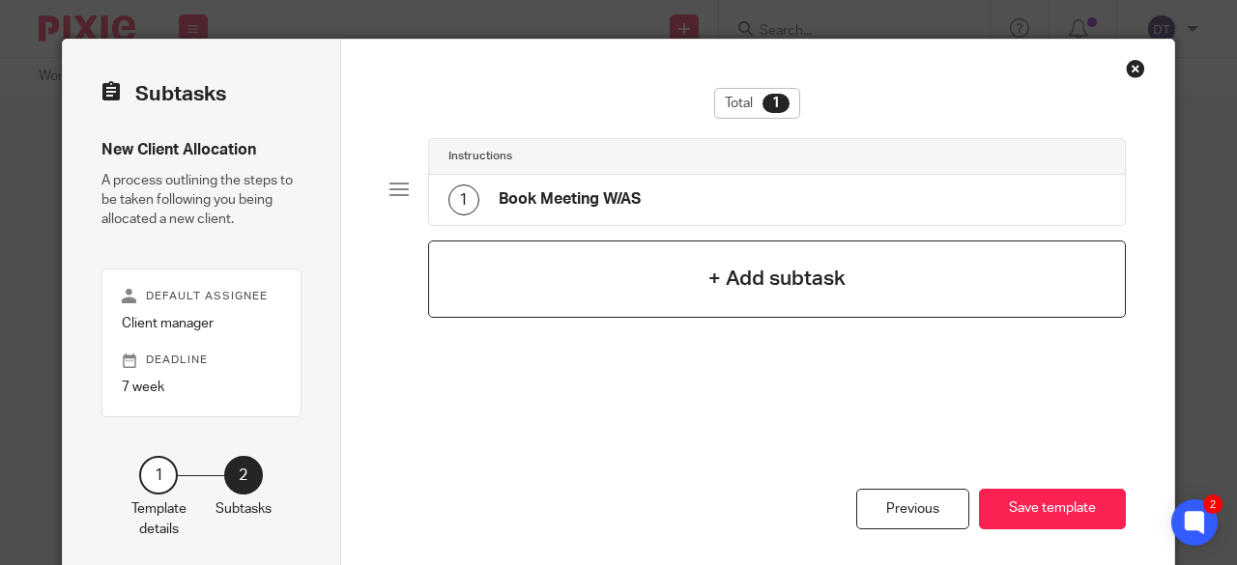
click at [726, 285] on h4 "+ Add subtask" at bounding box center [776, 279] width 137 height 30
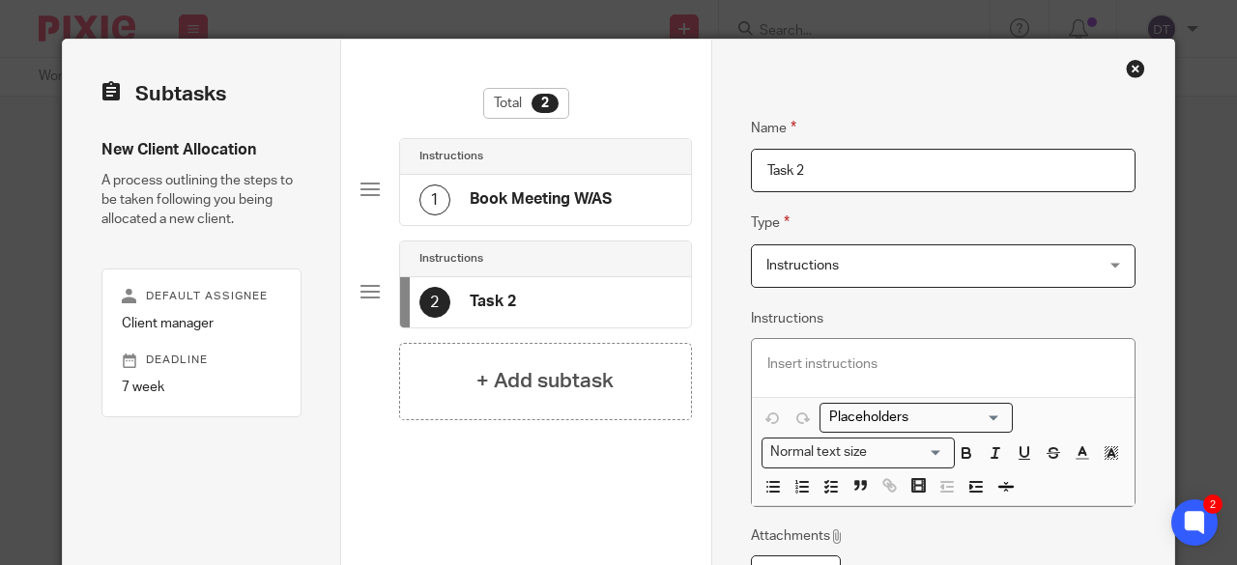
drag, startPoint x: 836, startPoint y: 169, endPoint x: 714, endPoint y: 168, distance: 121.7
click at [714, 168] on div "Name Book Meeting W/AS Type Instructions Instructions Instructions Document sig…" at bounding box center [942, 384] width 463 height 688
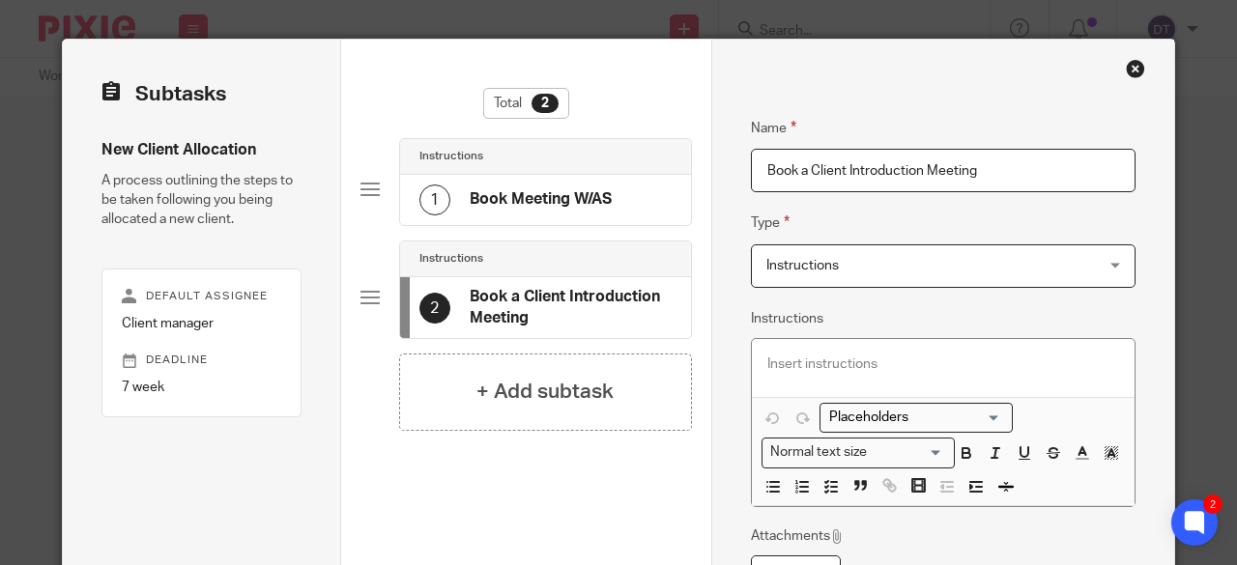
type input "Book a Client Introduction Meeting"
click at [842, 261] on span "Instructions" at bounding box center [913, 265] width 295 height 41
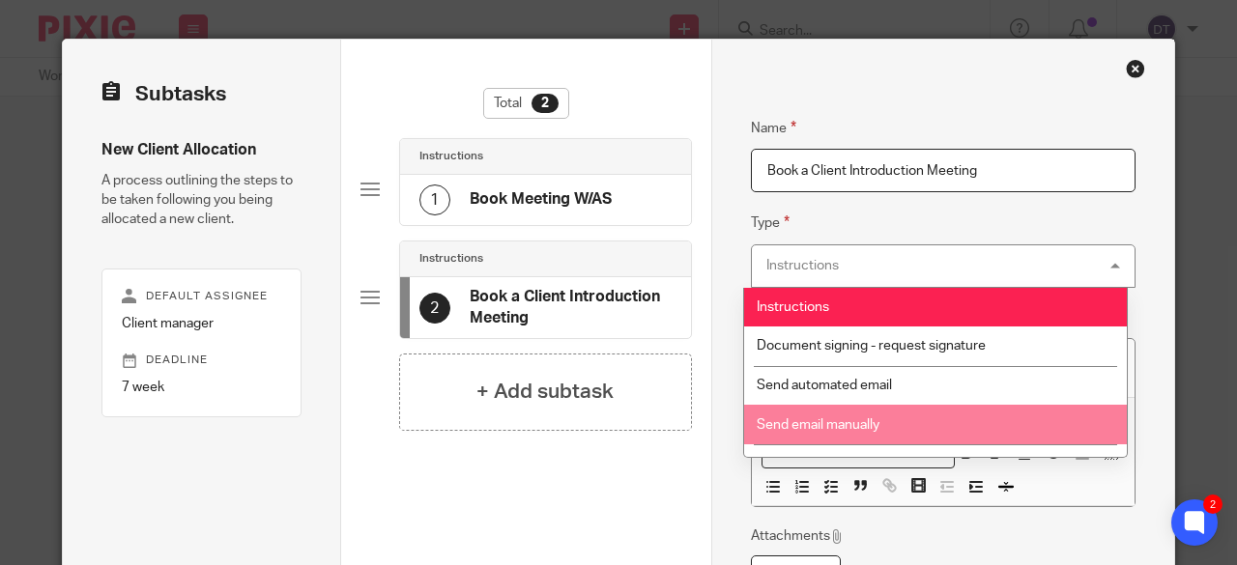
click at [884, 414] on li "Send email manually" at bounding box center [935, 425] width 383 height 40
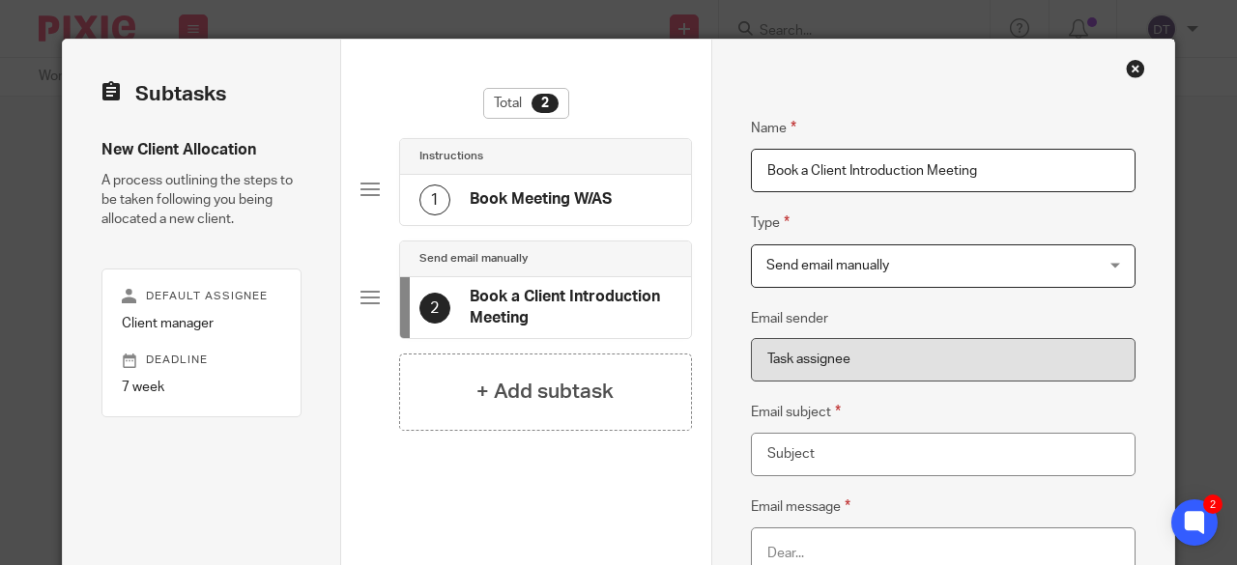
scroll to position [193, 0]
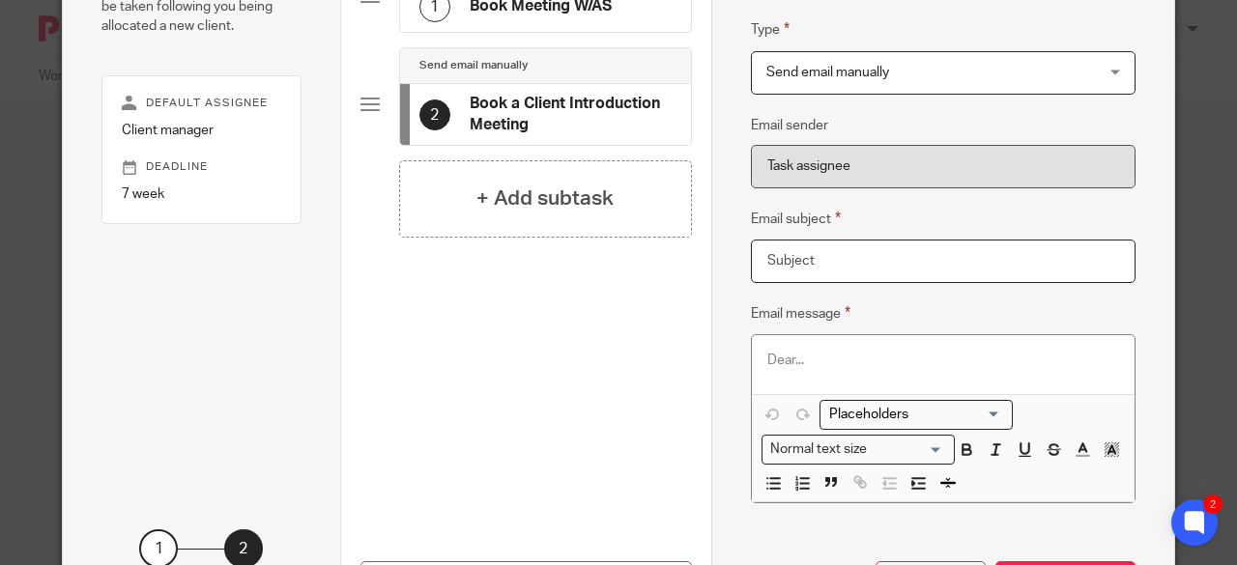
click at [847, 244] on input "Email subject" at bounding box center [943, 261] width 385 height 43
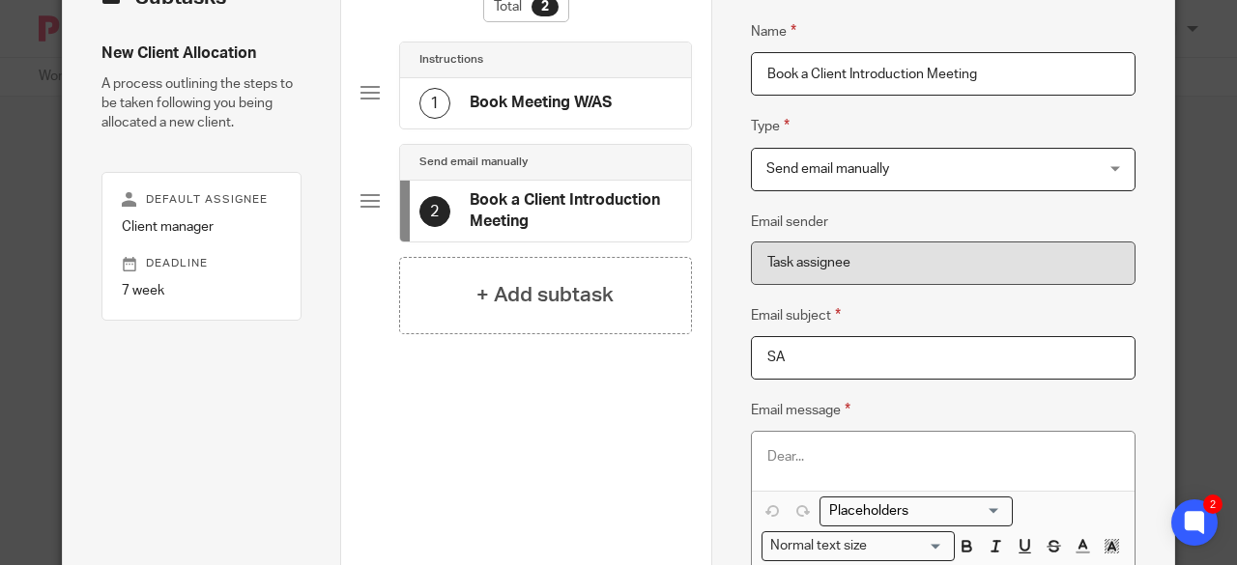
type input "S"
type input "Accounts Team Introduction"
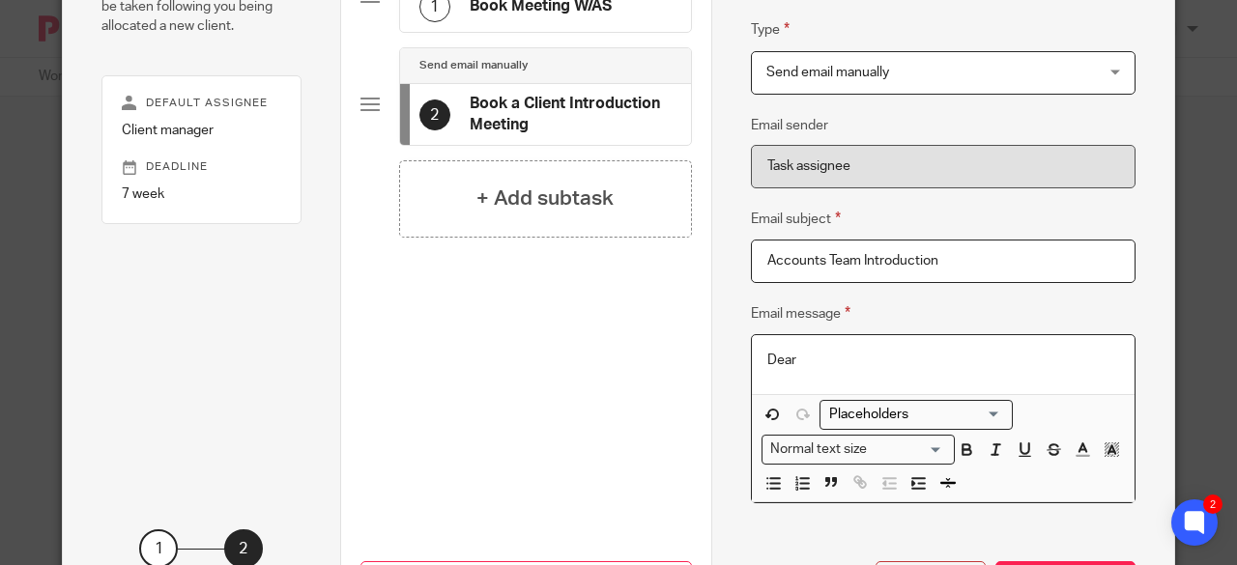
click at [975, 408] on input "Search for option" at bounding box center [911, 415] width 179 height 20
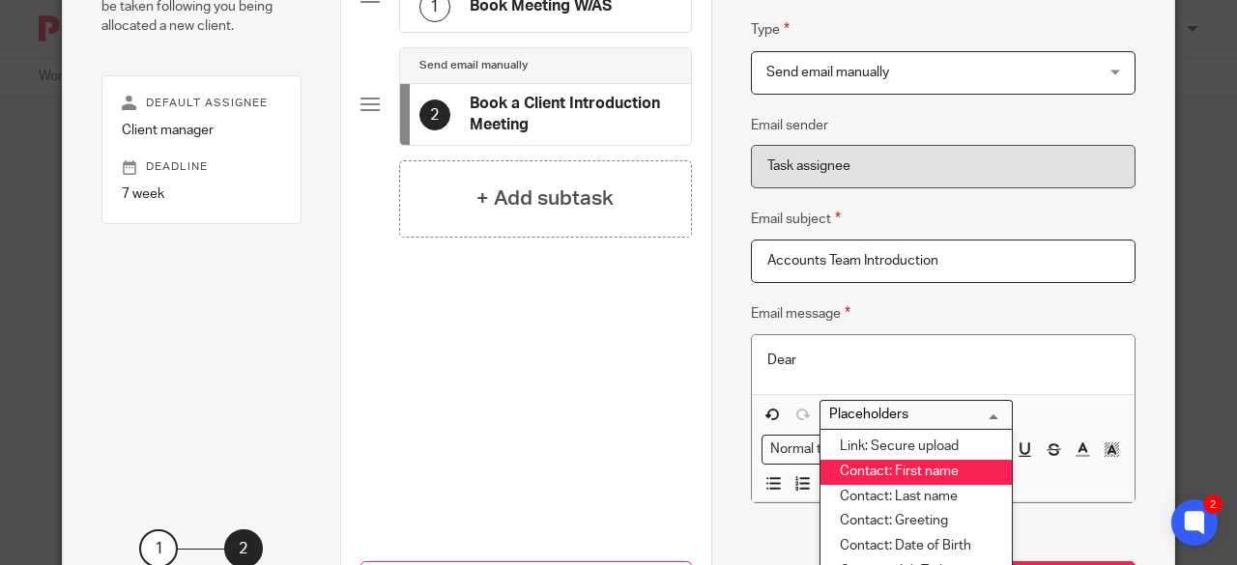
click at [936, 477] on li "Contact: First name" at bounding box center [915, 472] width 191 height 25
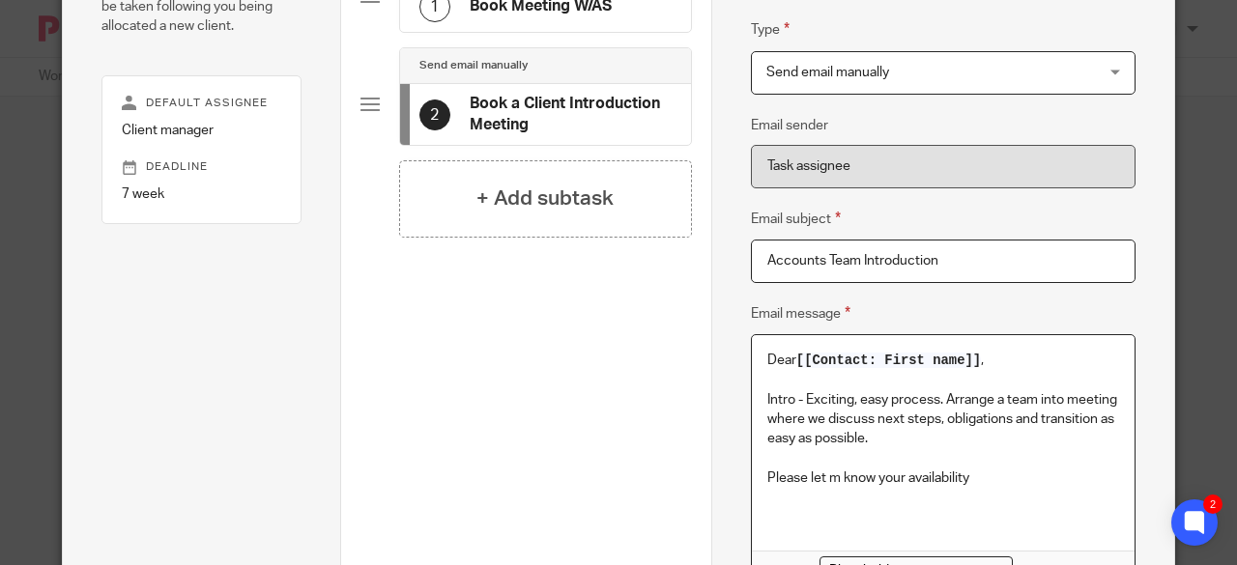
scroll to position [290, 0]
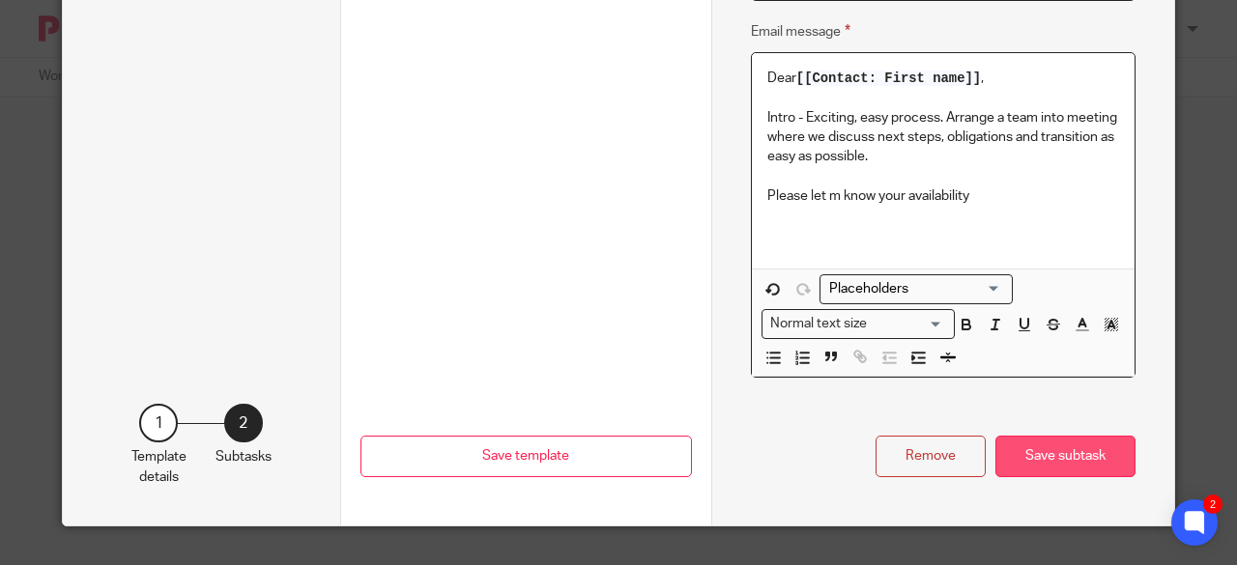
click at [1061, 456] on button "Save subtask" at bounding box center [1065, 457] width 140 height 42
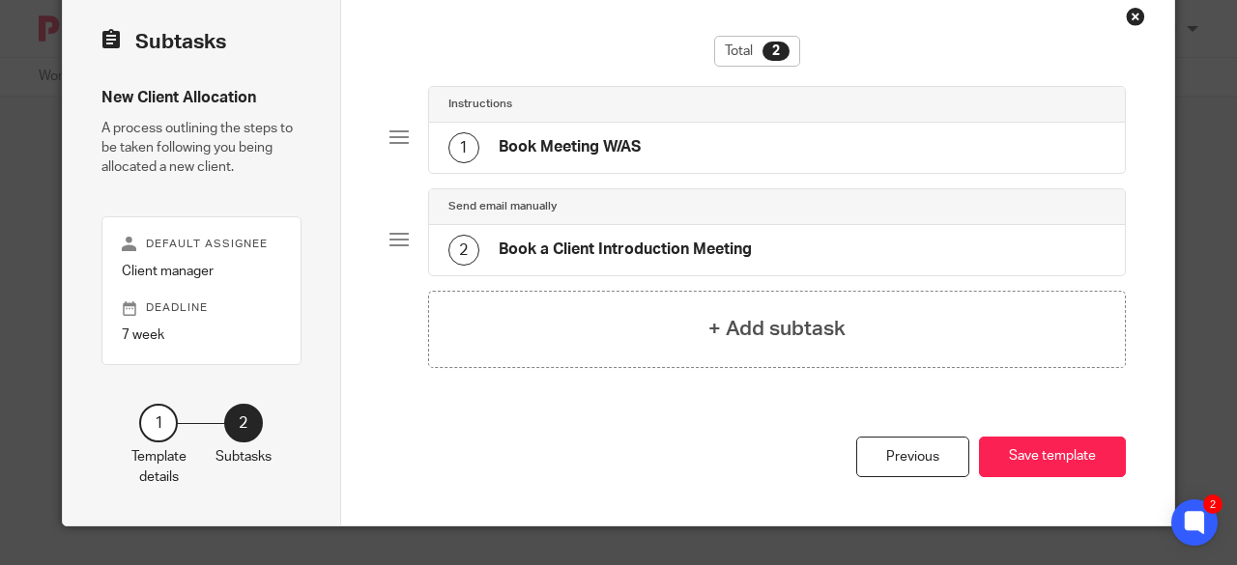
scroll to position [0, 0]
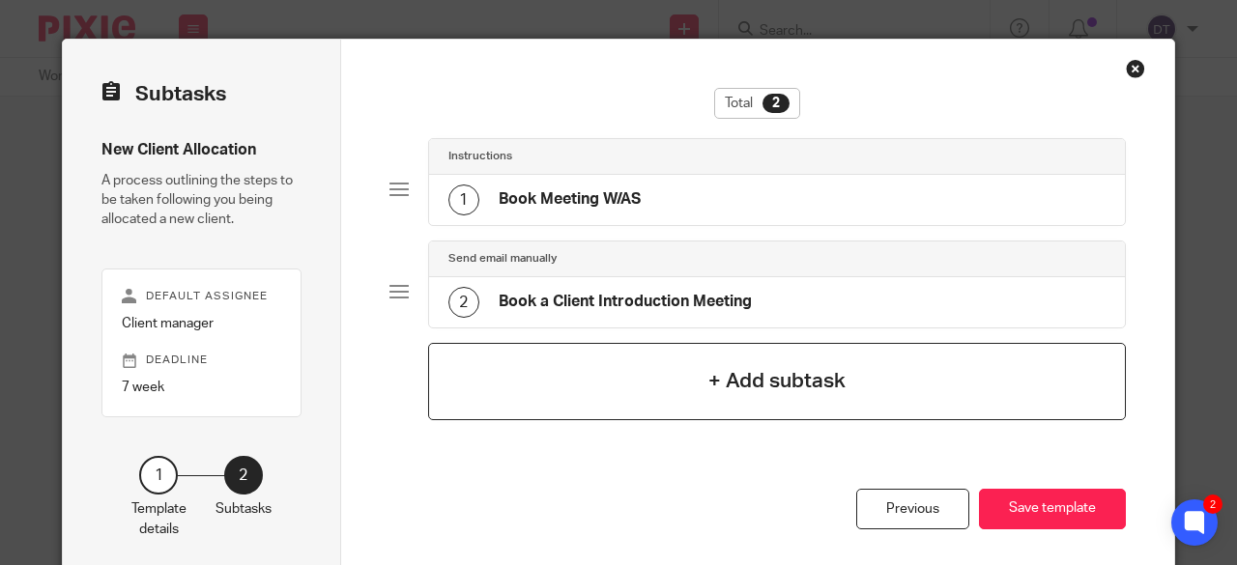
click at [695, 357] on div "+ Add subtask" at bounding box center [777, 381] width 699 height 77
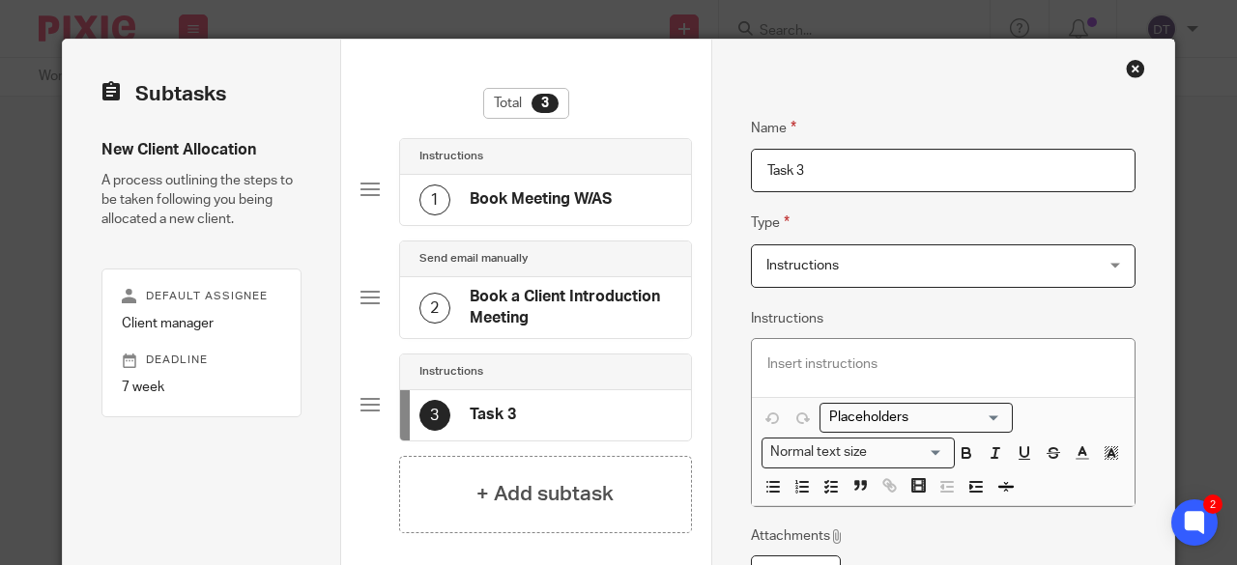
drag, startPoint x: 818, startPoint y: 168, endPoint x: 735, endPoint y: 161, distance: 83.4
click at [738, 166] on div "Name Book Meeting W/AS Type Instructions Instructions Instructions Document sig…" at bounding box center [942, 384] width 463 height 688
type input "Meeting Held"
click at [832, 362] on p at bounding box center [943, 364] width 352 height 19
click at [831, 487] on line "button" at bounding box center [834, 487] width 6 height 0
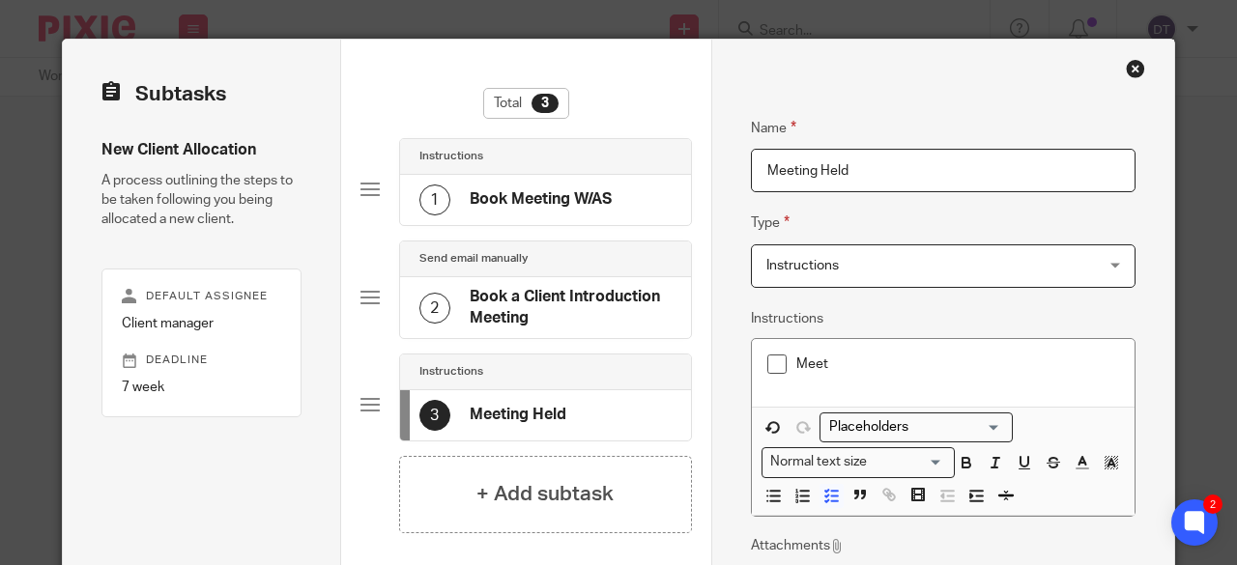
drag, startPoint x: 890, startPoint y: 164, endPoint x: 816, endPoint y: 176, distance: 74.3
click at [816, 176] on input "Meeting Held" at bounding box center [943, 170] width 385 height 43
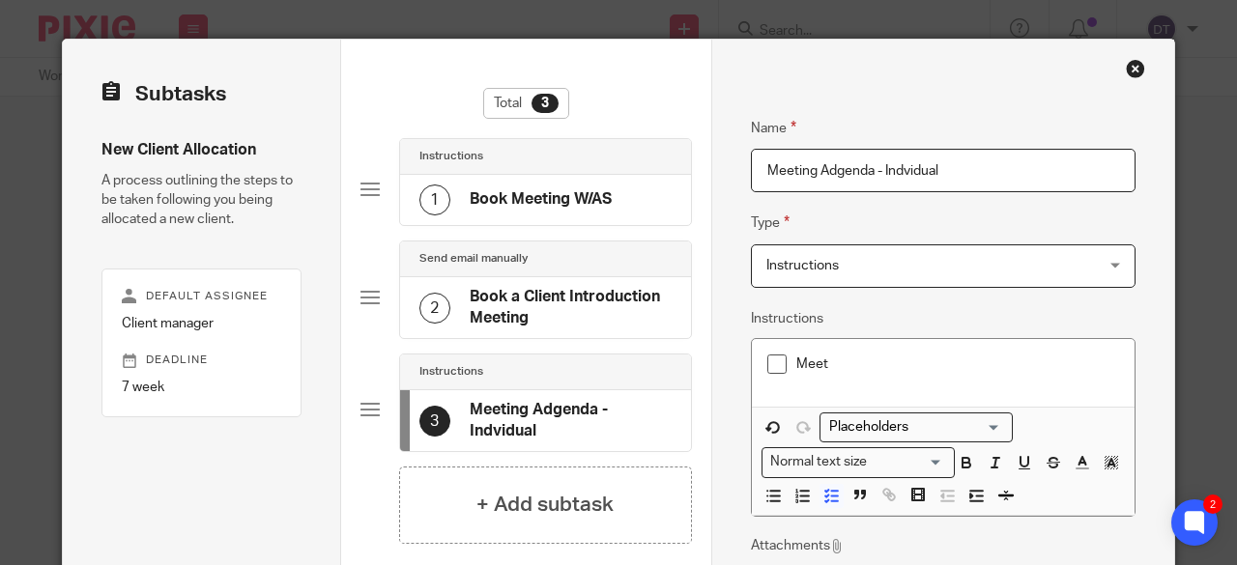
click at [816, 176] on input "Meeting Adgenda - Indvidual" at bounding box center [943, 170] width 385 height 43
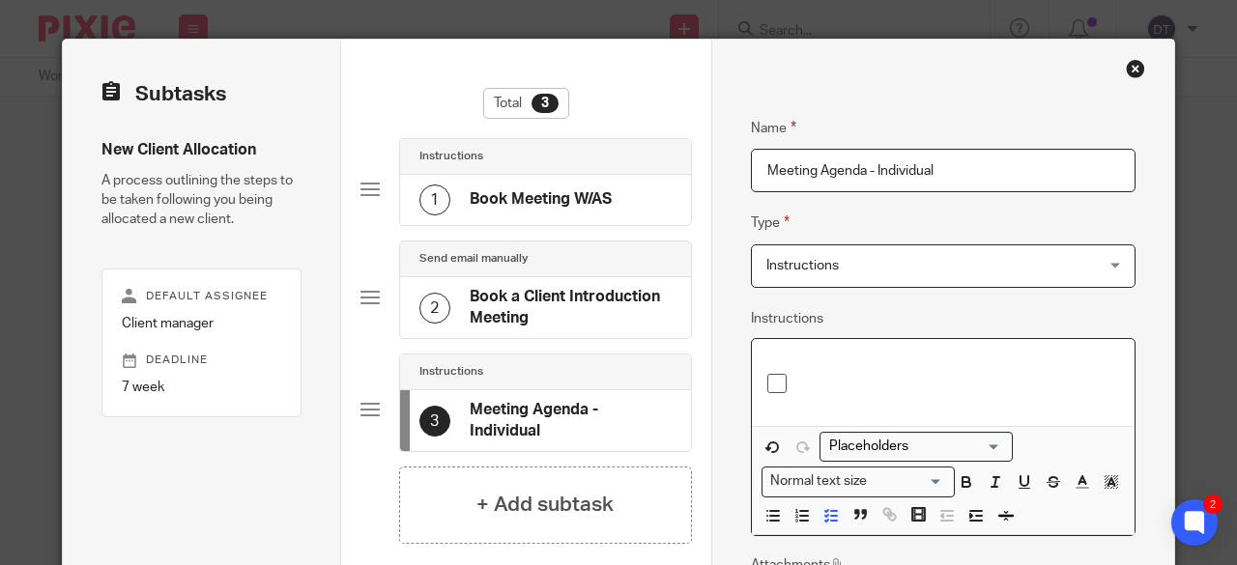
click at [814, 379] on p at bounding box center [957, 383] width 323 height 19
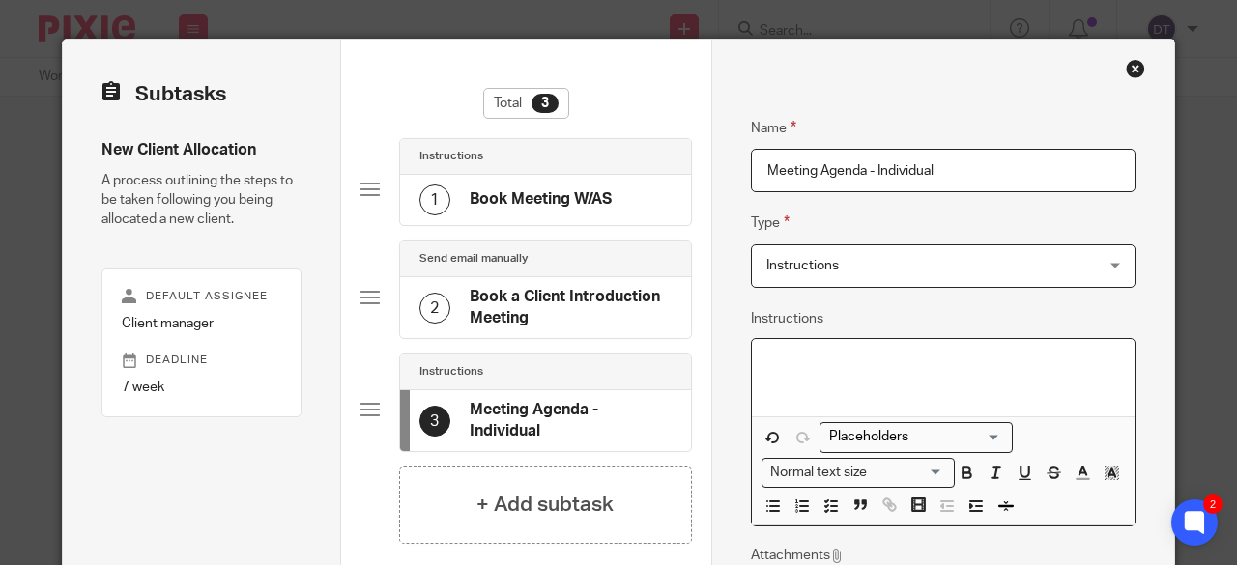
click at [785, 358] on p at bounding box center [943, 364] width 352 height 19
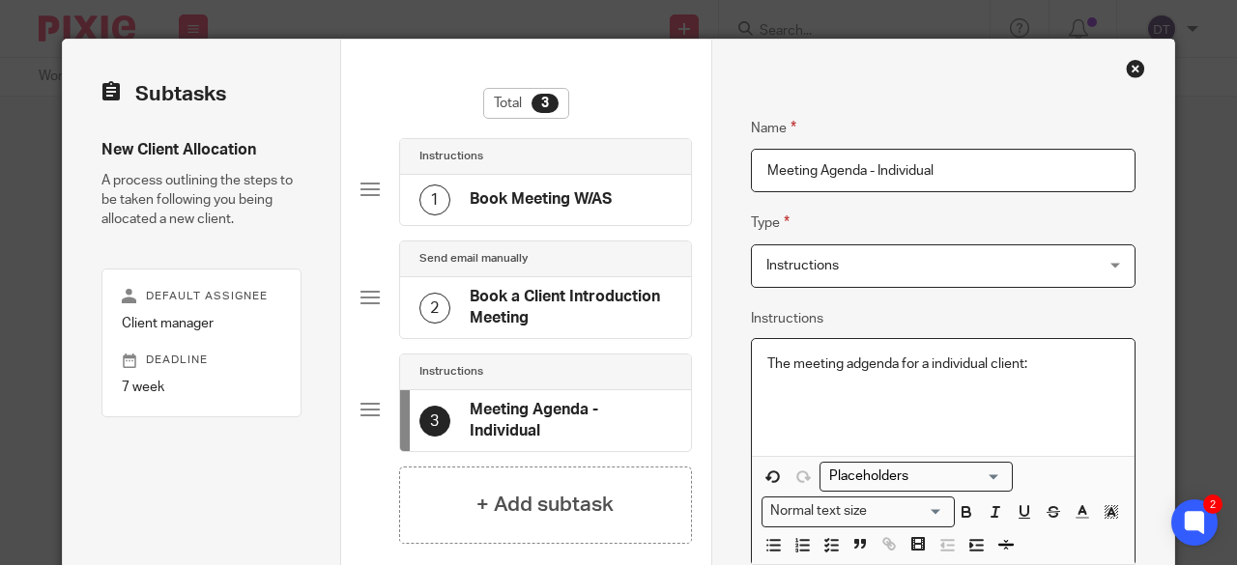
click at [859, 364] on p "The meeting adgenda for a individual client:" at bounding box center [943, 364] width 352 height 19
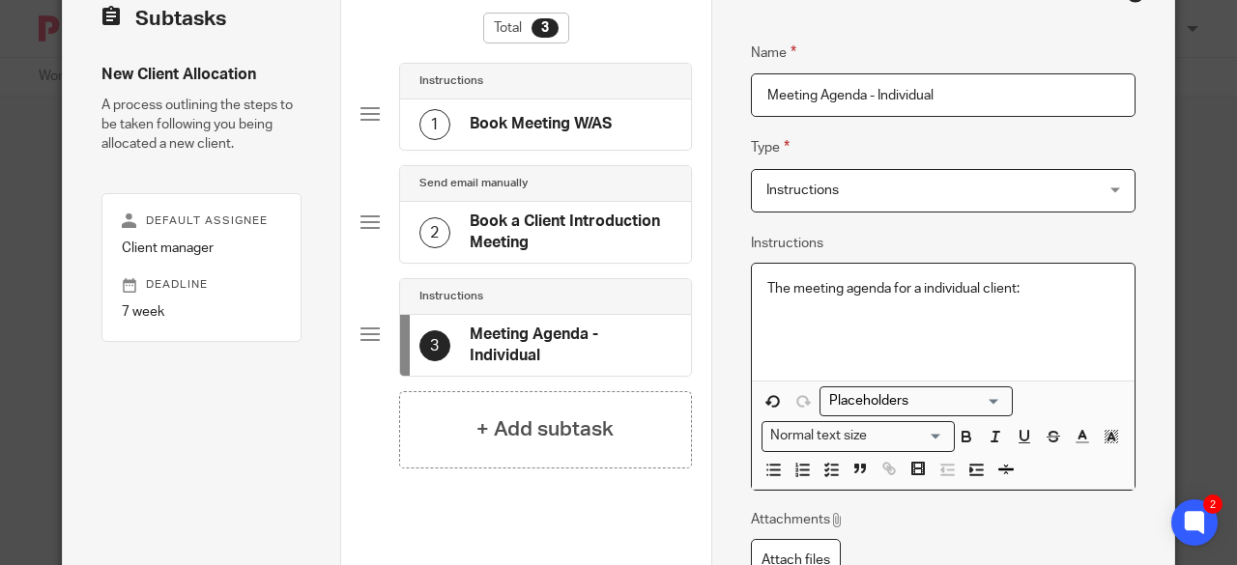
scroll to position [97, 0]
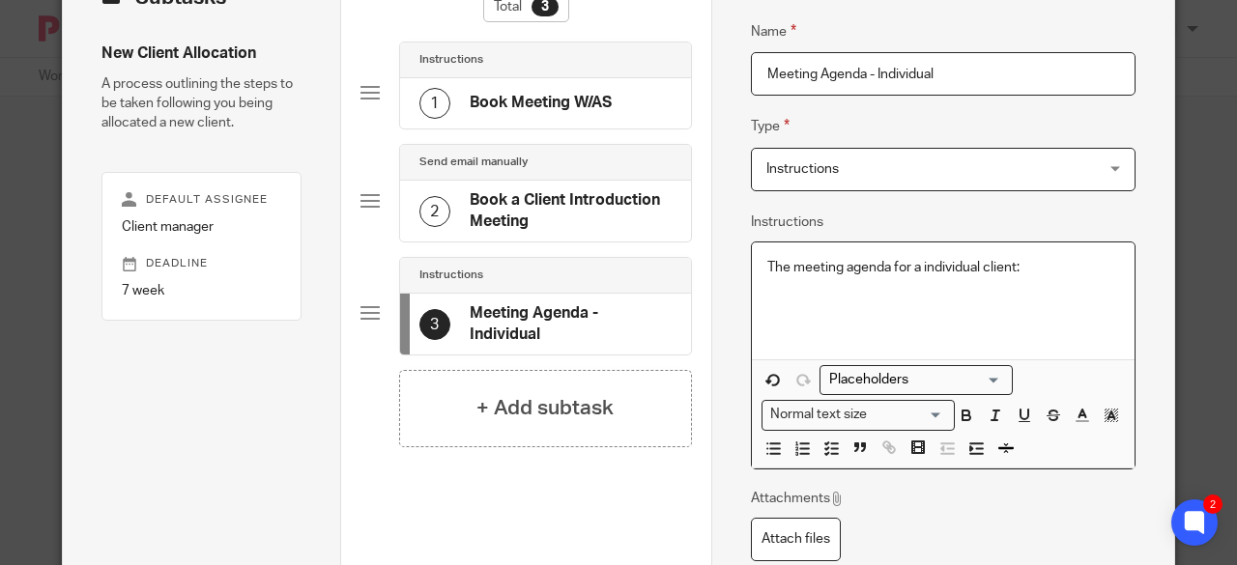
click at [811, 453] on span at bounding box center [800, 451] width 87 height 29
click at [822, 445] on icon "button" at bounding box center [830, 448] width 17 height 17
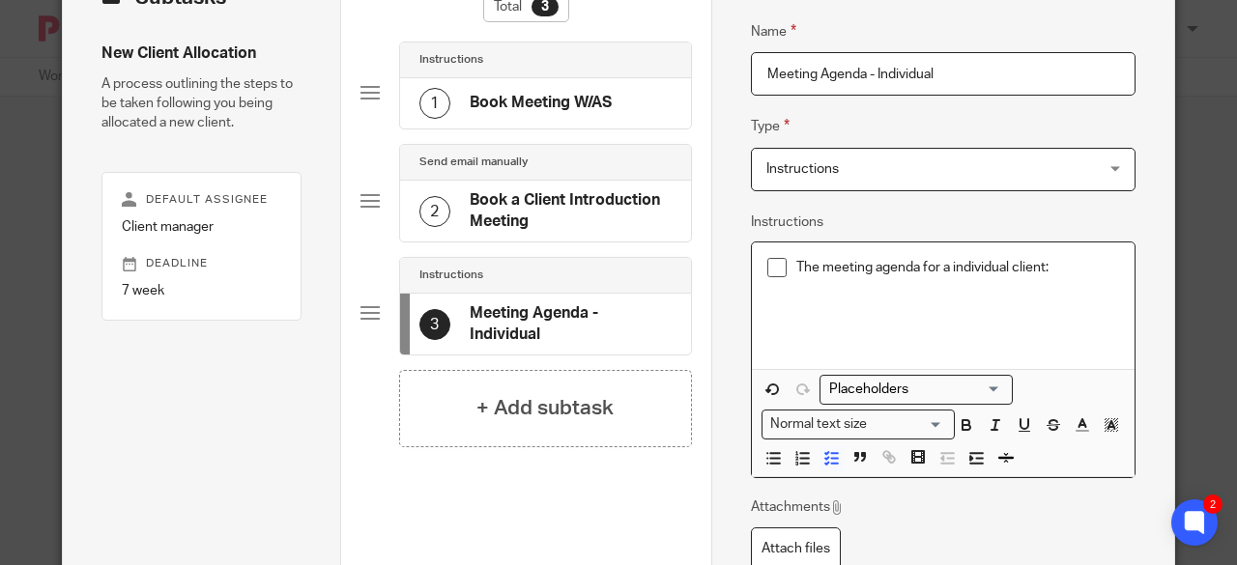
click at [785, 267] on li "The meeting agenda for a individual client:" at bounding box center [943, 272] width 352 height 29
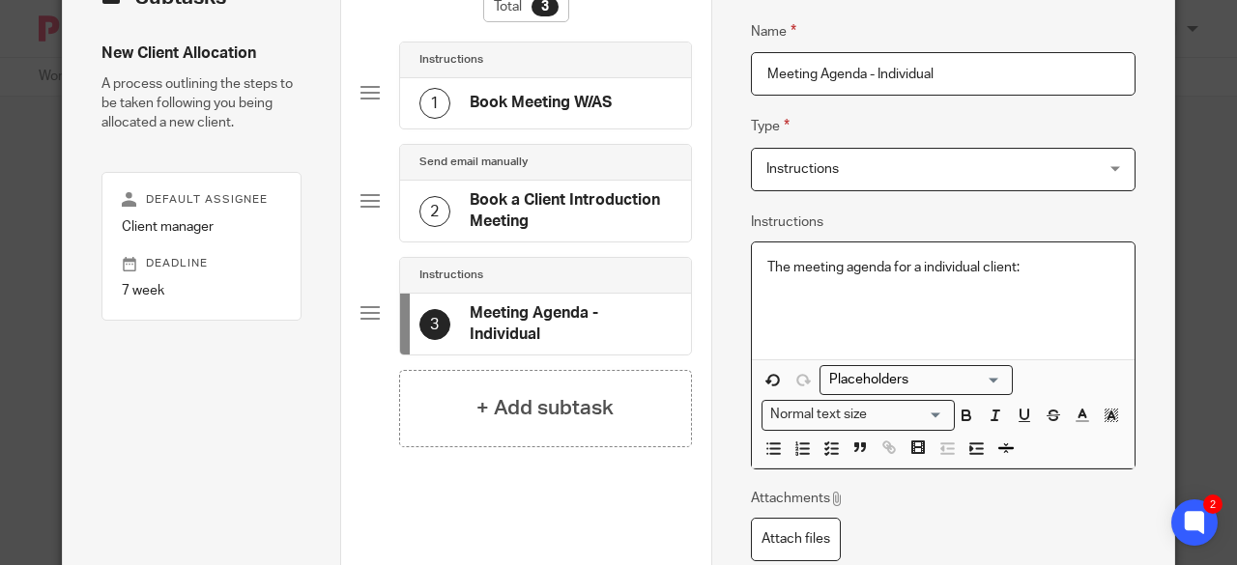
click at [1029, 284] on p at bounding box center [943, 286] width 352 height 19
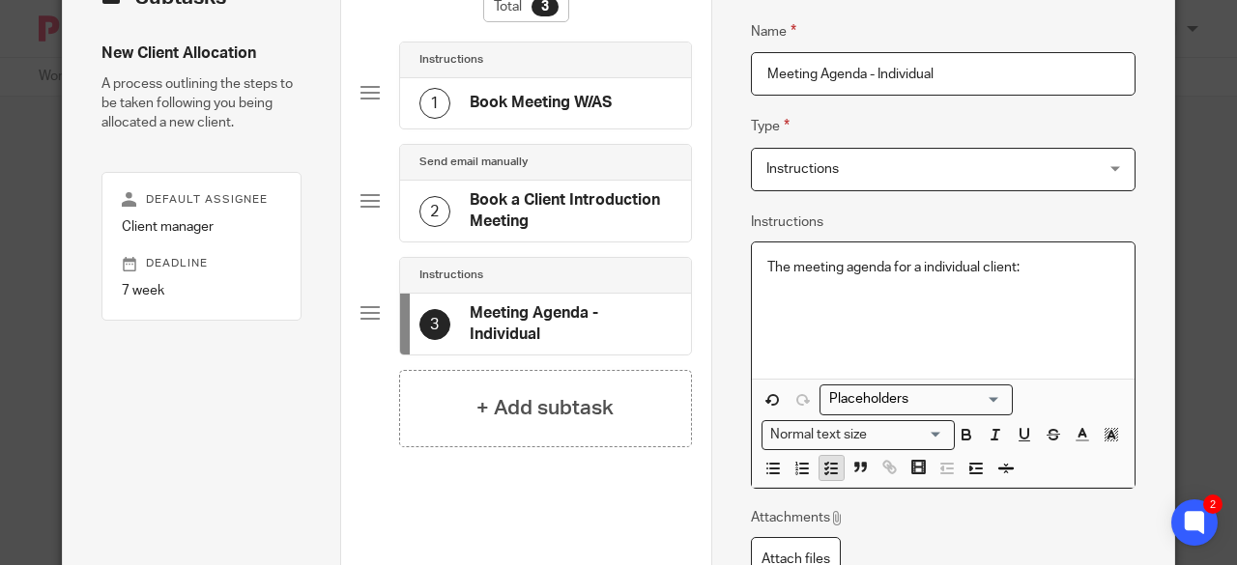
click at [826, 471] on icon "button" at bounding box center [830, 468] width 17 height 17
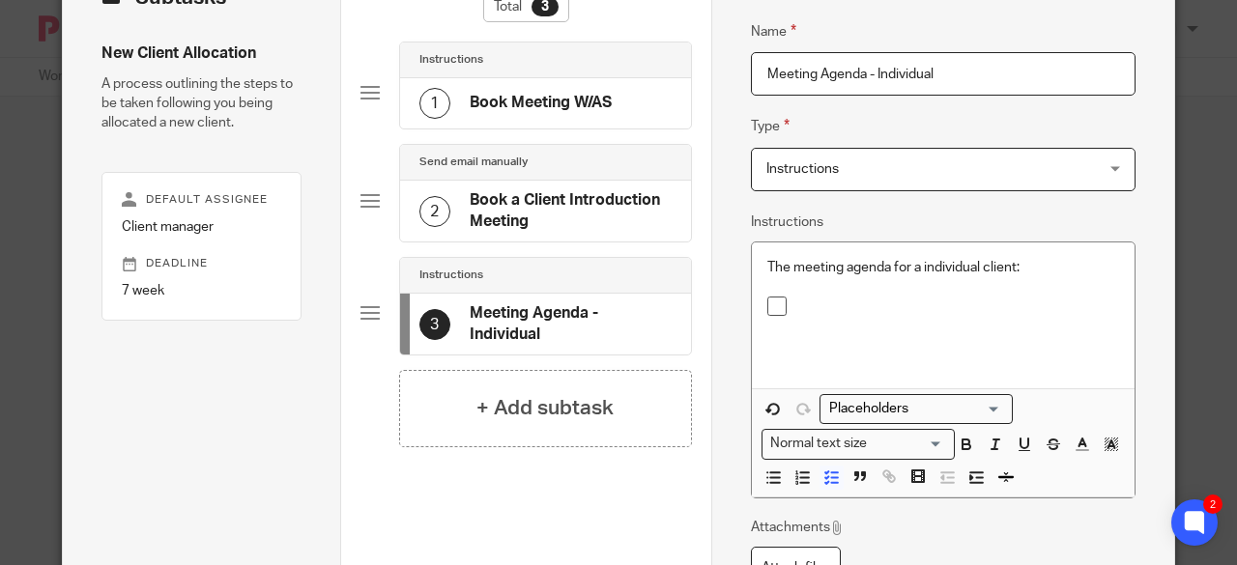
drag, startPoint x: 942, startPoint y: 79, endPoint x: 866, endPoint y: 72, distance: 76.6
click at [866, 72] on input "Meeting Agenda - Individual" at bounding box center [943, 73] width 385 height 43
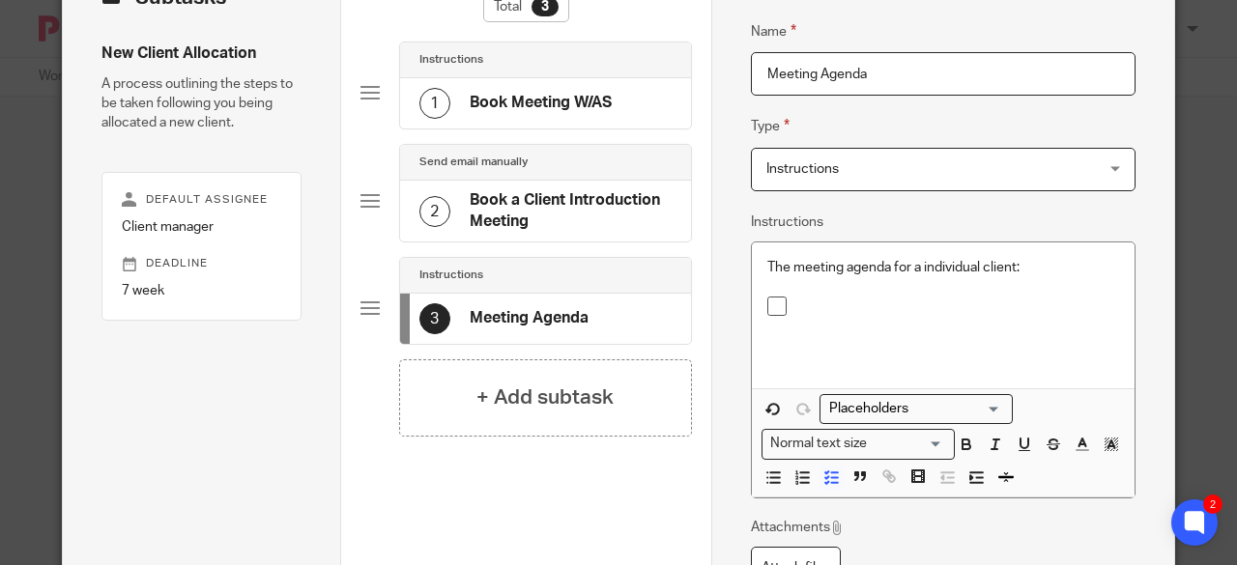
drag, startPoint x: 864, startPoint y: 72, endPoint x: 810, endPoint y: 75, distance: 54.2
click at [810, 75] on input "Meeting Agenda" at bounding box center [943, 73] width 385 height 43
type input "Meeting Held"
drag, startPoint x: 845, startPoint y: 294, endPoint x: 764, endPoint y: 263, distance: 86.8
click at [764, 263] on div "The meeting agenda for a individual client:" at bounding box center [943, 316] width 383 height 146
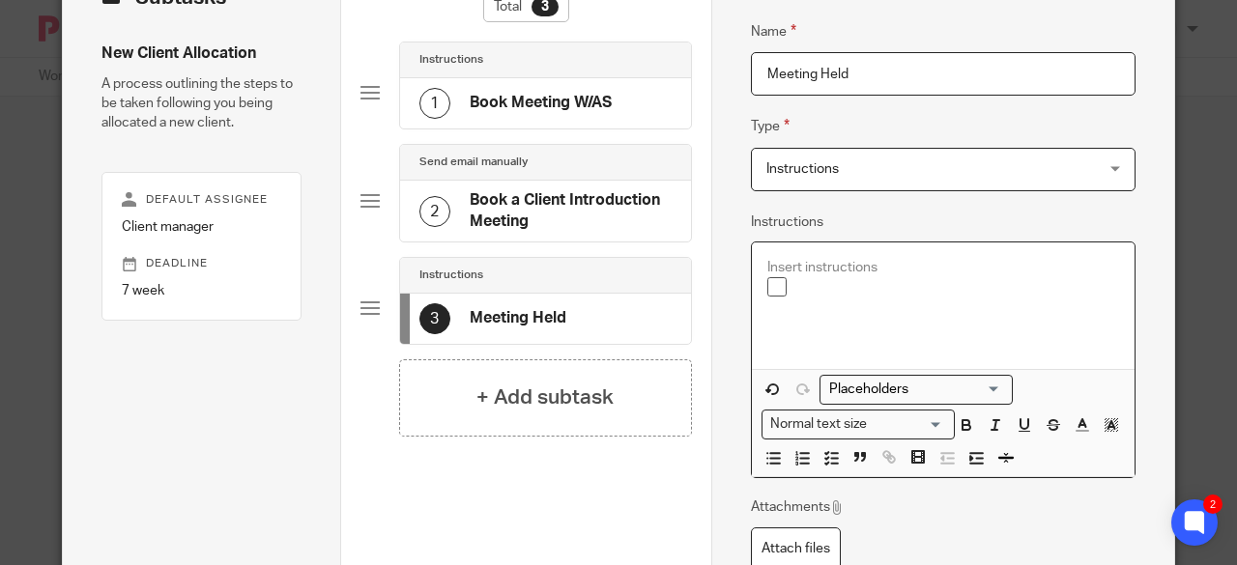
drag, startPoint x: 806, startPoint y: 277, endPoint x: 772, endPoint y: 259, distance: 38.5
click at [772, 259] on p at bounding box center [943, 267] width 352 height 19
click at [796, 285] on p at bounding box center [957, 286] width 323 height 19
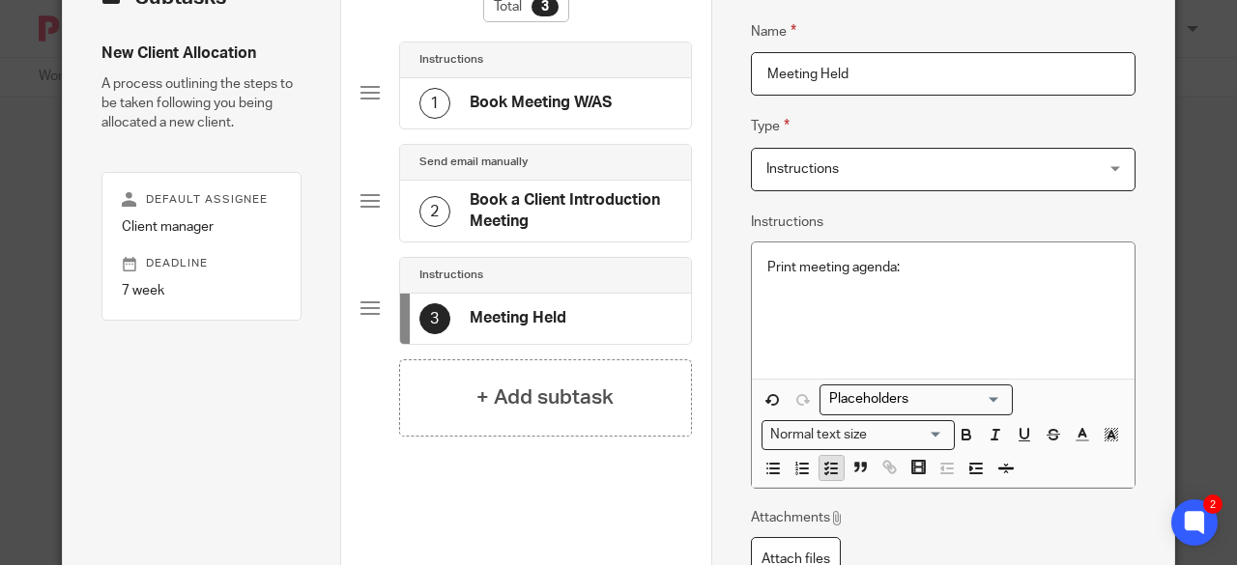
click at [823, 471] on icon "button" at bounding box center [830, 468] width 17 height 17
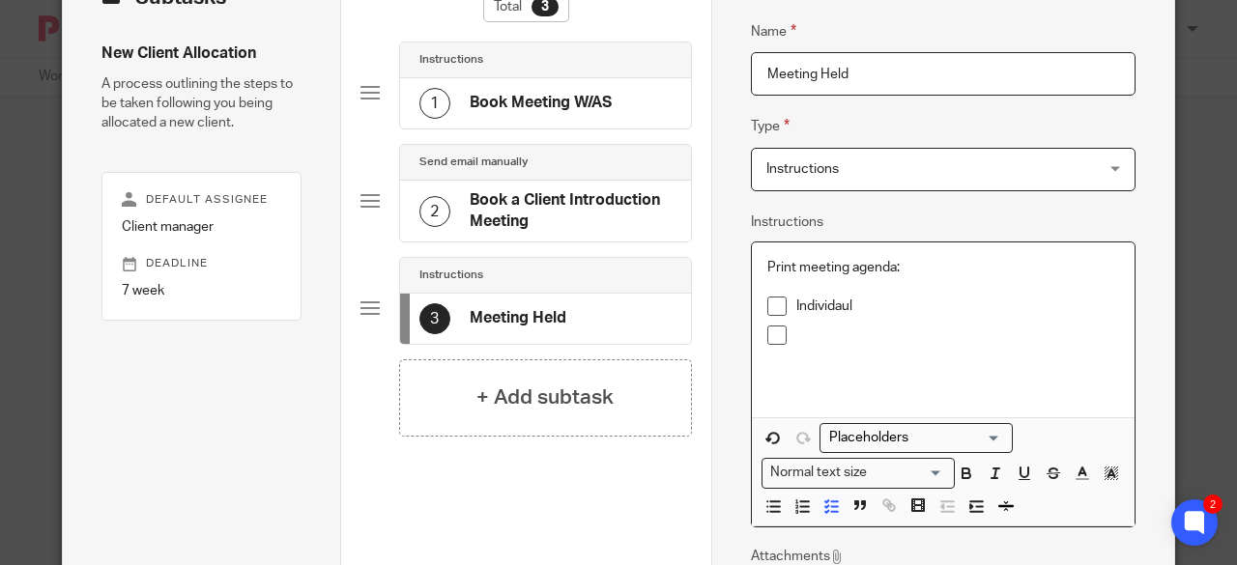
click at [805, 311] on p "Individaul" at bounding box center [957, 306] width 323 height 19
click at [802, 333] on p at bounding box center [957, 335] width 323 height 19
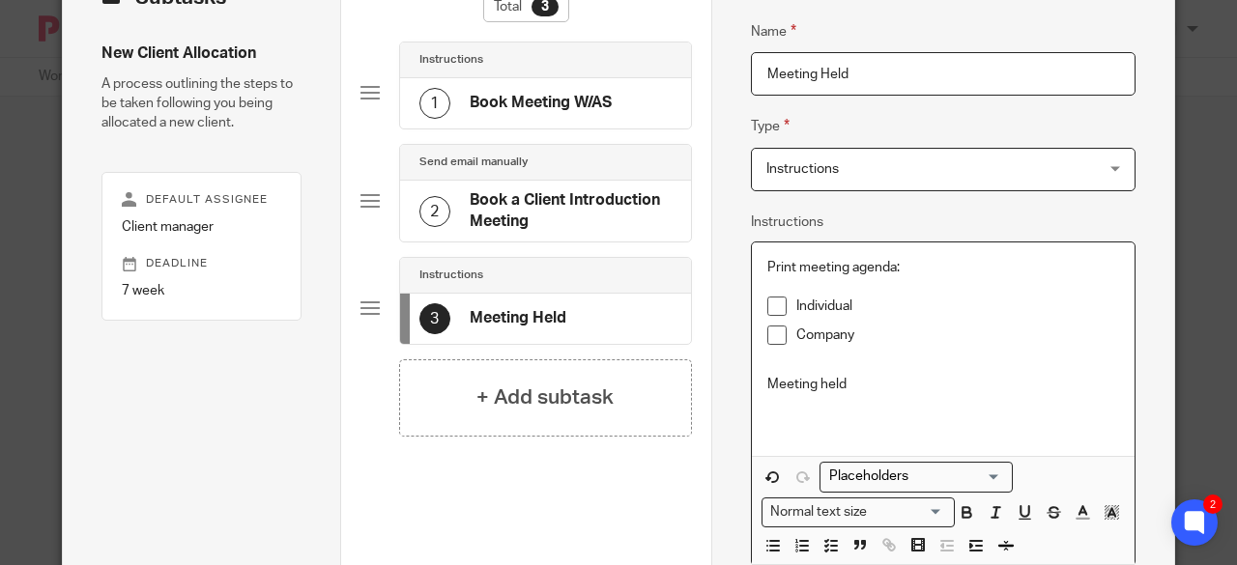
click at [767, 379] on p "Meeting held" at bounding box center [943, 384] width 352 height 19
click at [822, 548] on icon "button" at bounding box center [830, 545] width 17 height 17
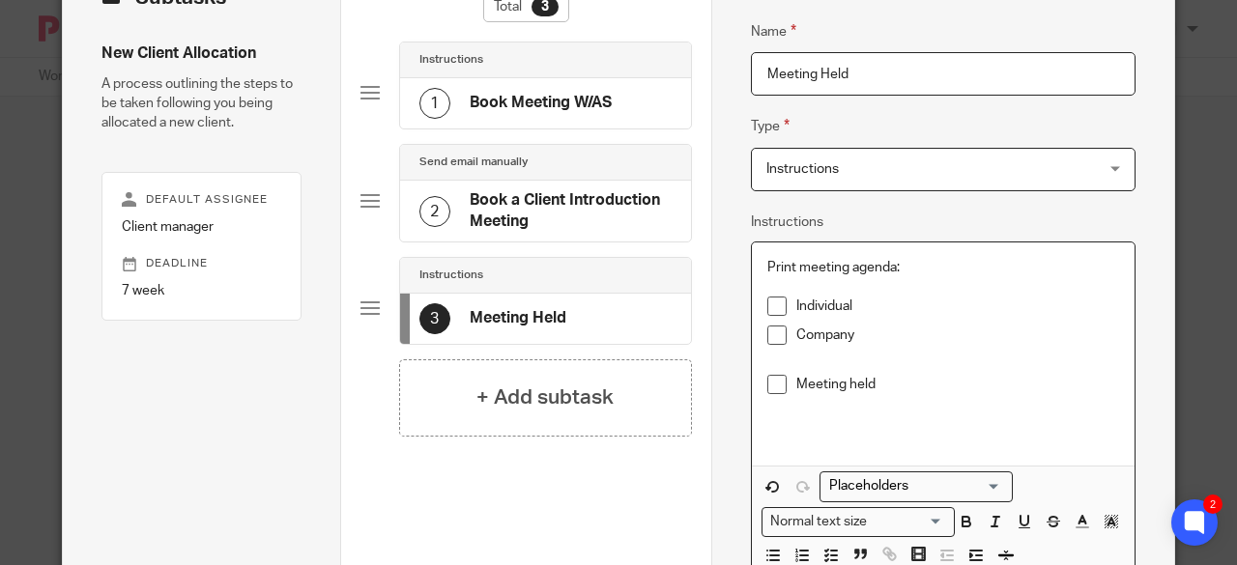
click at [810, 362] on p at bounding box center [943, 364] width 352 height 19
click at [997, 556] on icon "button" at bounding box center [1005, 555] width 17 height 17
click at [917, 395] on p "Meeting held" at bounding box center [957, 385] width 323 height 19
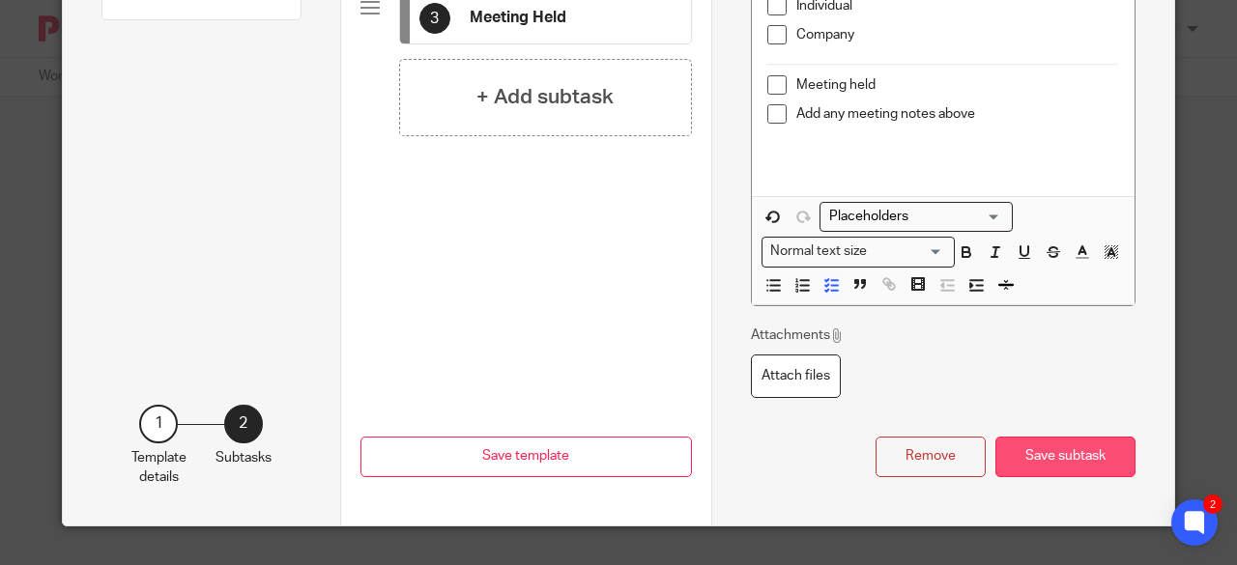
click at [1056, 466] on button "Save subtask" at bounding box center [1065, 458] width 140 height 42
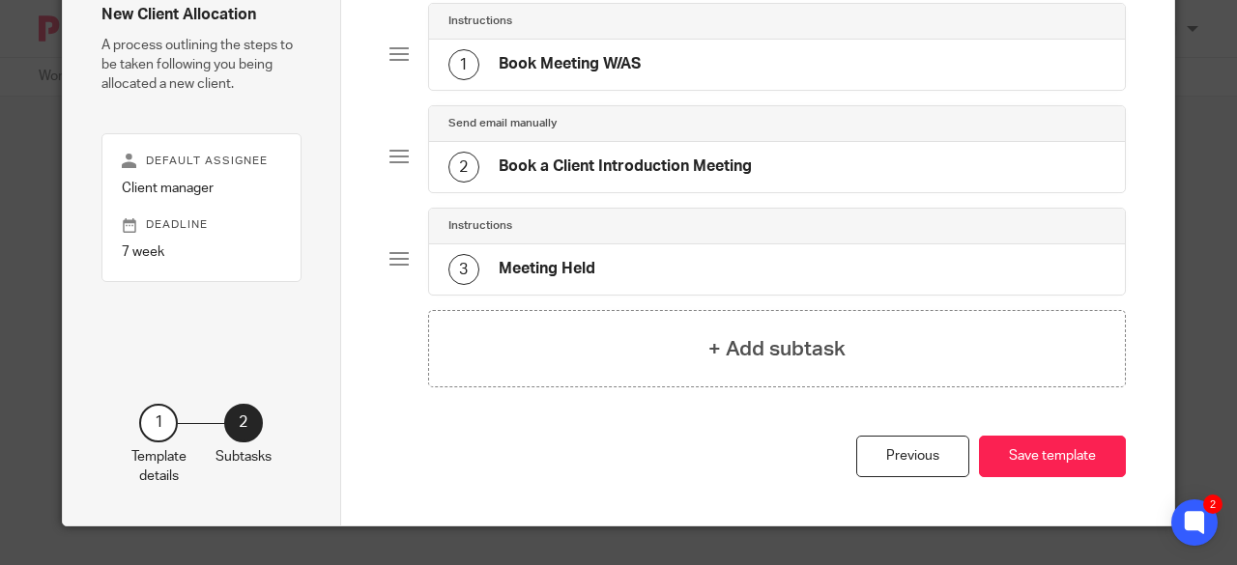
click at [564, 276] on h4 "Meeting Held" at bounding box center [547, 269] width 97 height 20
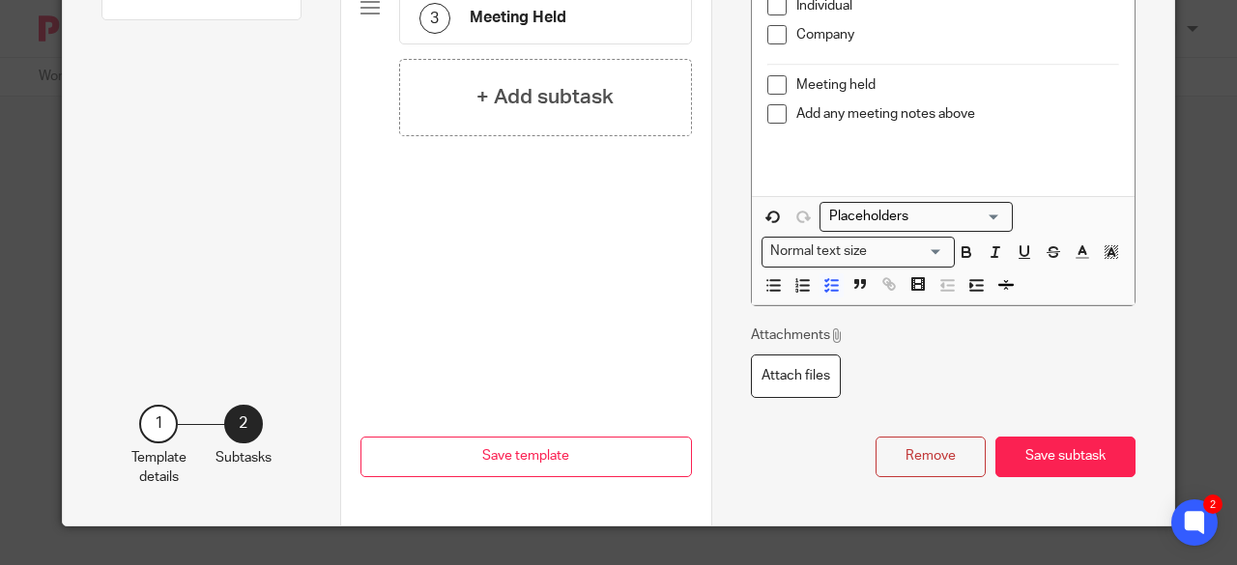
click at [1090, 476] on button "Save subtask" at bounding box center [1065, 458] width 140 height 42
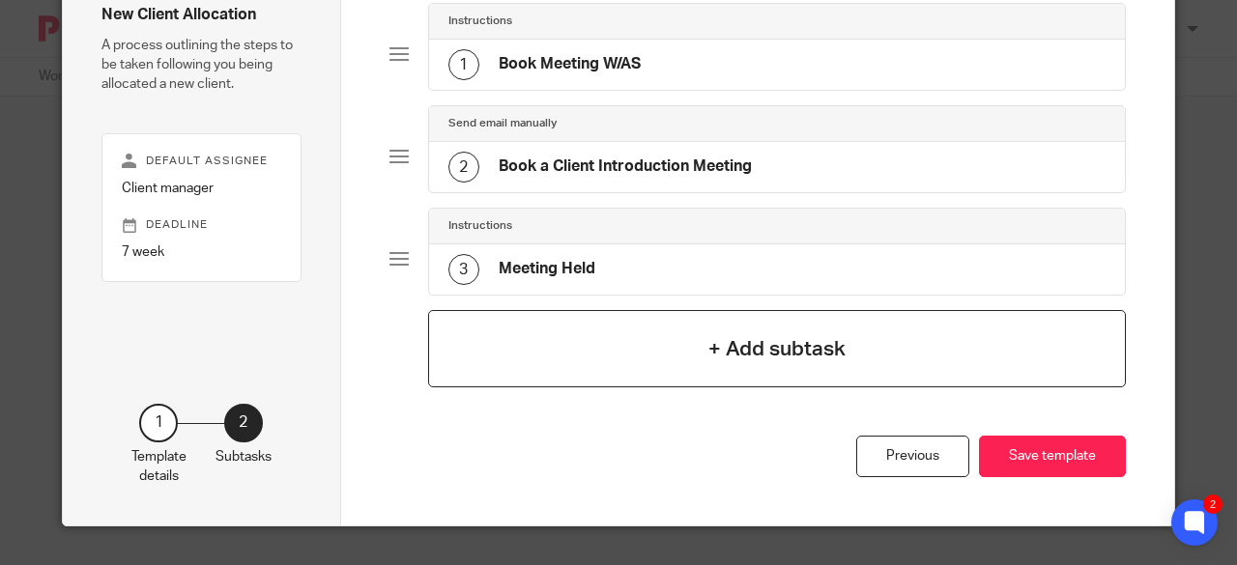
click at [626, 365] on div "+ Add subtask" at bounding box center [777, 348] width 699 height 77
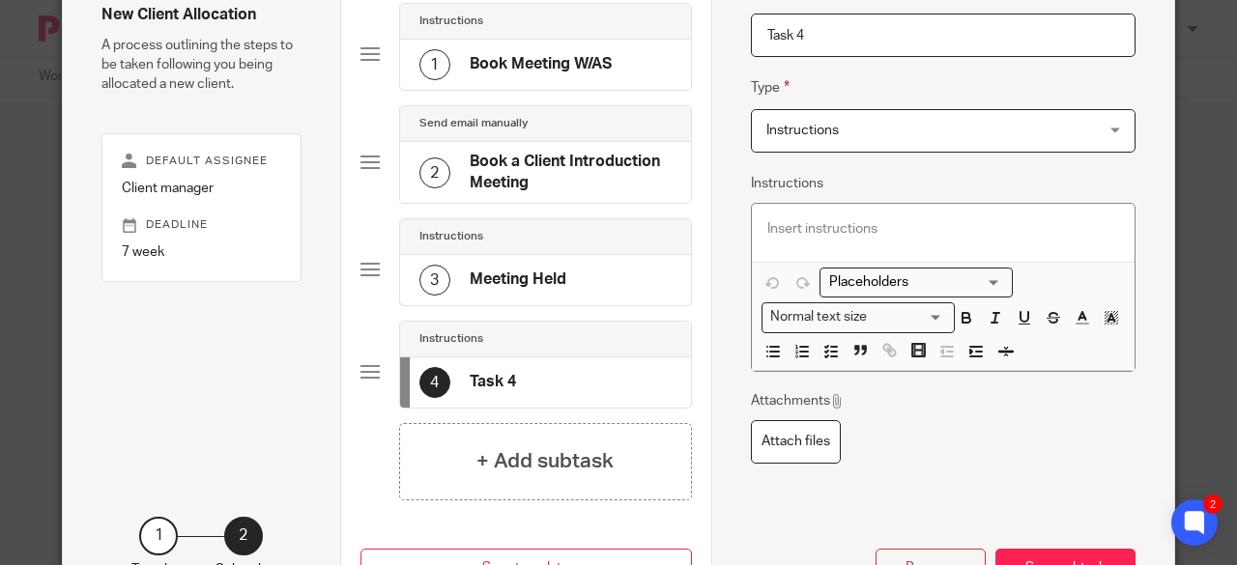
click at [861, 30] on input "Task 4" at bounding box center [943, 35] width 385 height 43
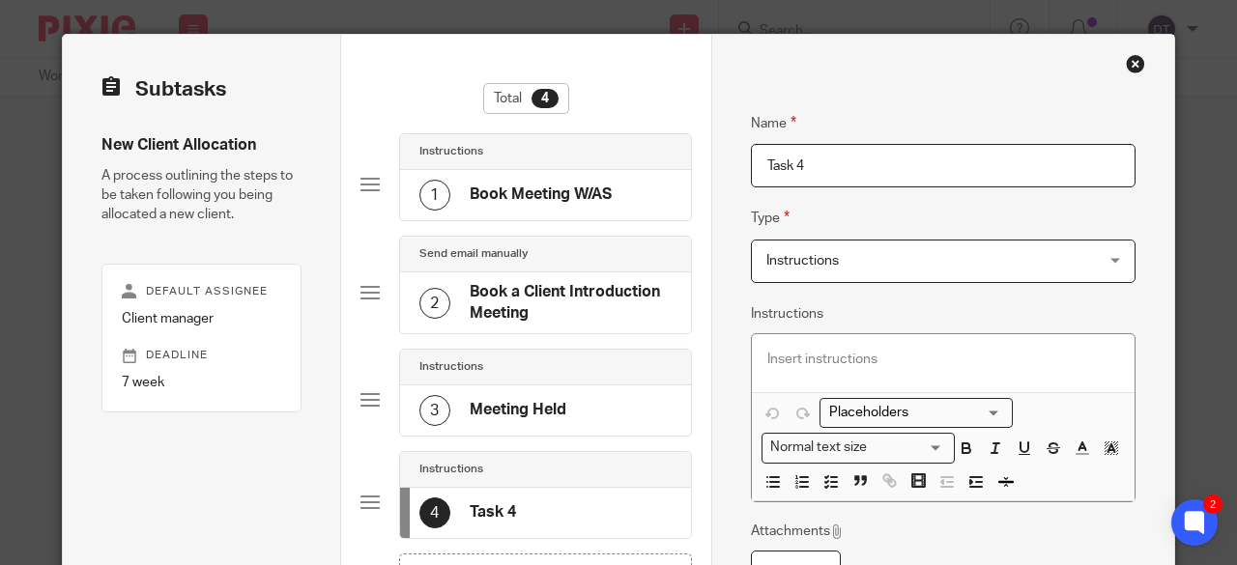
scroll to position [0, 0]
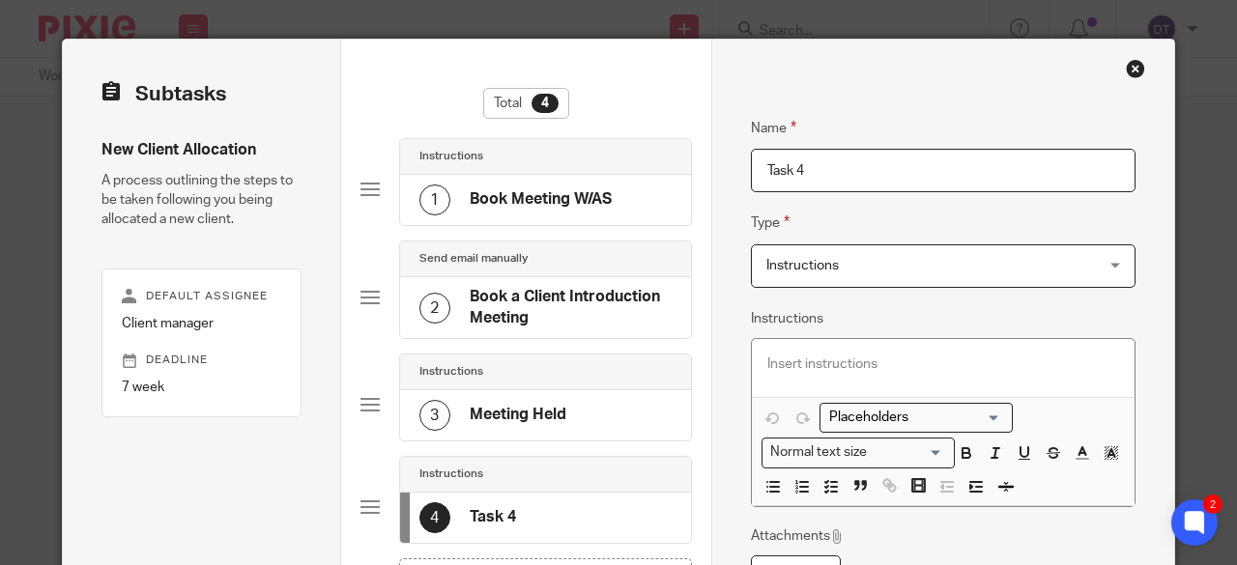
drag, startPoint x: 825, startPoint y: 172, endPoint x: 714, endPoint y: 173, distance: 111.1
click at [714, 173] on div "Name Book Meeting W/AS Type Instructions Instructions Instructions Document sig…" at bounding box center [942, 407] width 463 height 734
type input "Follow-up email"
click at [830, 261] on span "Instructions" at bounding box center [802, 266] width 72 height 14
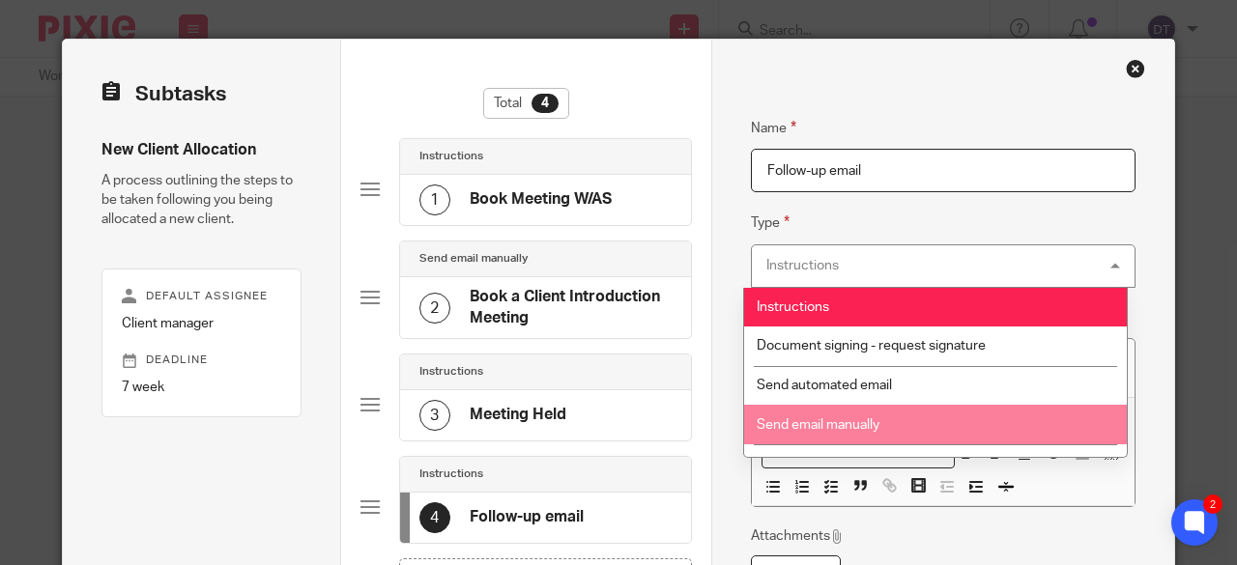
click at [900, 422] on li "Send email manually" at bounding box center [935, 425] width 383 height 40
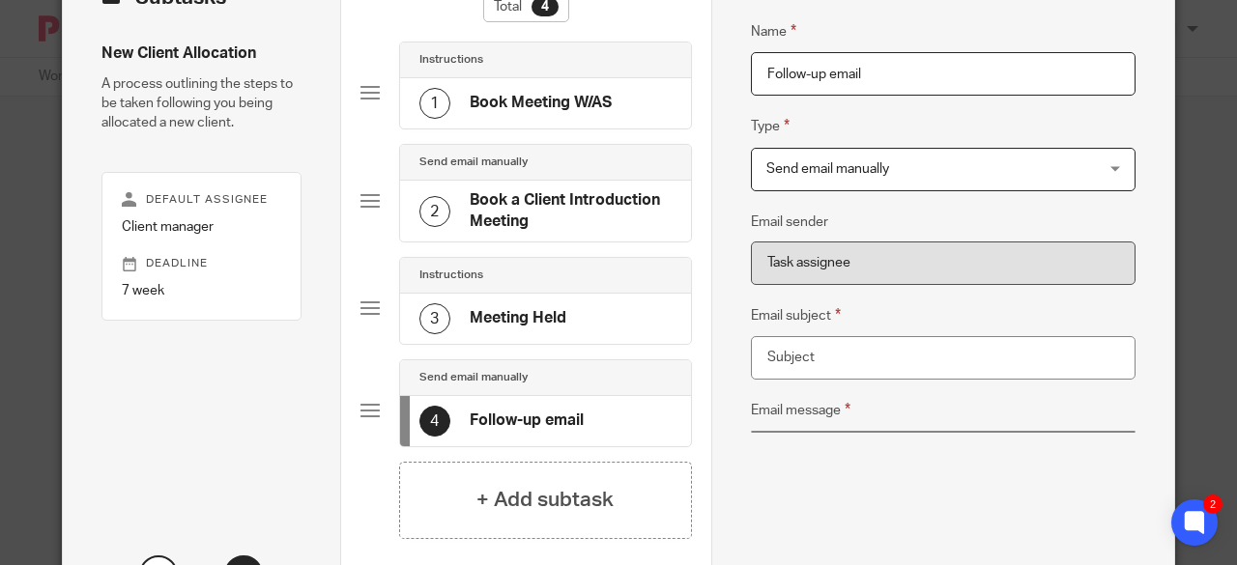
scroll to position [248, 0]
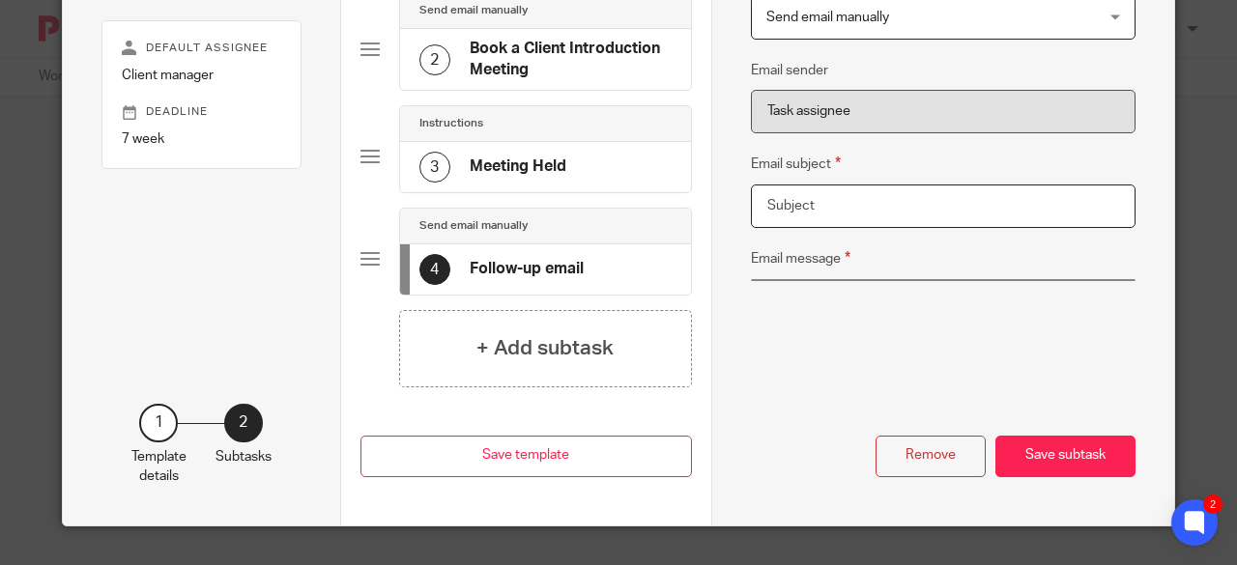
click at [861, 203] on input "Email subject" at bounding box center [943, 206] width 385 height 43
click at [867, 297] on div "Name Follow-up email Type Send email manually Send email manually Instructions …" at bounding box center [943, 114] width 385 height 548
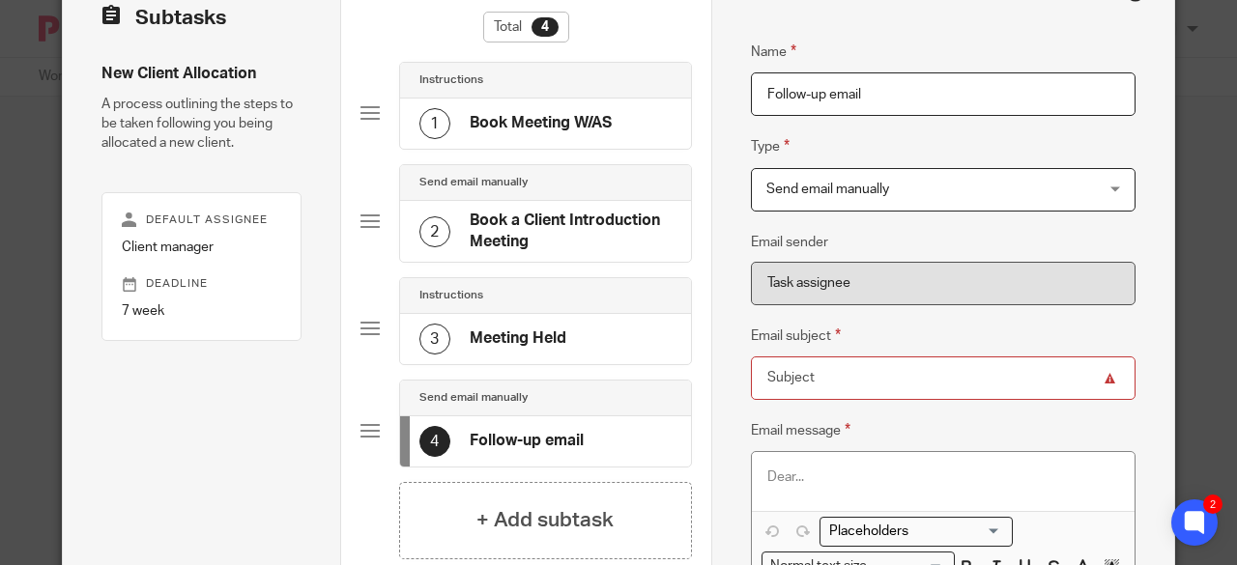
scroll to position [55, 0]
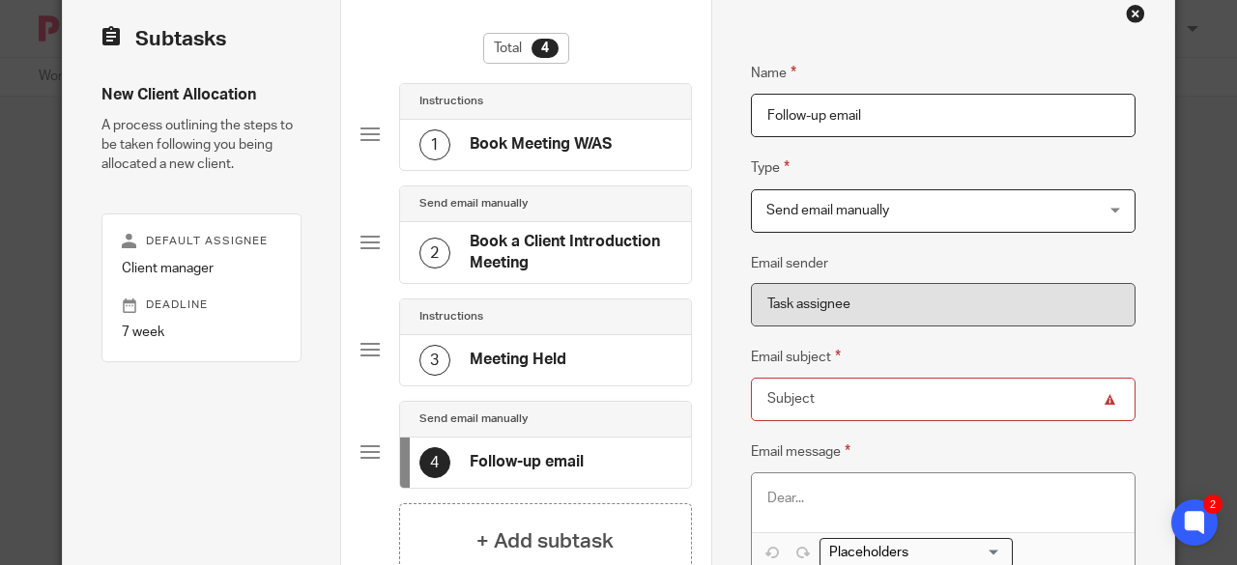
click at [518, 370] on h4 "Meeting Held" at bounding box center [518, 360] width 97 height 20
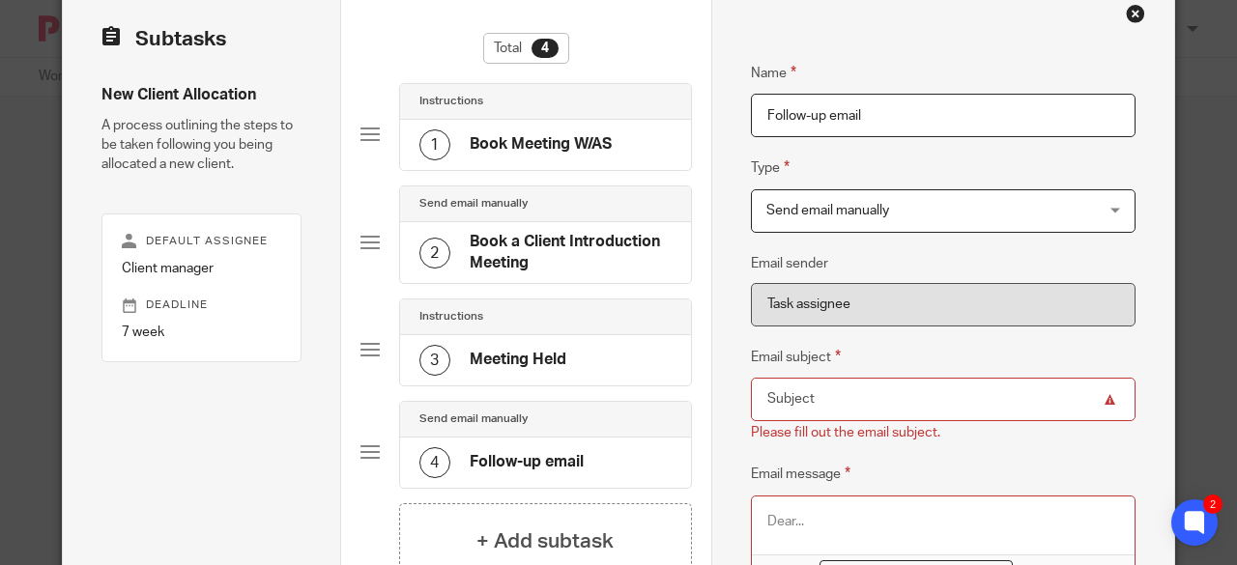
click at [506, 247] on h4 "Book a Client Introduction Meeting" at bounding box center [571, 253] width 202 height 42
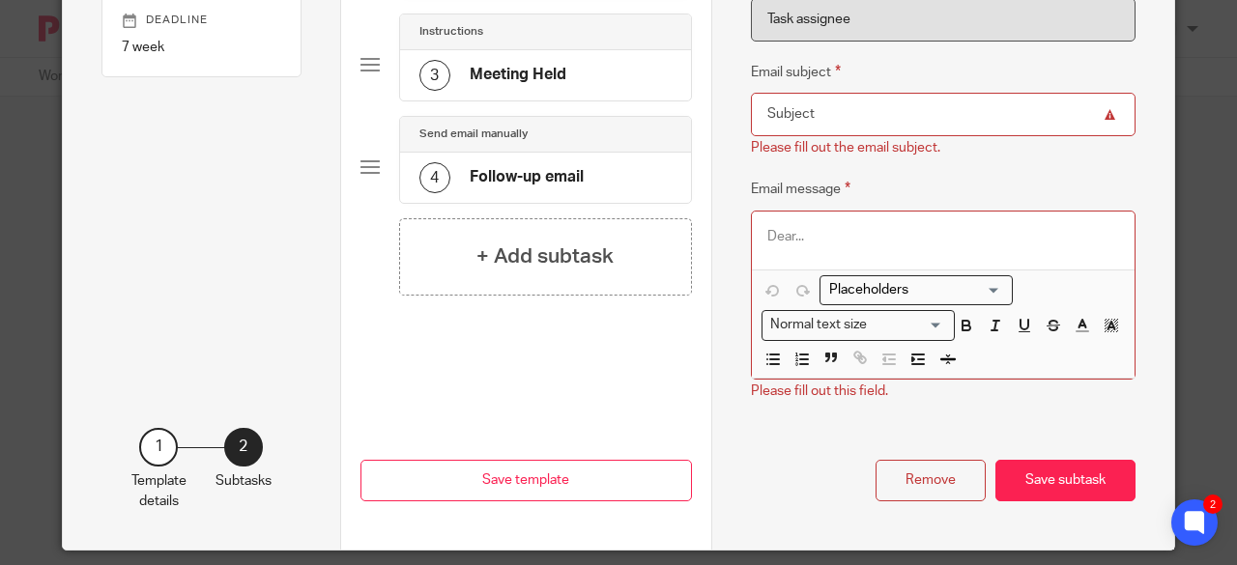
scroll to position [345, 0]
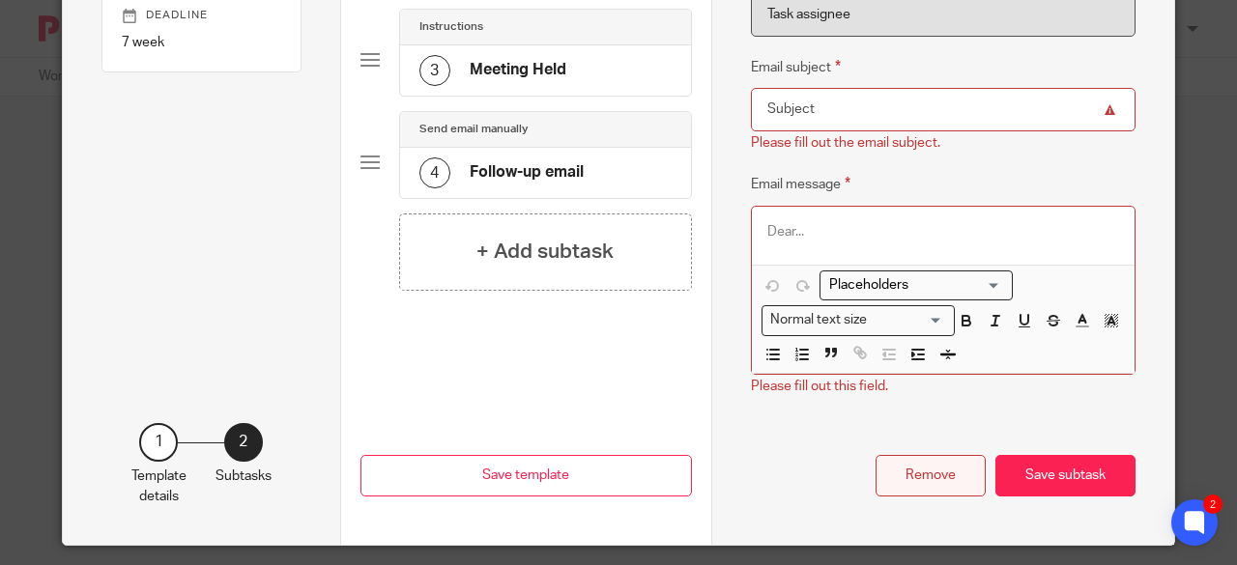
click at [937, 481] on button "Remove" at bounding box center [930, 476] width 110 height 42
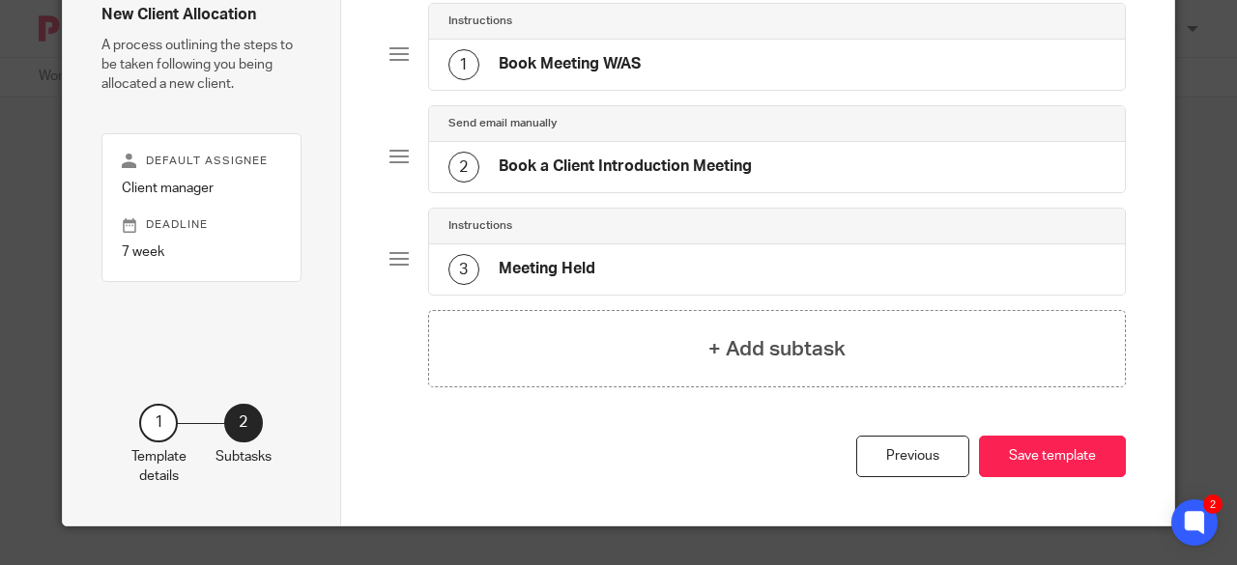
scroll to position [39, 0]
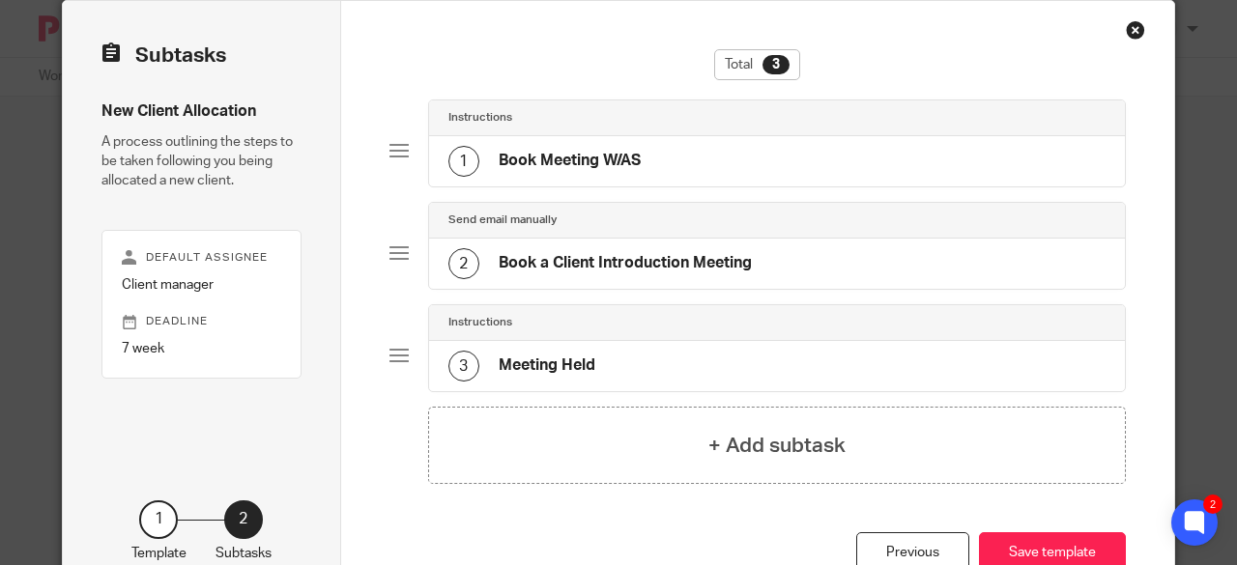
click at [579, 256] on h4 "Book a Client Introduction Meeting" at bounding box center [625, 263] width 253 height 20
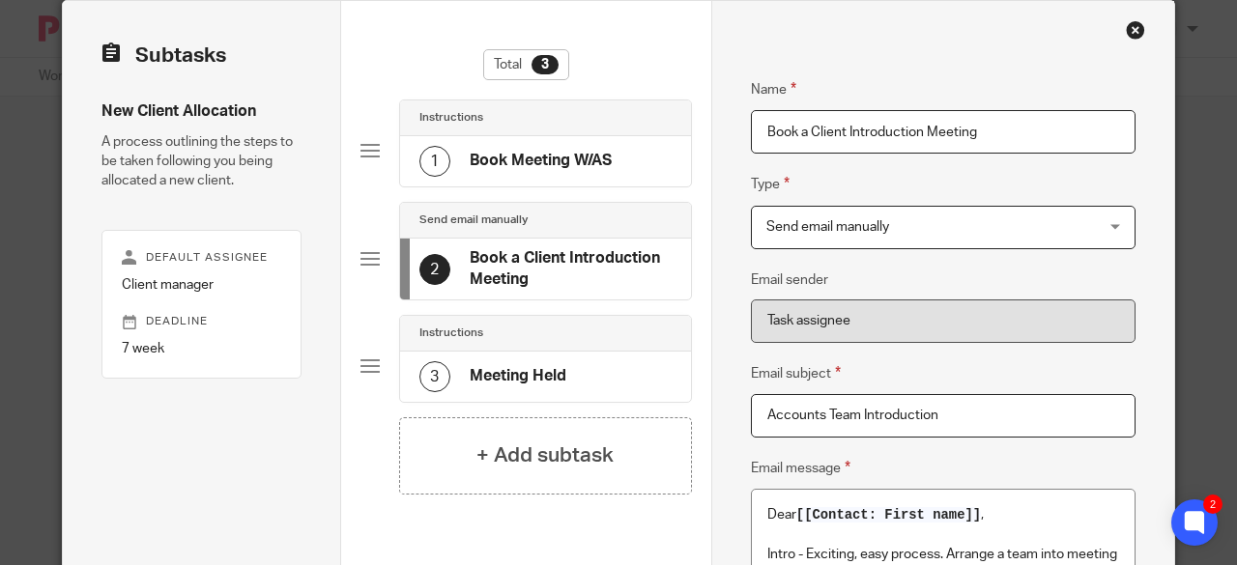
click at [521, 168] on h4 "Book Meeting W/AS" at bounding box center [541, 161] width 142 height 20
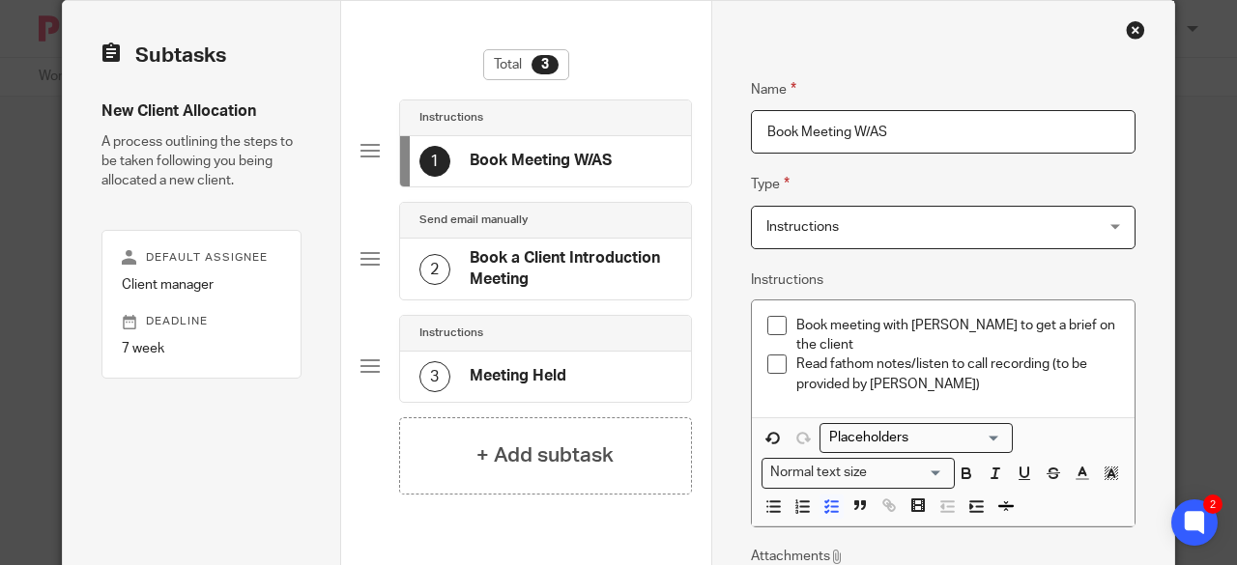
click at [924, 374] on p "Read fathom notes/listen to call recording (to be provided by Deanna)" at bounding box center [957, 375] width 323 height 40
click at [926, 128] on input "Book Meeting W/AS" at bounding box center [943, 131] width 385 height 43
click at [509, 463] on h4 "+ Add subtask" at bounding box center [544, 456] width 137 height 30
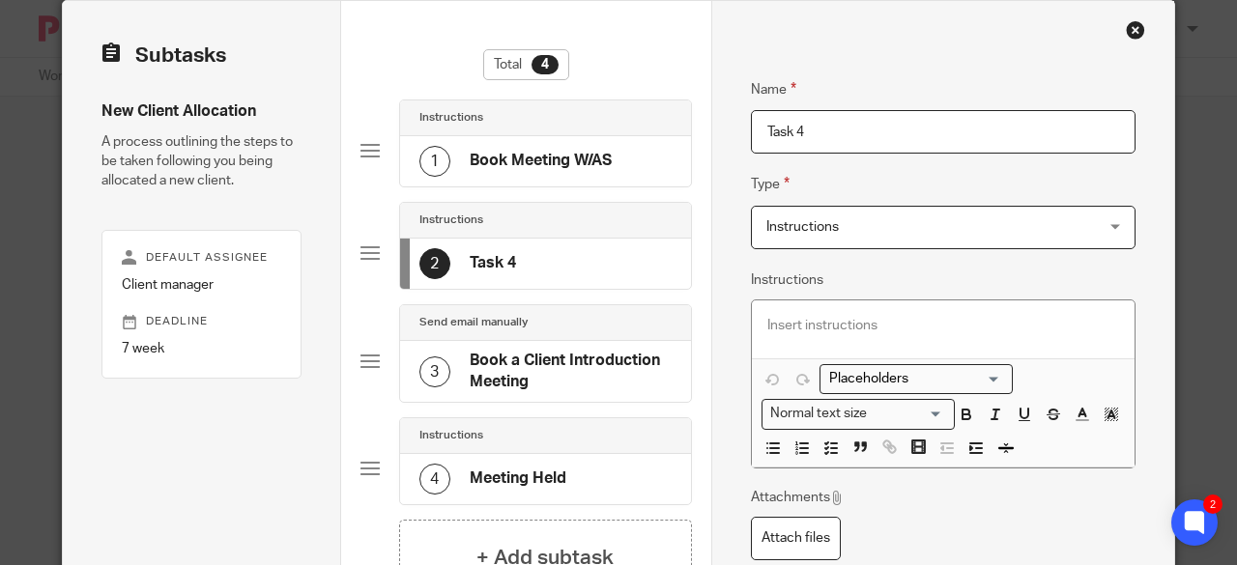
drag, startPoint x: 853, startPoint y: 140, endPoint x: 745, endPoint y: 144, distance: 108.3
click at [751, 144] on input "Task 4" at bounding box center [943, 131] width 385 height 43
type input "Brief Bookkeeper"
click at [784, 229] on span "Instructions" at bounding box center [802, 227] width 72 height 14
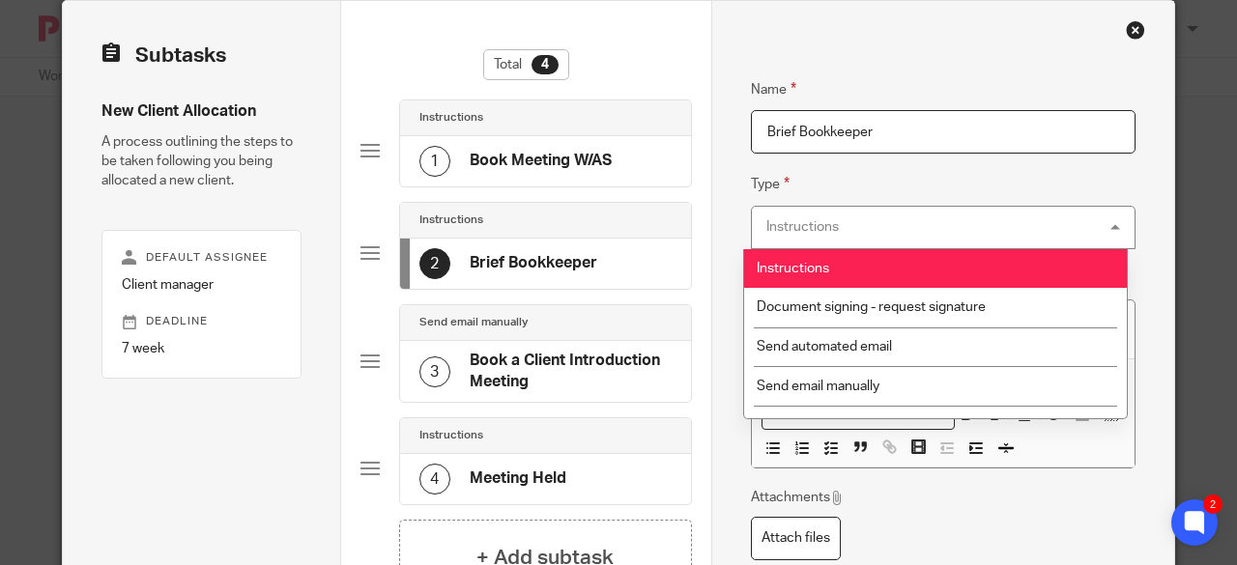
click at [879, 265] on li "Instructions" at bounding box center [935, 269] width 383 height 40
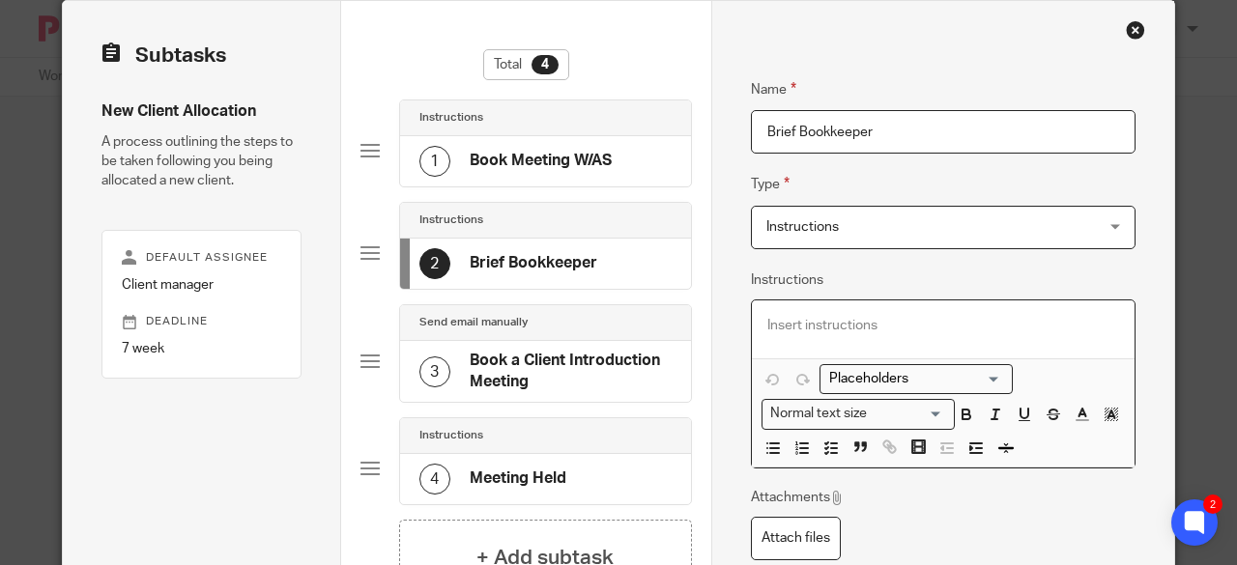
click at [874, 317] on p at bounding box center [943, 325] width 352 height 19
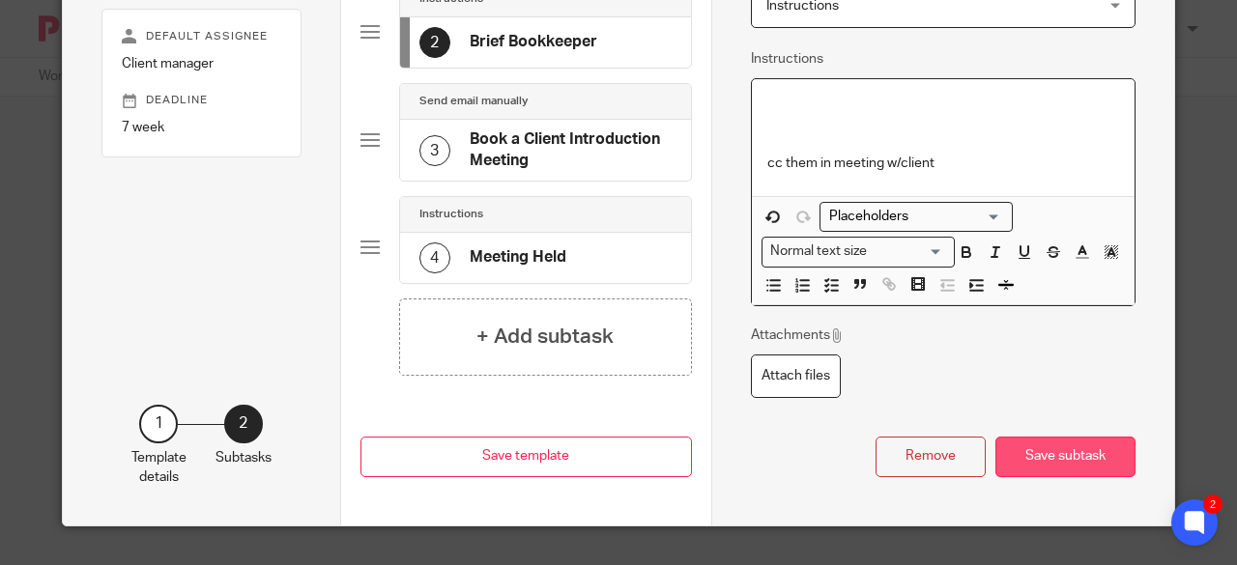
click at [1027, 453] on button "Save subtask" at bounding box center [1065, 458] width 140 height 42
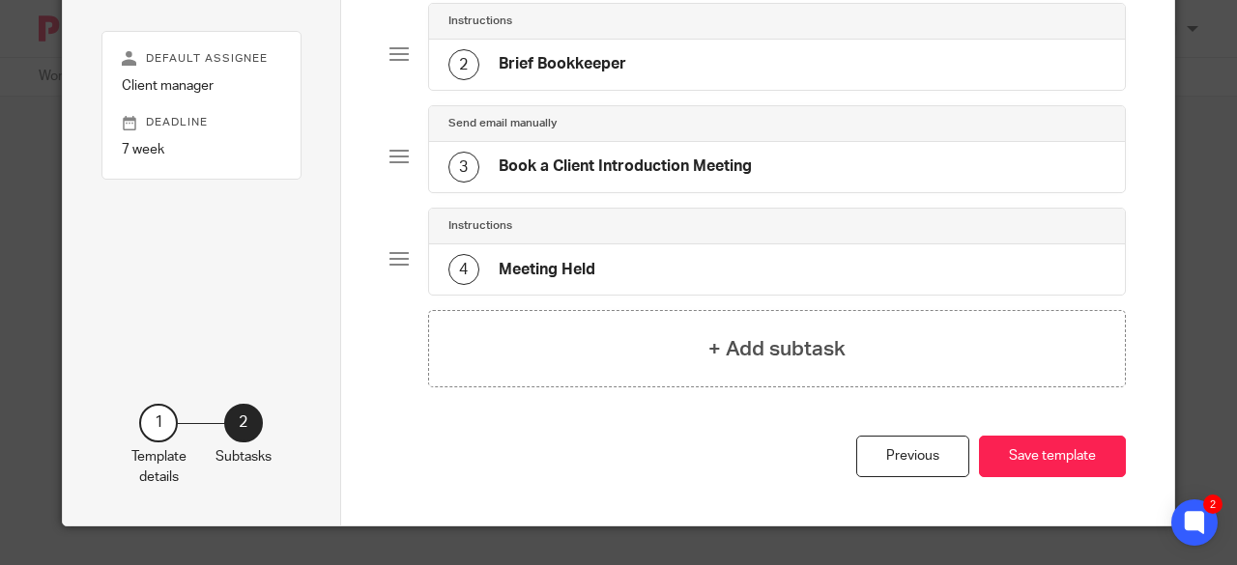
scroll to position [44, 0]
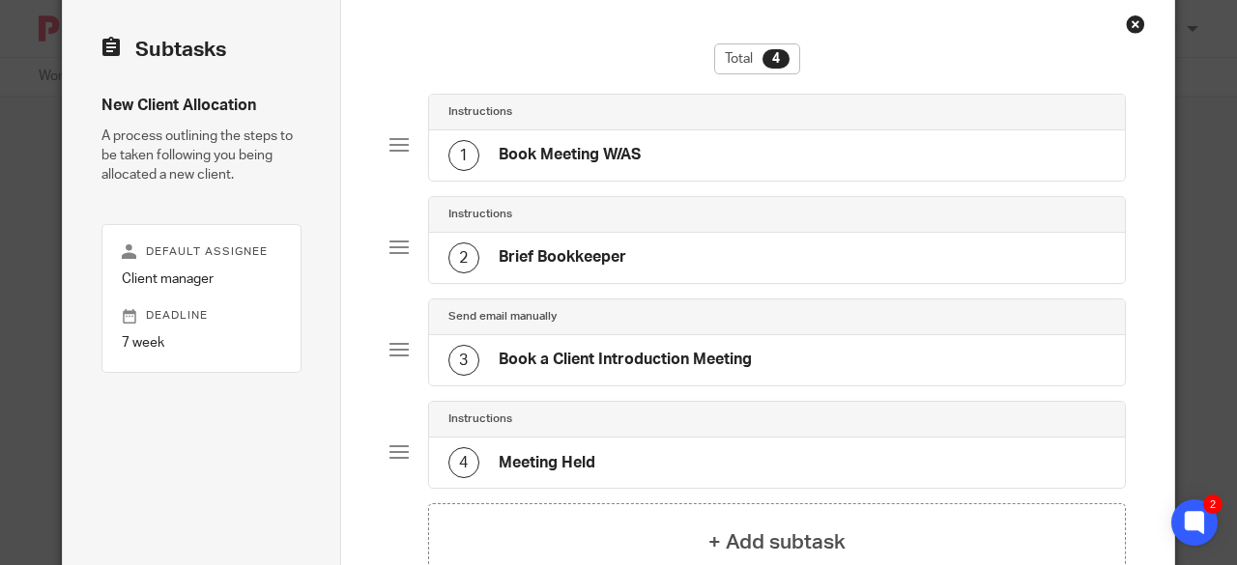
click at [557, 359] on h4 "Book a Client Introduction Meeting" at bounding box center [625, 360] width 253 height 20
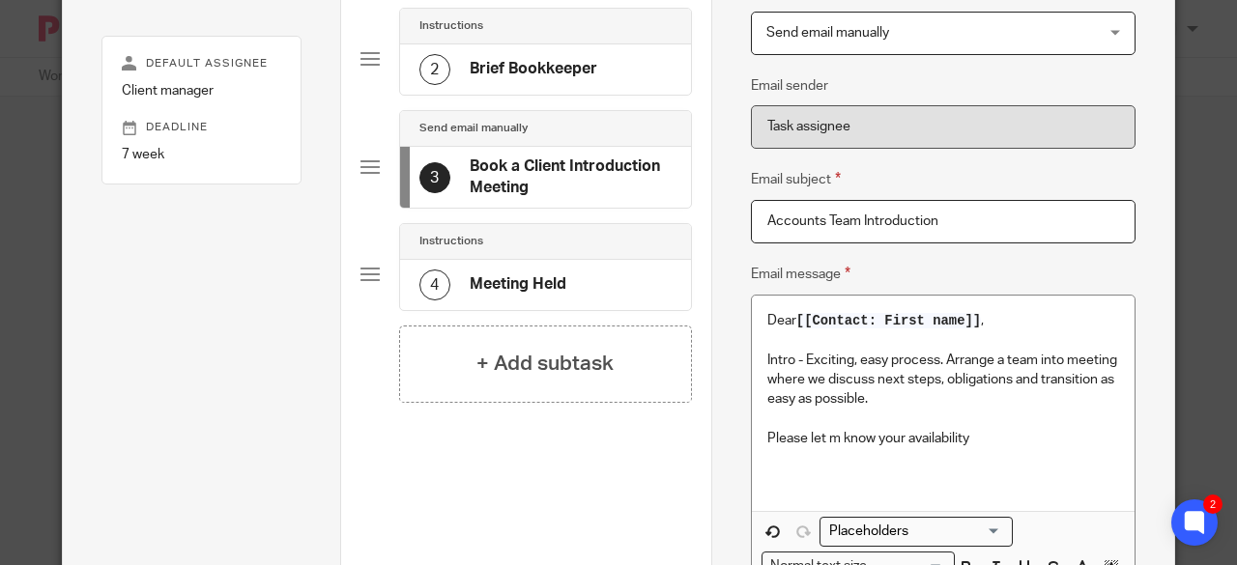
scroll to position [238, 0]
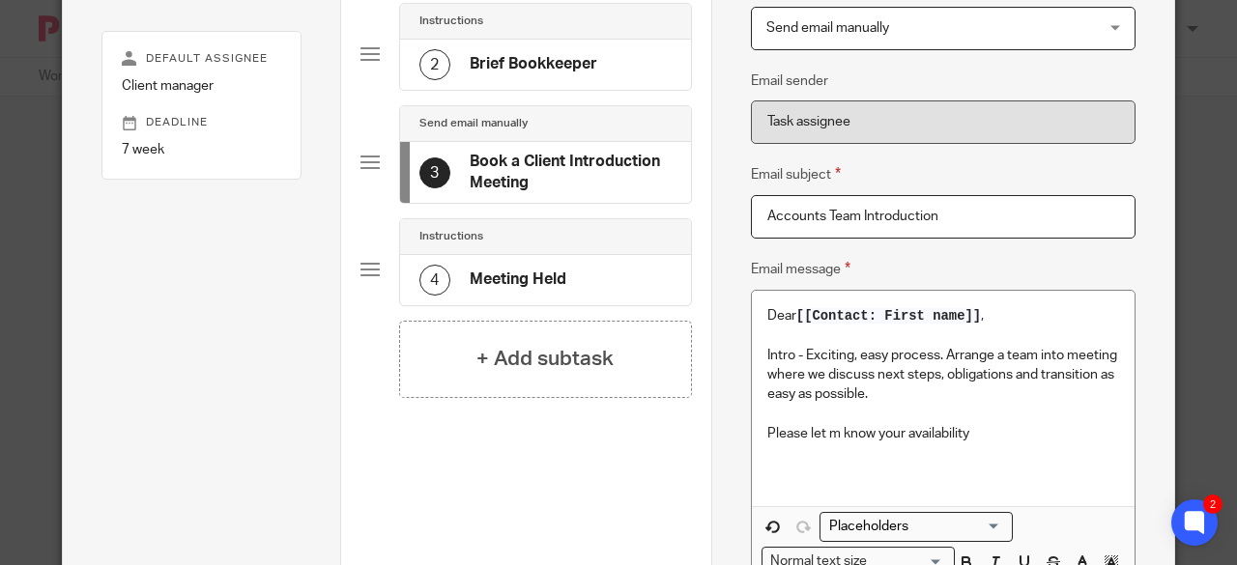
click at [489, 269] on div "4 Meeting Held" at bounding box center [492, 280] width 147 height 31
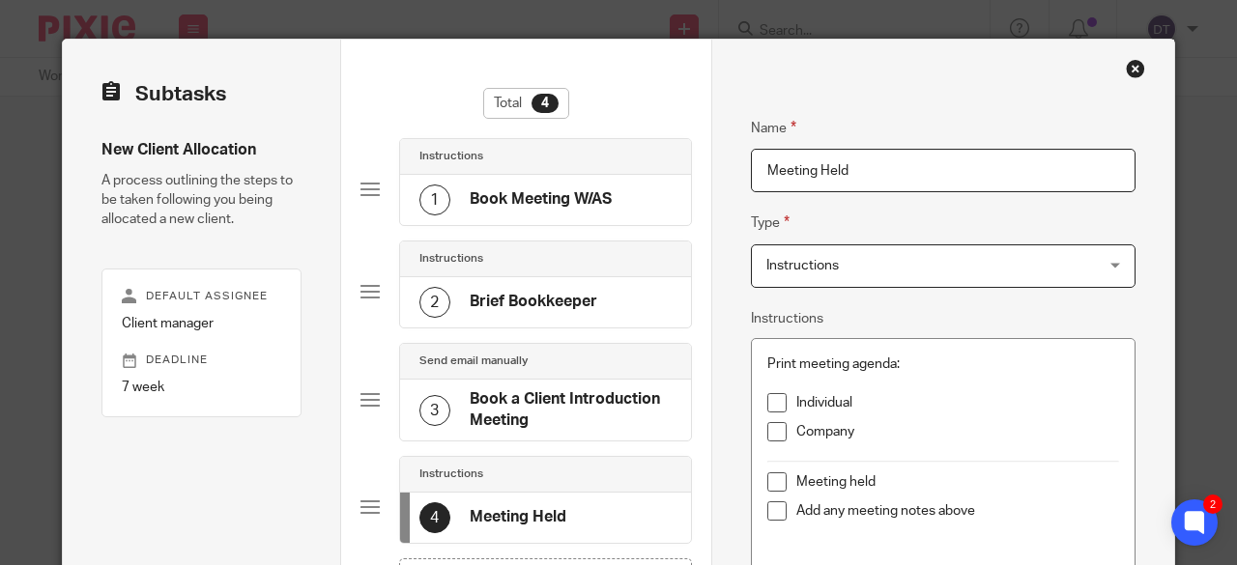
scroll to position [193, 0]
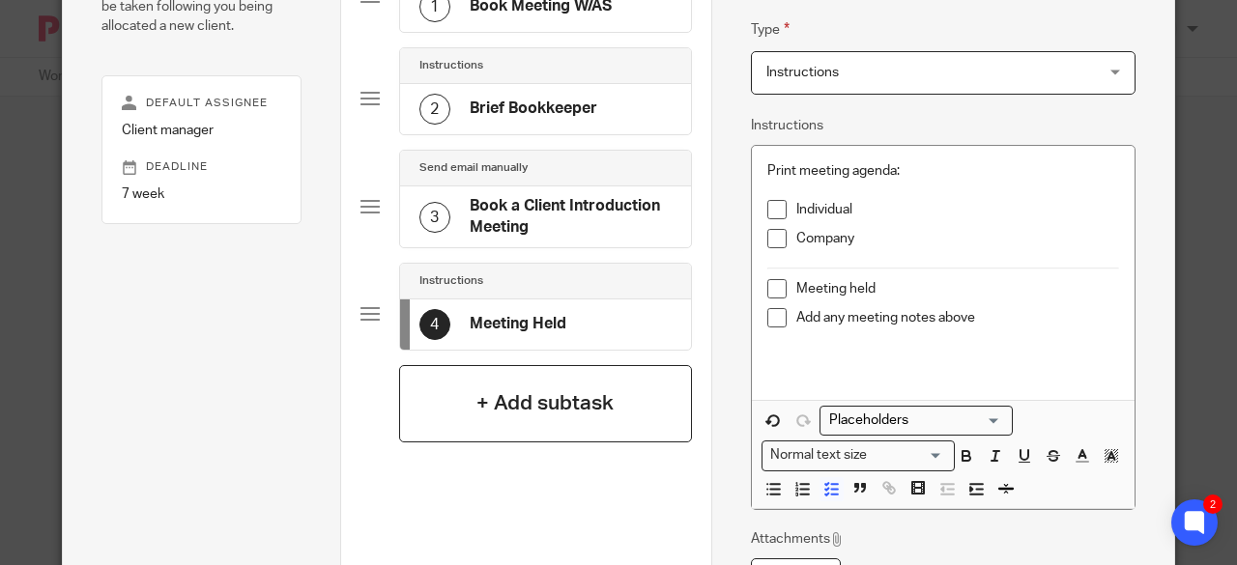
click at [579, 411] on h4 "+ Add subtask" at bounding box center [544, 403] width 137 height 30
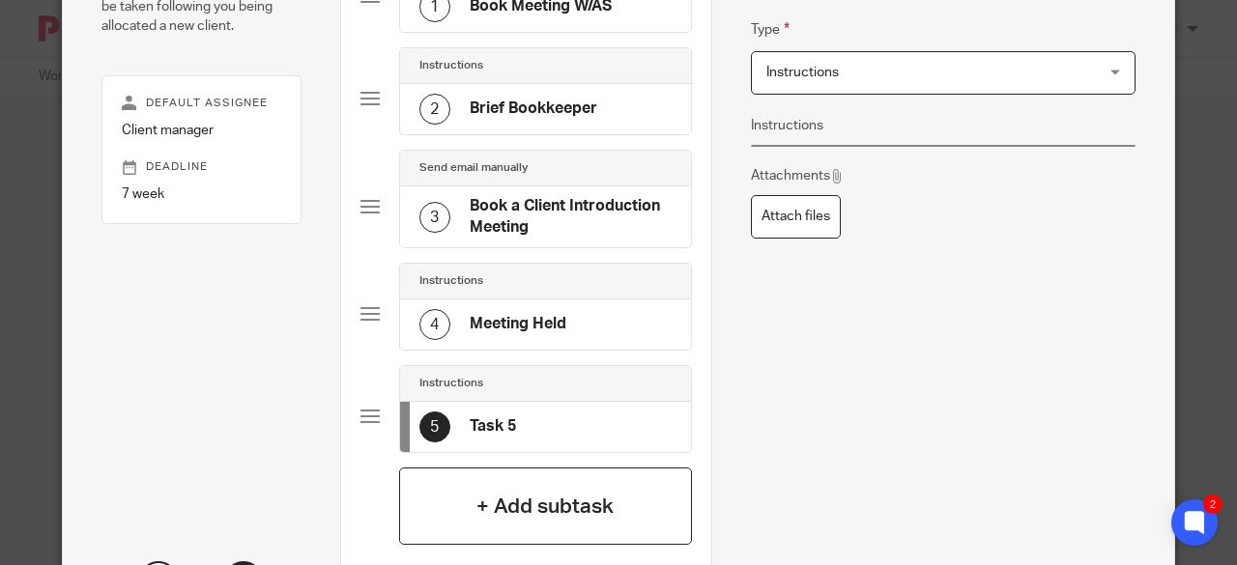
scroll to position [0, 0]
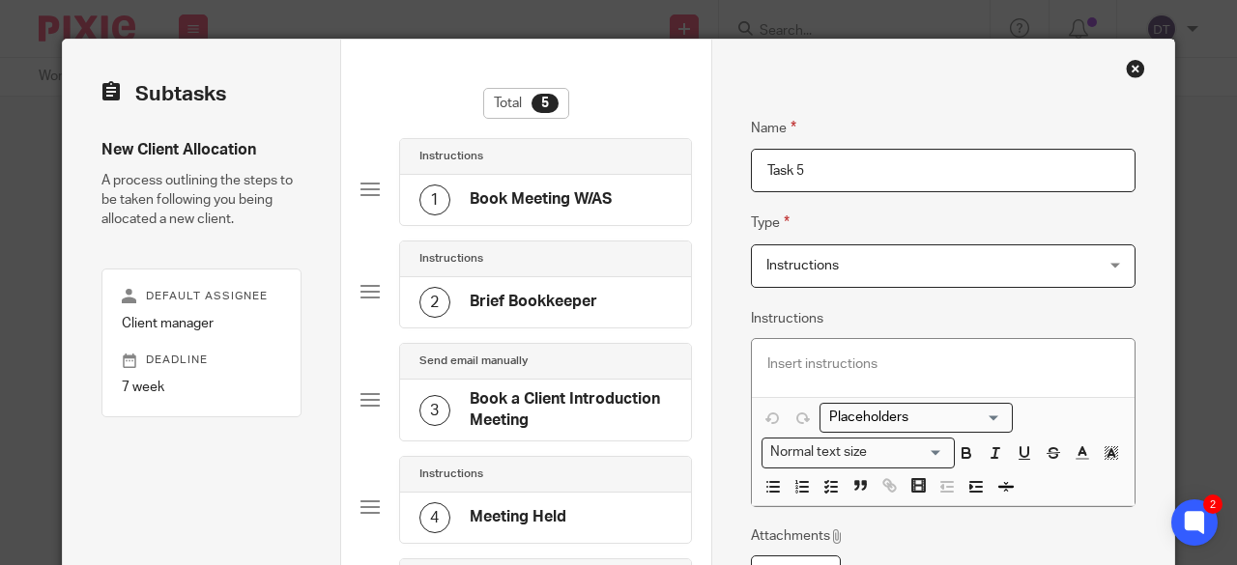
drag, startPoint x: 629, startPoint y: 155, endPoint x: 557, endPoint y: 141, distance: 72.8
click at [561, 148] on div "Subtasks New Client Allocation A process outlining the steps to be taken follow…" at bounding box center [618, 458] width 1111 height 837
type input "Follow-up Email"
click at [867, 271] on span "Instructions" at bounding box center [913, 265] width 295 height 41
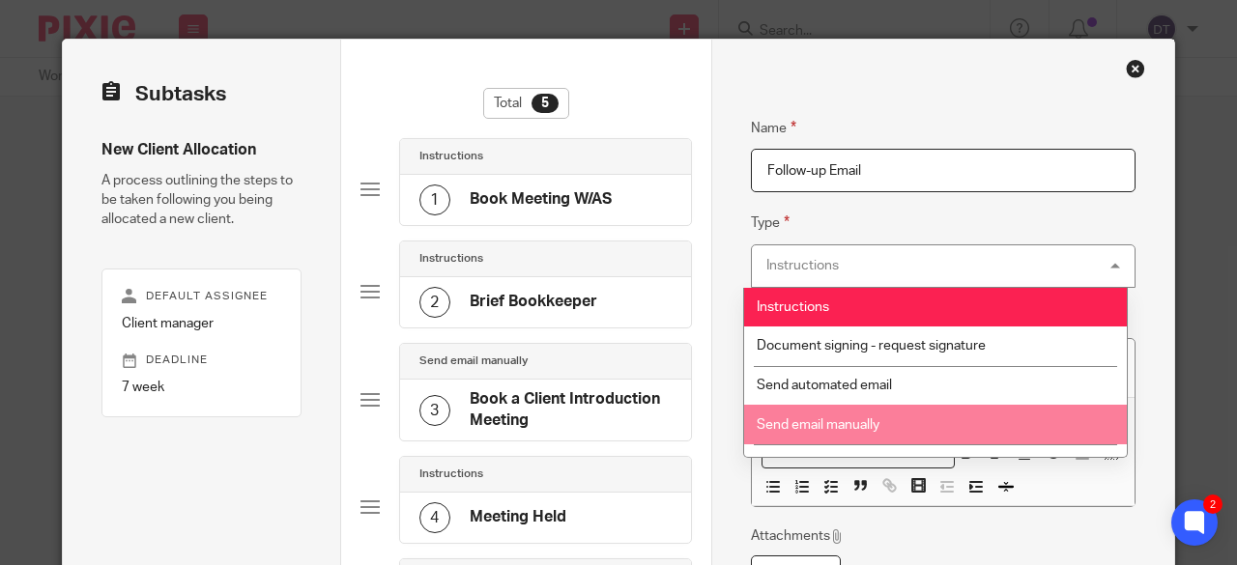
click at [879, 429] on span "Send email manually" at bounding box center [818, 425] width 123 height 14
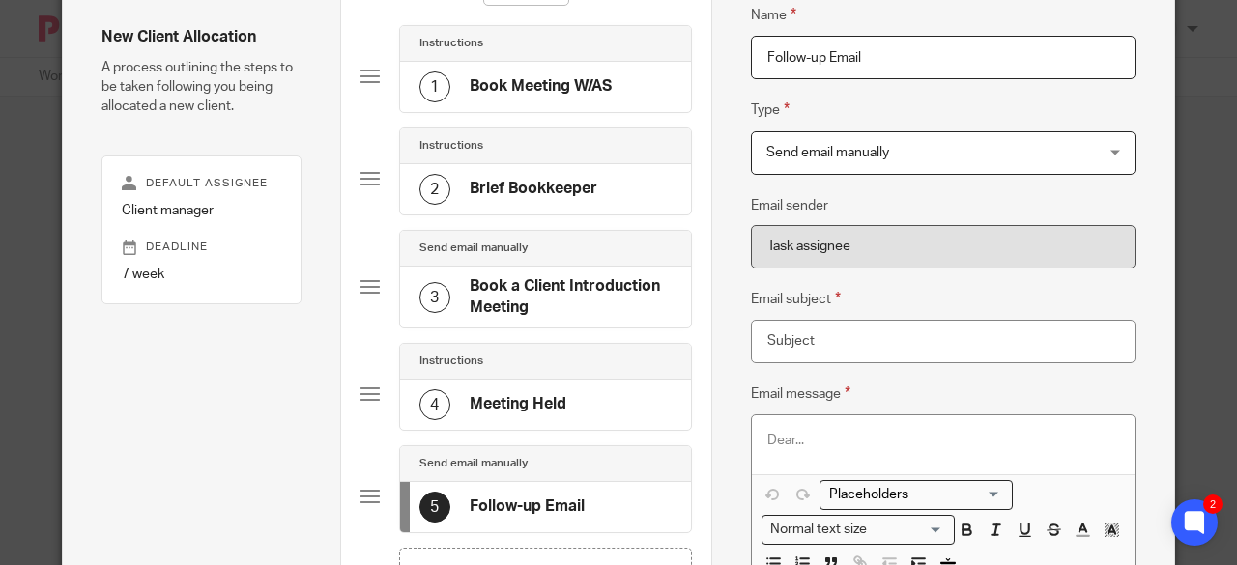
scroll to position [193, 0]
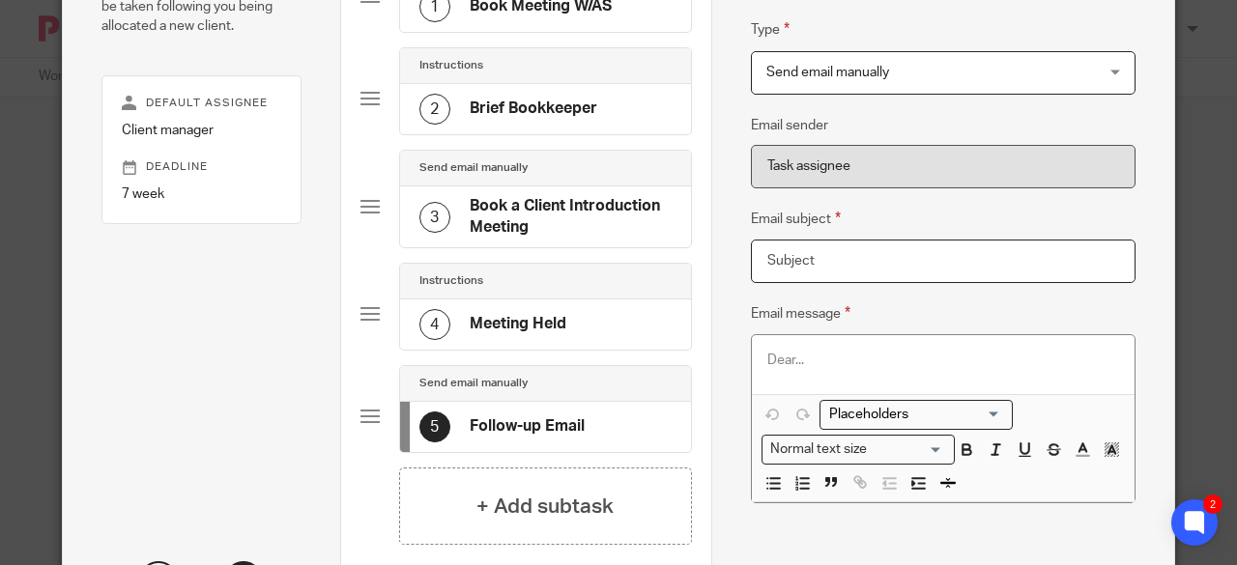
click at [879, 249] on input "Email subject" at bounding box center [943, 261] width 385 height 43
type input "T"
type input "Next Steps Following Introduction Meeting"
click at [891, 365] on p at bounding box center [943, 360] width 352 height 19
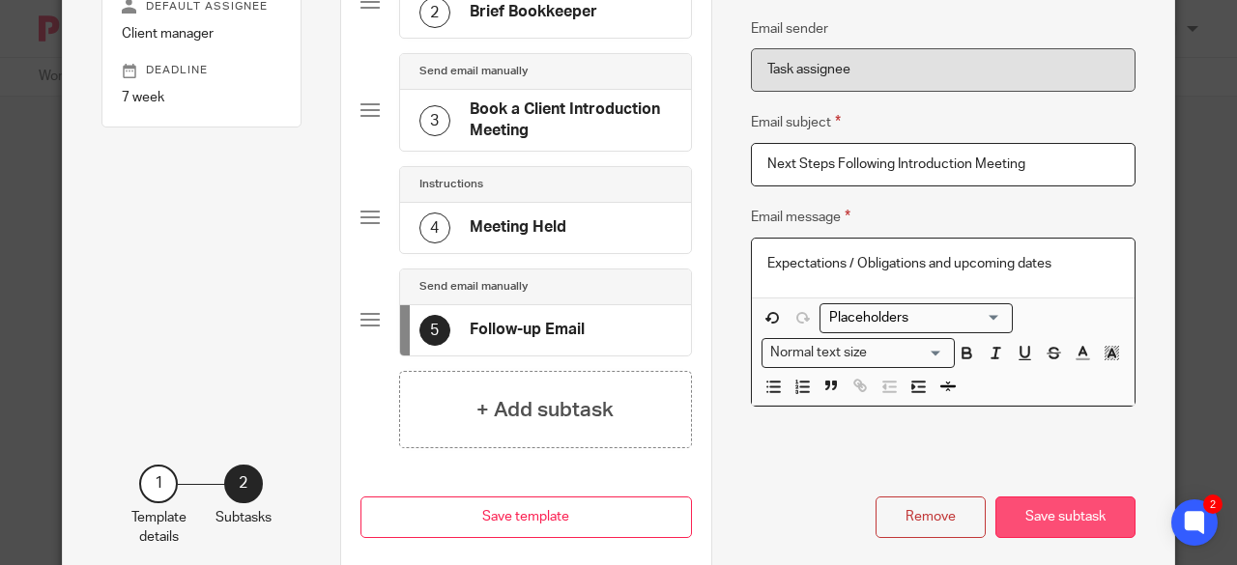
click at [1057, 508] on button "Save subtask" at bounding box center [1065, 518] width 140 height 42
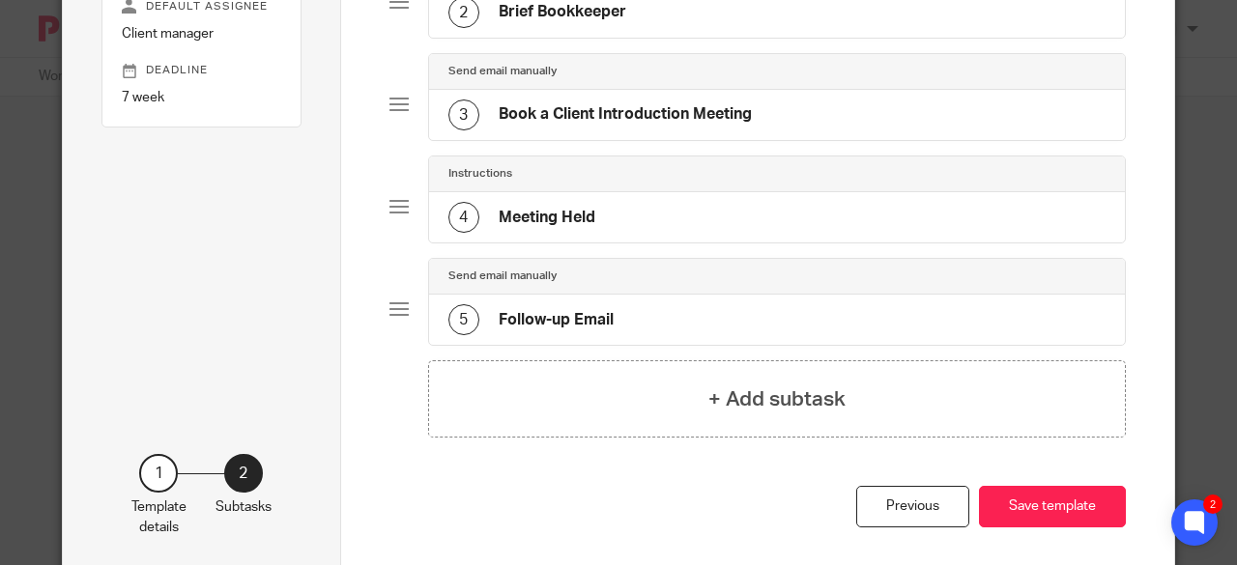
click at [838, 334] on div "5 Follow-up Email" at bounding box center [777, 320] width 697 height 50
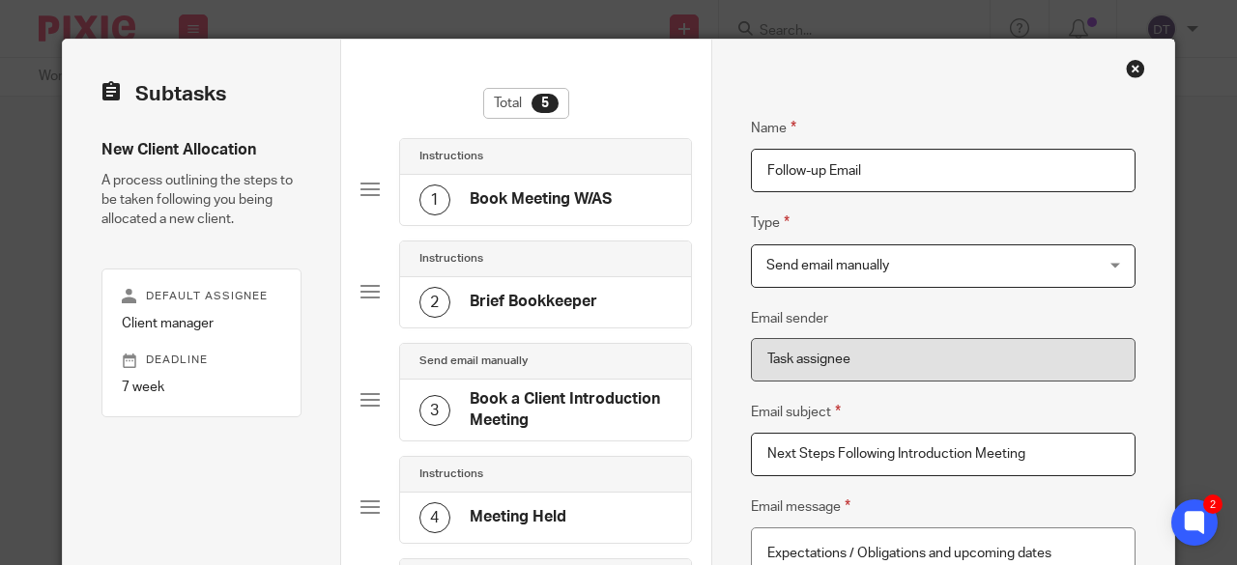
scroll to position [193, 0]
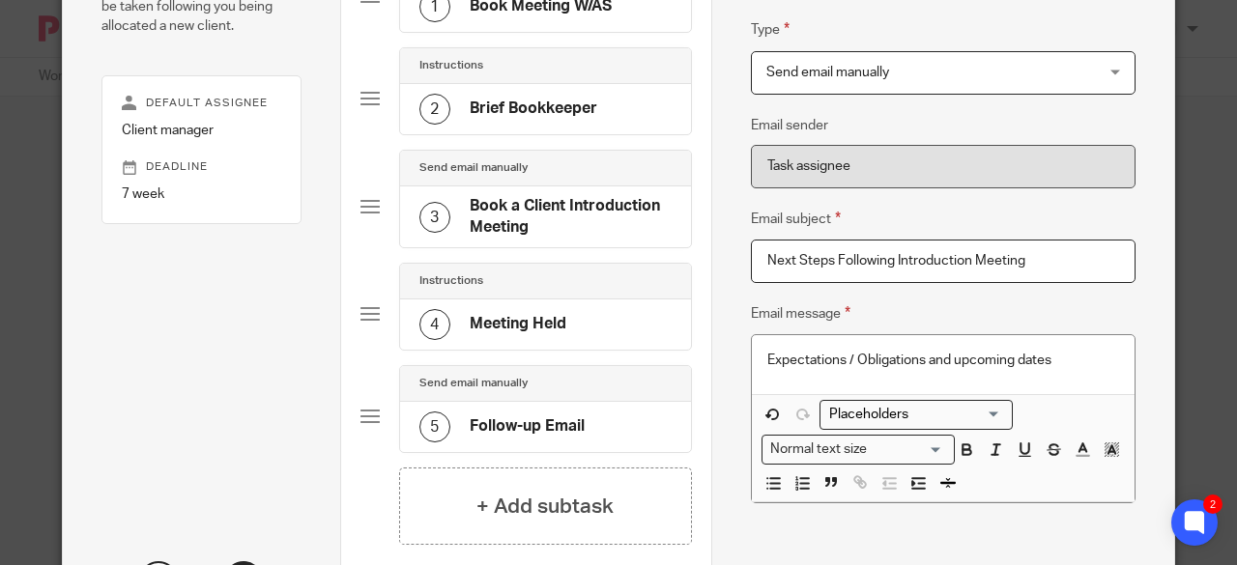
click at [1082, 369] on div "Expectations / Obligations and upcoming dates" at bounding box center [943, 364] width 383 height 58
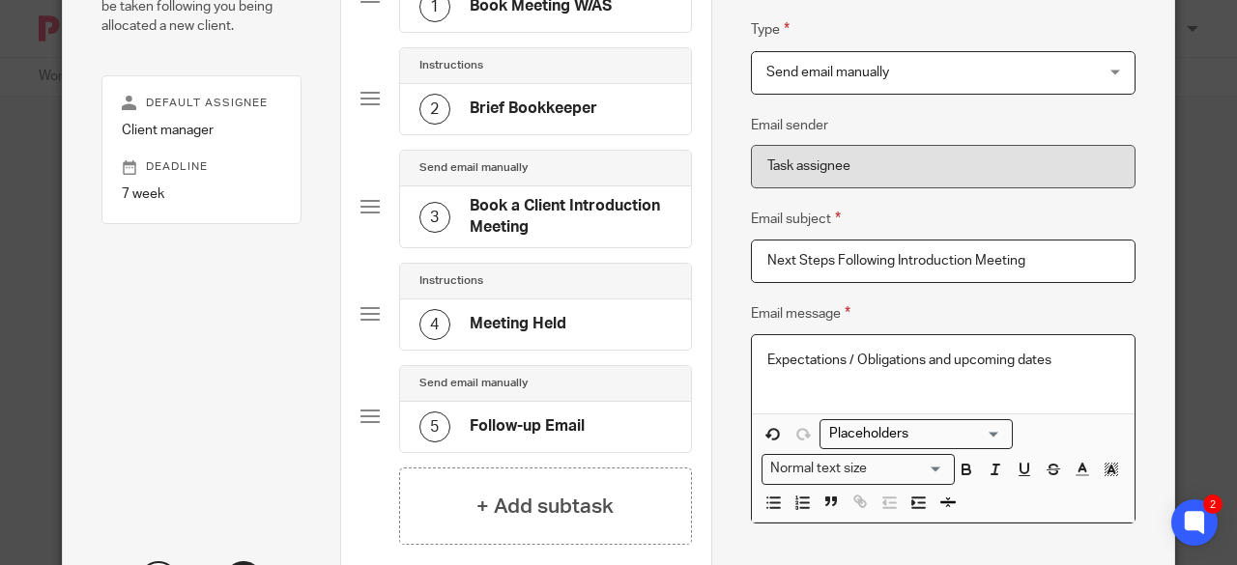
click at [754, 391] on div "Expectations / Obligations and upcoming dates" at bounding box center [943, 374] width 383 height 78
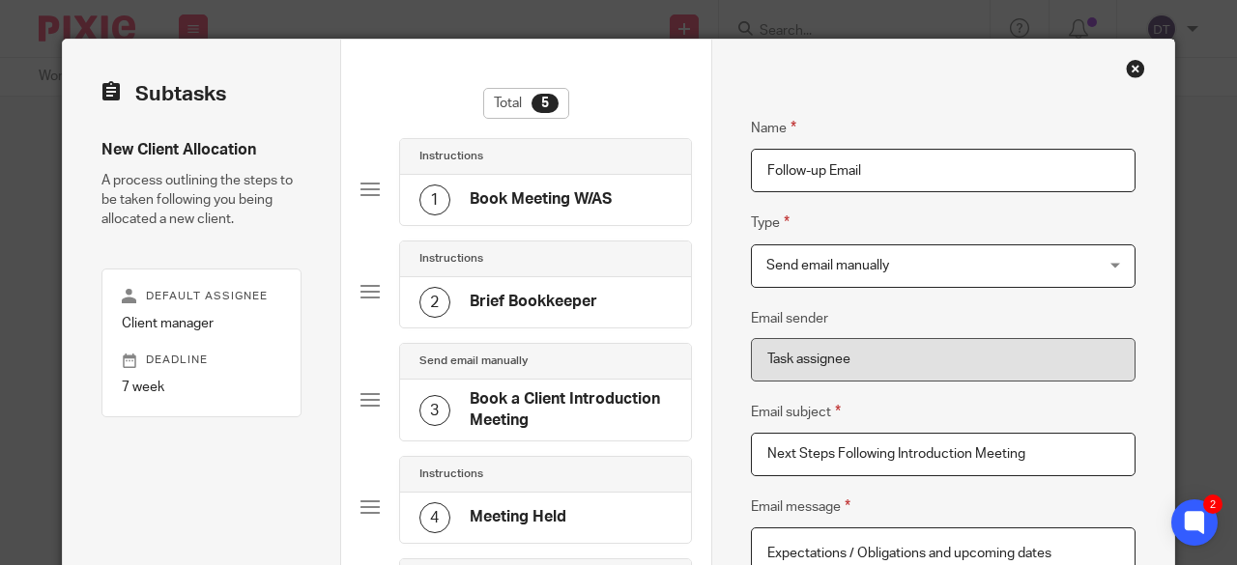
scroll to position [97, 0]
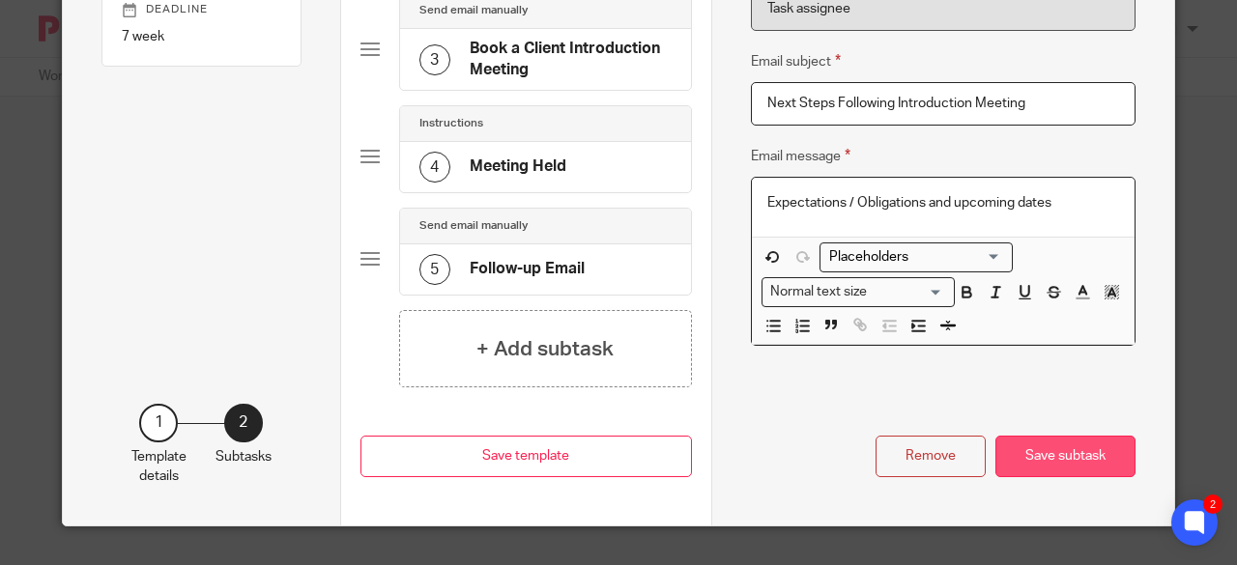
click at [1078, 455] on button "Save subtask" at bounding box center [1065, 457] width 140 height 42
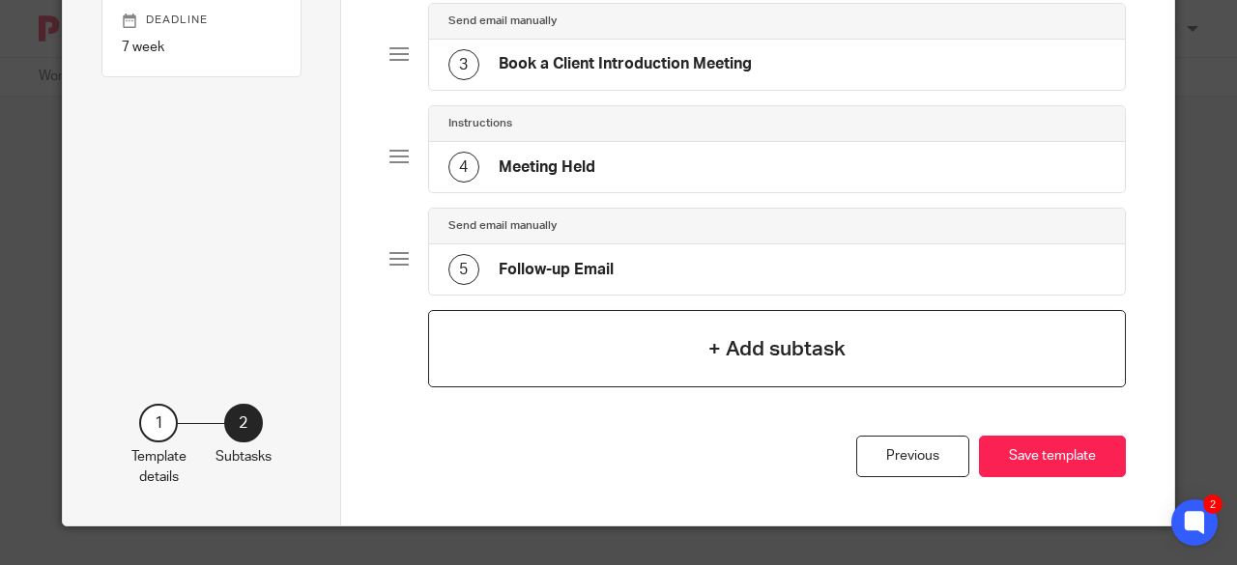
click at [674, 352] on div "+ Add subtask" at bounding box center [777, 348] width 699 height 77
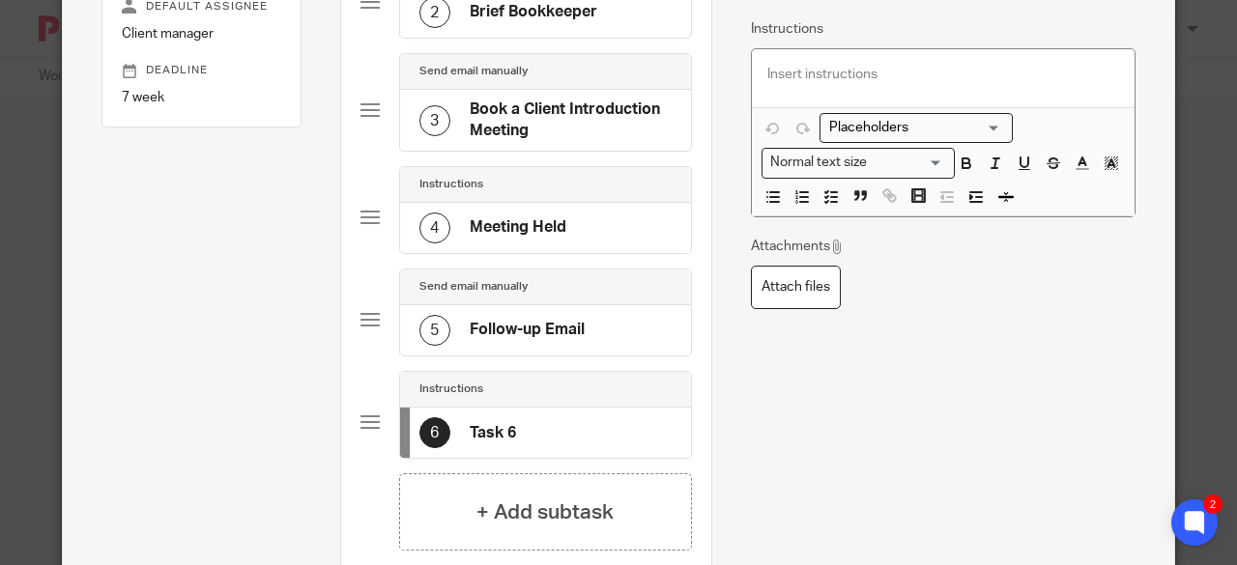
scroll to position [0, 0]
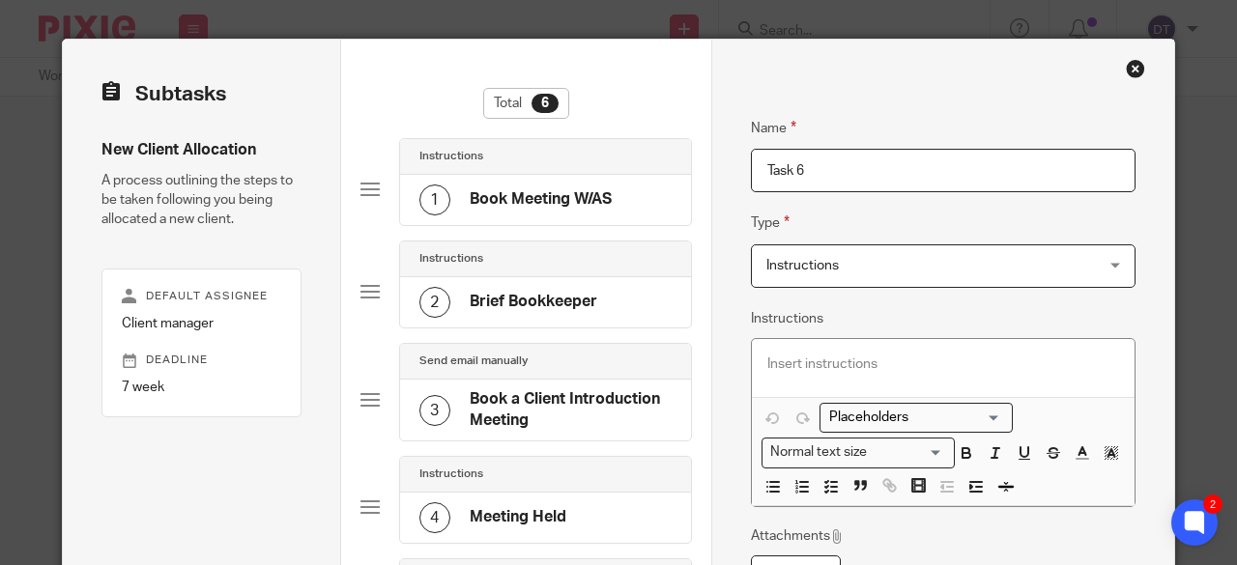
drag, startPoint x: 829, startPoint y: 177, endPoint x: 704, endPoint y: 175, distance: 124.7
click at [719, 175] on div "Name Book Meeting W/AS Type Instructions Instructions Instructions Document sig…" at bounding box center [942, 509] width 463 height 939
type input "Check task assignements in Pixie"
click at [893, 367] on p at bounding box center [943, 364] width 352 height 19
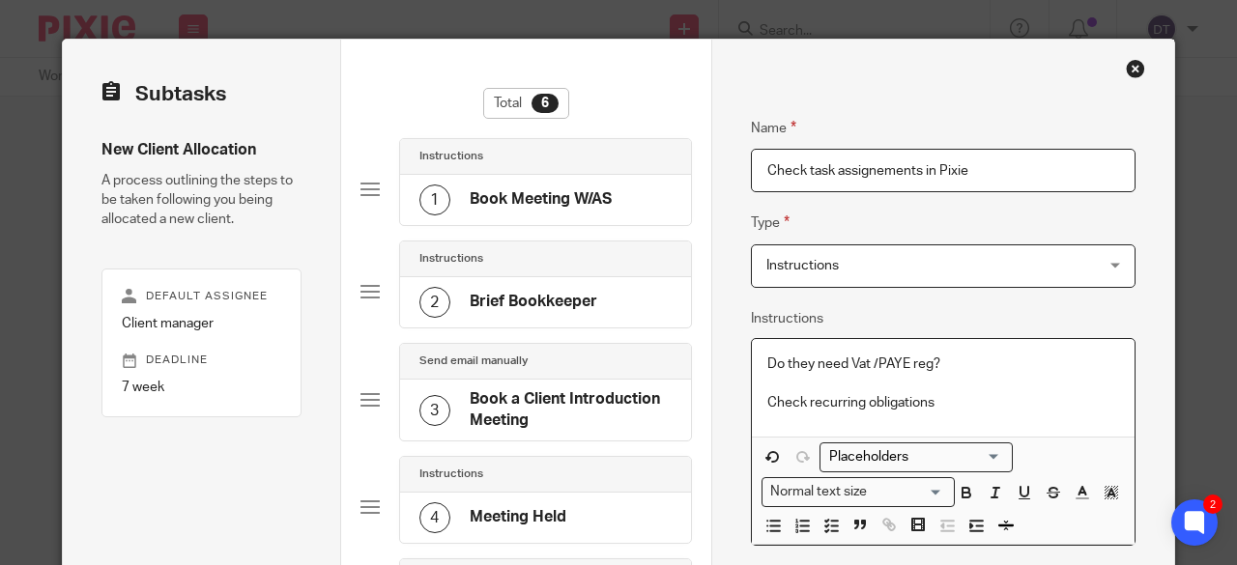
click at [957, 361] on p "Do they need Vat /PAYE reg?" at bounding box center [943, 364] width 352 height 19
click at [857, 361] on p "Do they need Vat /PAYE reg?" at bounding box center [943, 364] width 352 height 19
click at [862, 368] on p "Do they need Vat /PAYE reg?" at bounding box center [943, 364] width 352 height 19
click at [955, 367] on p "Do they need VAT /PAYE reg?" at bounding box center [943, 364] width 352 height 19
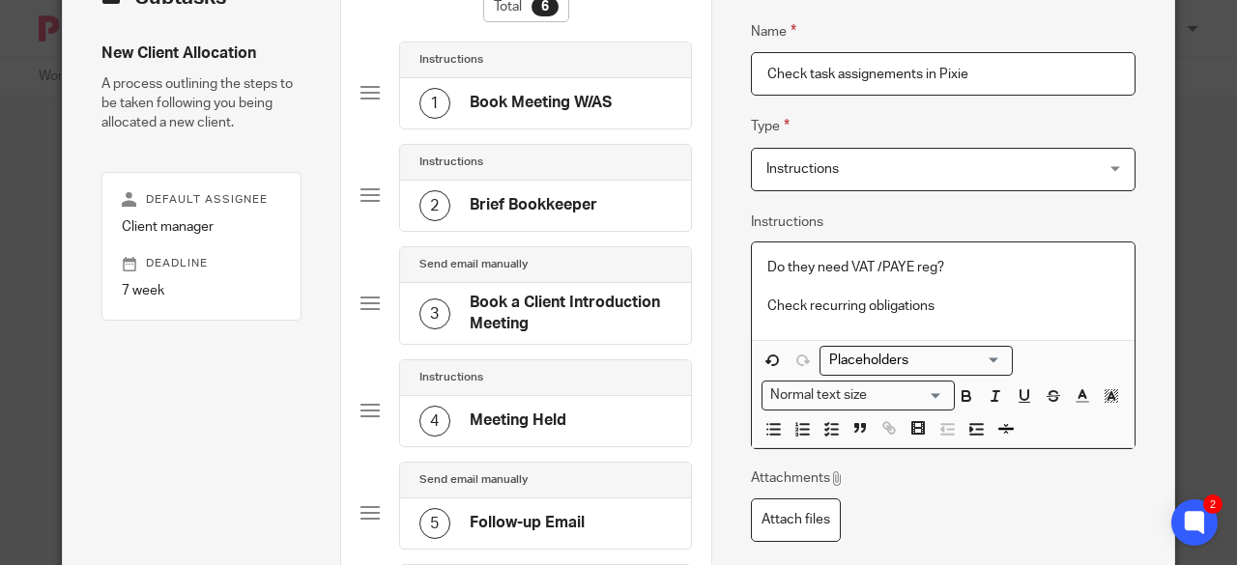
scroll to position [290, 0]
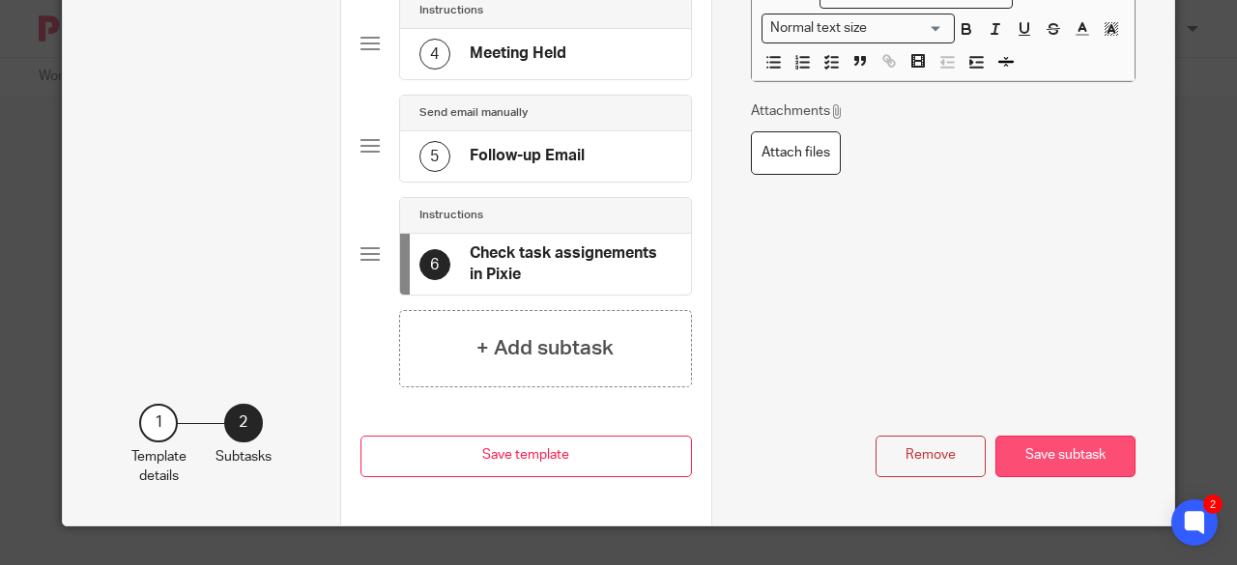
click at [1053, 438] on button "Save subtask" at bounding box center [1065, 457] width 140 height 42
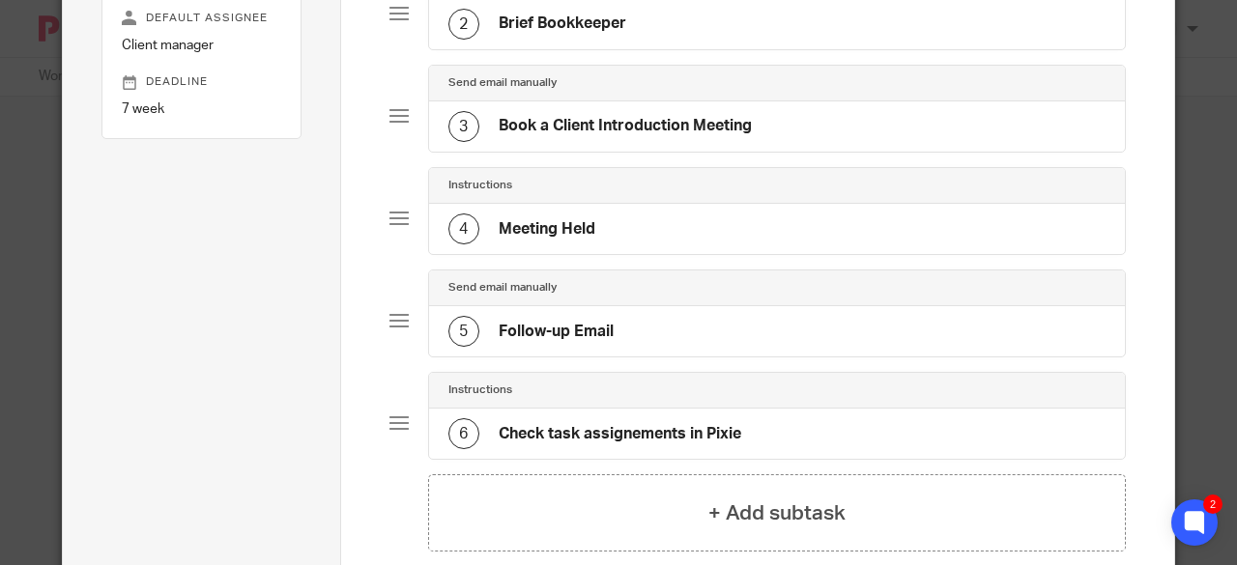
scroll to position [443, 0]
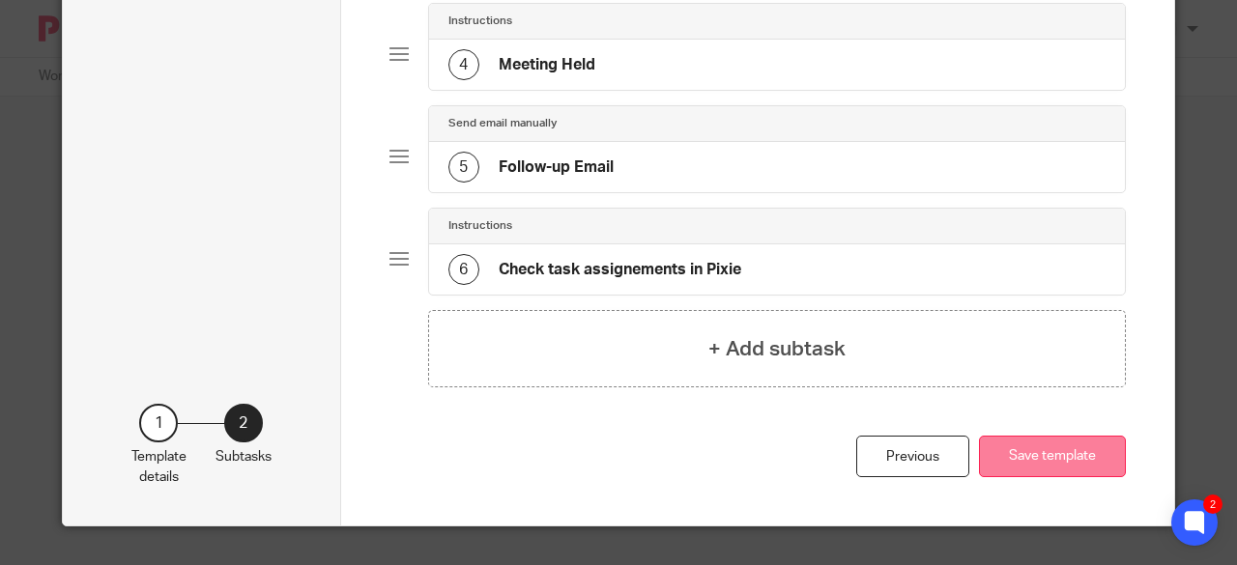
click at [1045, 449] on button "Save template" at bounding box center [1052, 457] width 147 height 42
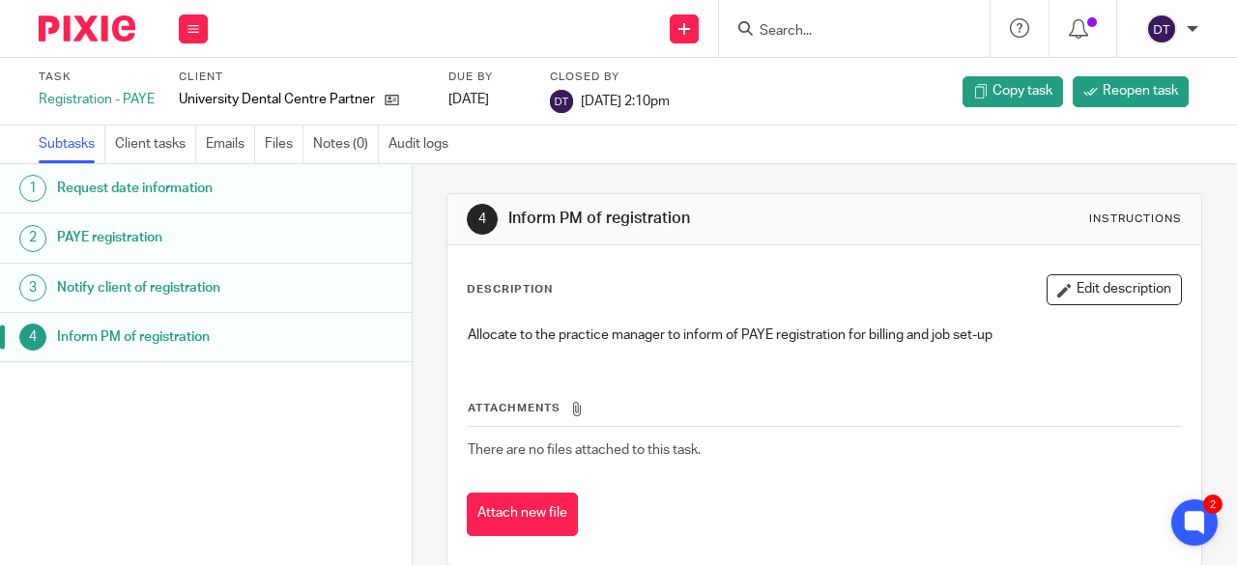
click at [199, 189] on h1 "Request date information" at bounding box center [168, 188] width 223 height 29
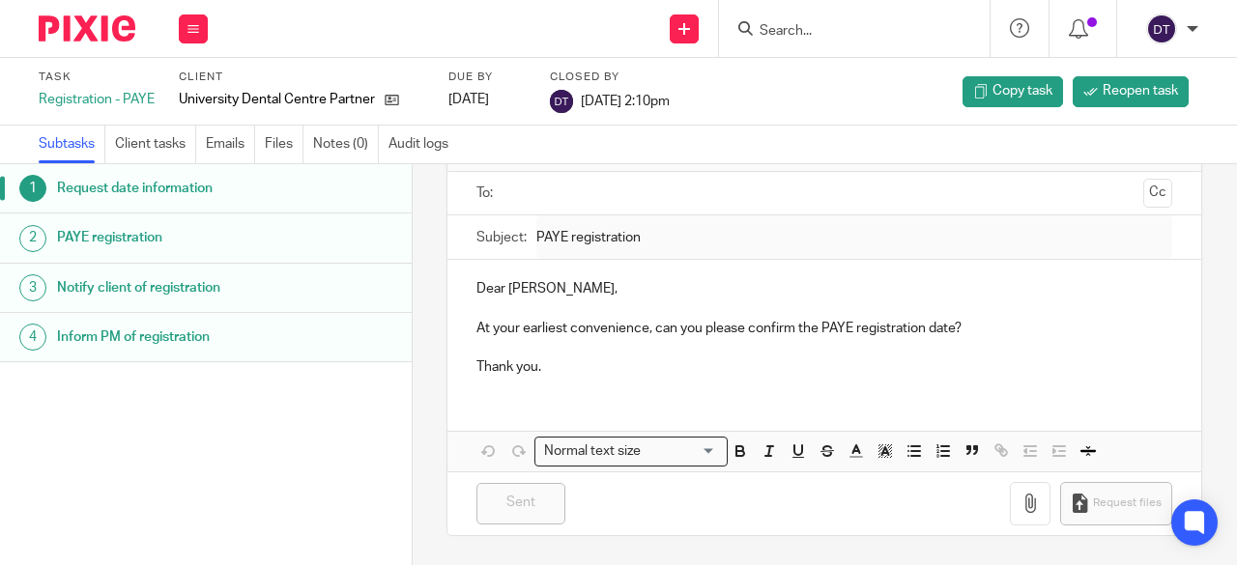
scroll to position [130, 0]
click at [174, 237] on h1 "PAYE registration" at bounding box center [168, 237] width 223 height 29
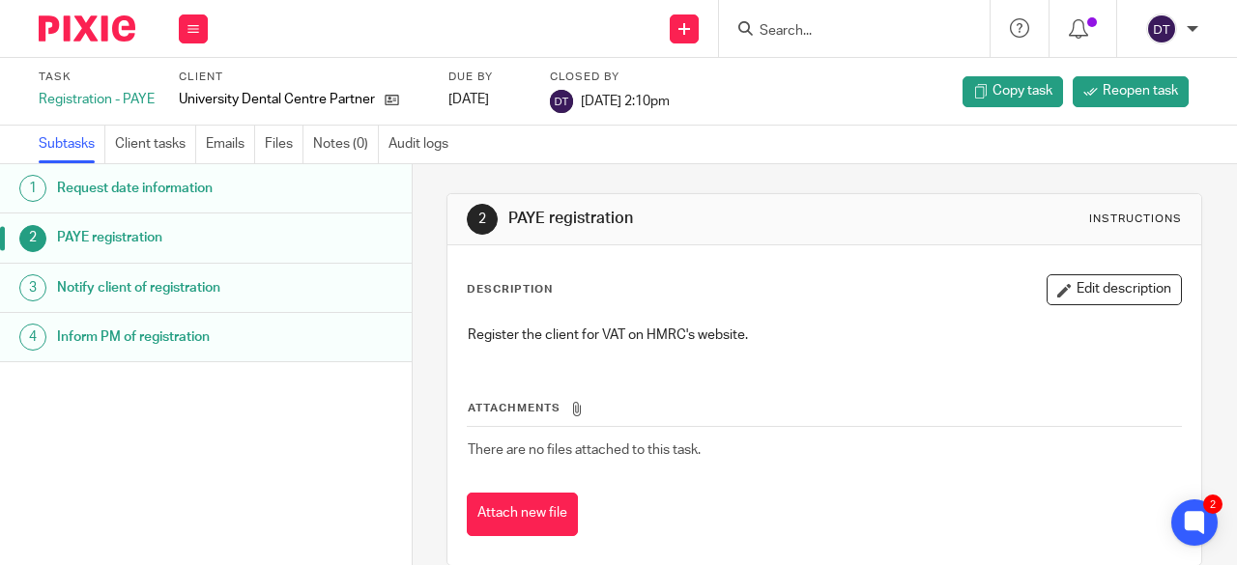
click at [805, 24] on input "Search" at bounding box center [844, 31] width 174 height 17
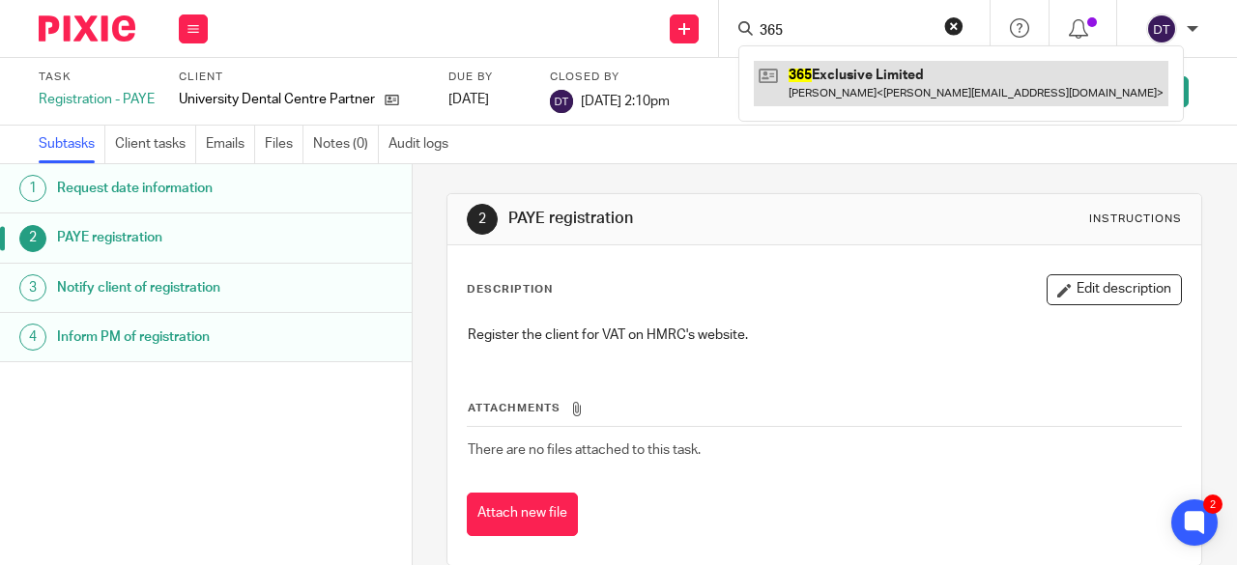
type input "365"
click at [812, 84] on link at bounding box center [961, 83] width 414 height 44
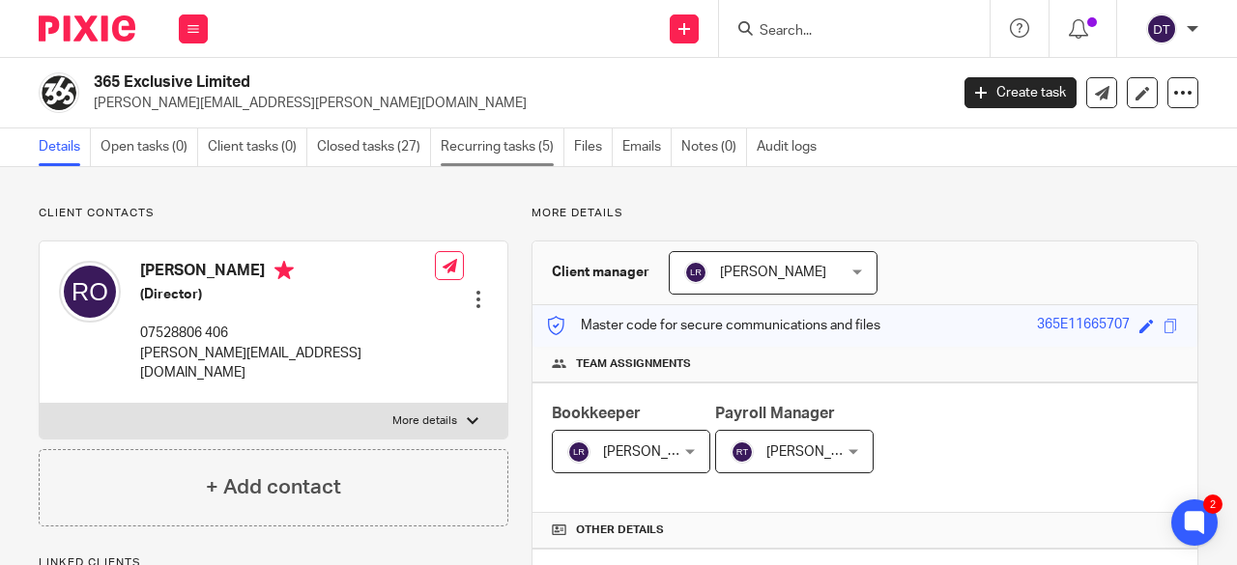
click at [486, 154] on link "Recurring tasks (5)" at bounding box center [503, 148] width 124 height 38
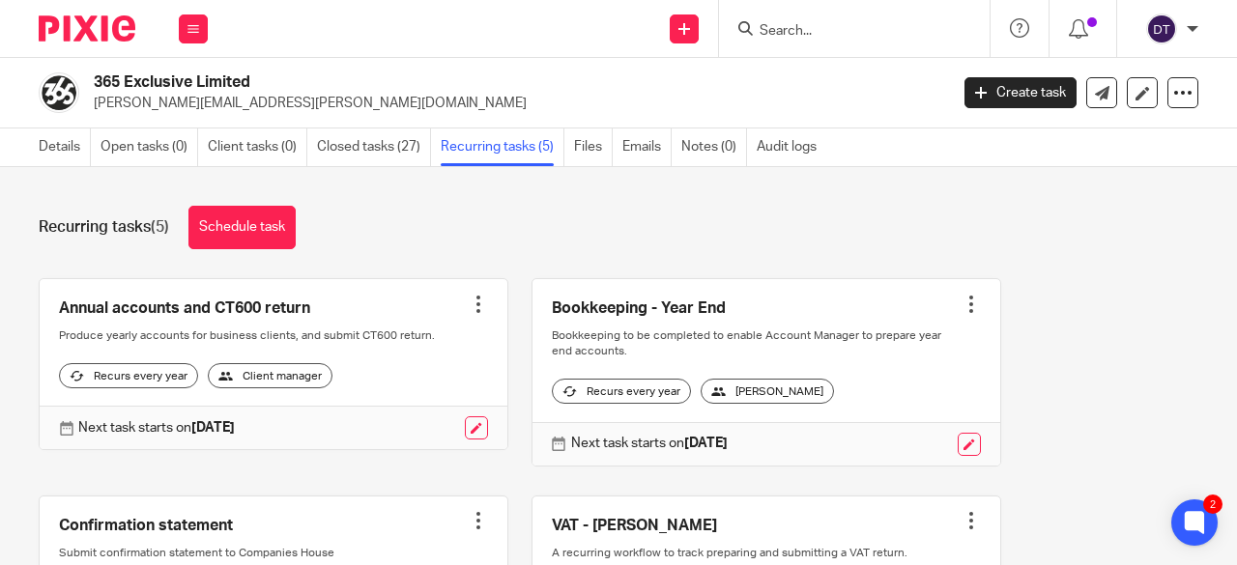
scroll to position [97, 0]
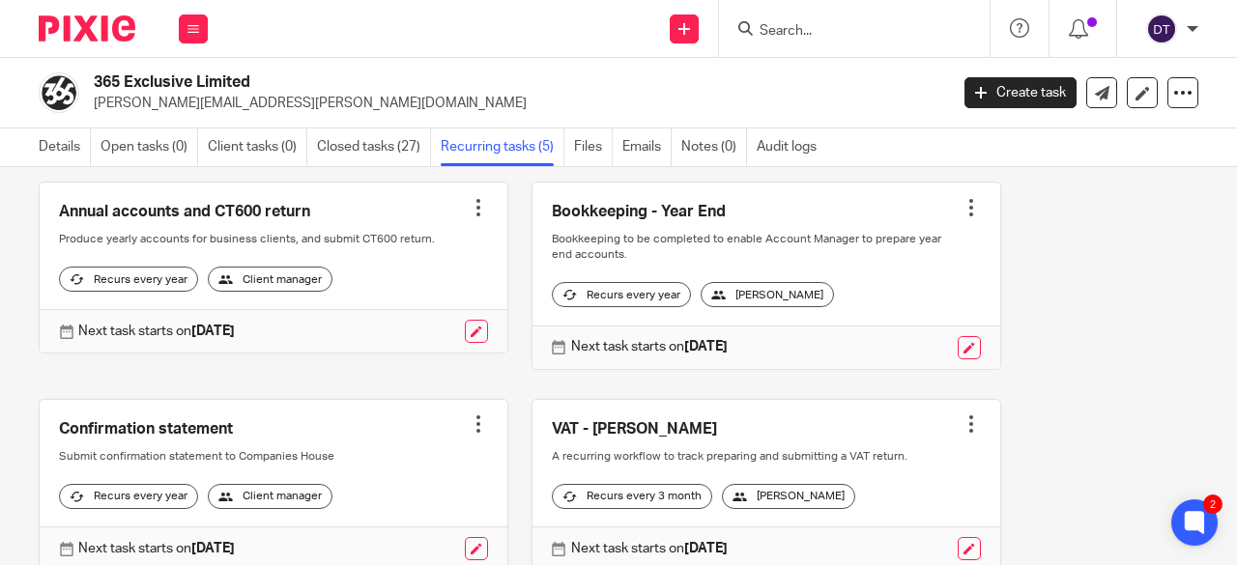
click at [1169, 22] on img at bounding box center [1161, 29] width 31 height 31
click at [1088, 130] on span "Logout" at bounding box center [1108, 135] width 43 height 14
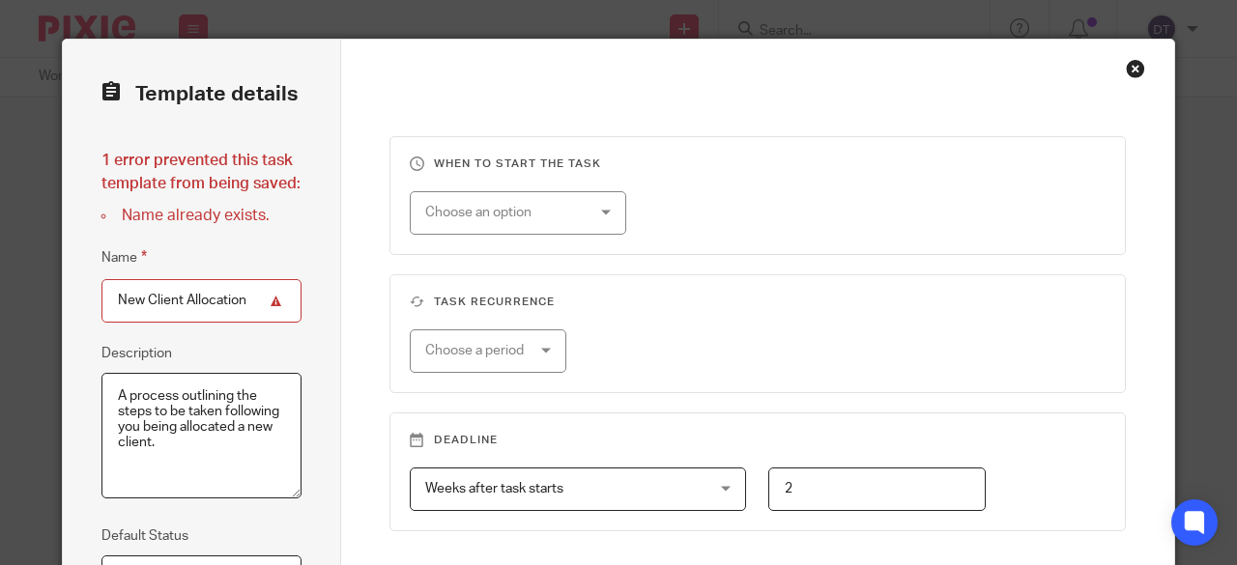
click at [240, 294] on input "New Client Allocation" at bounding box center [201, 300] width 200 height 43
drag, startPoint x: 239, startPoint y: 294, endPoint x: 180, endPoint y: 308, distance: 60.7
click at [180, 308] on input "New Client Allocation" at bounding box center [201, 300] width 200 height 43
click at [201, 303] on input "New Client - MA Intor" at bounding box center [201, 300] width 200 height 43
click at [243, 295] on input "New Client - AM Intor" at bounding box center [201, 300] width 200 height 43
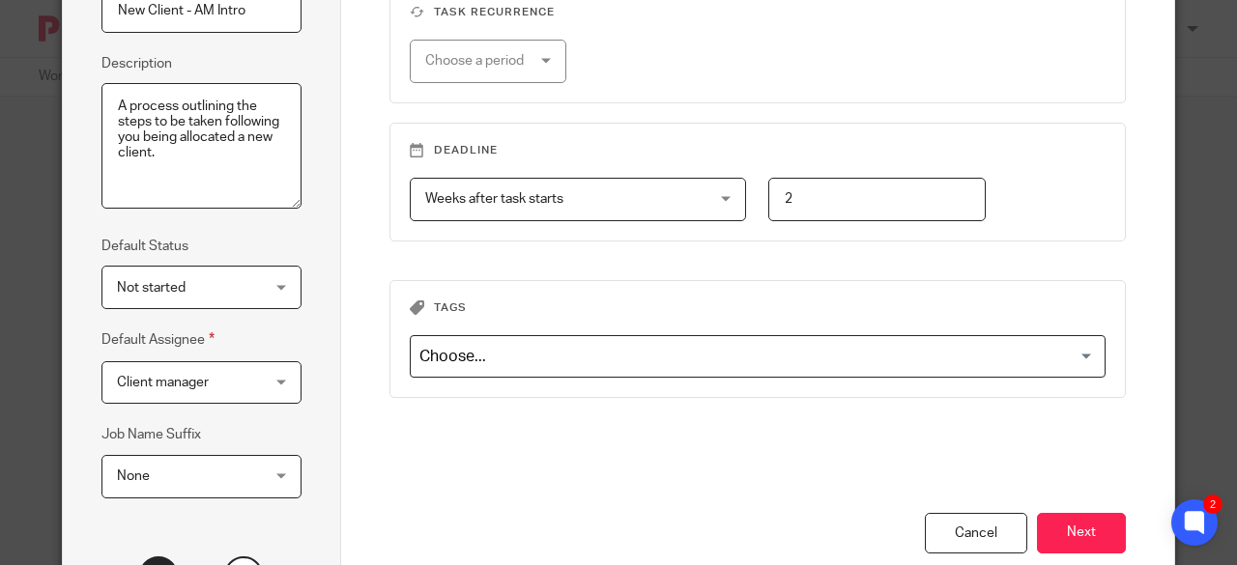
scroll to position [443, 0]
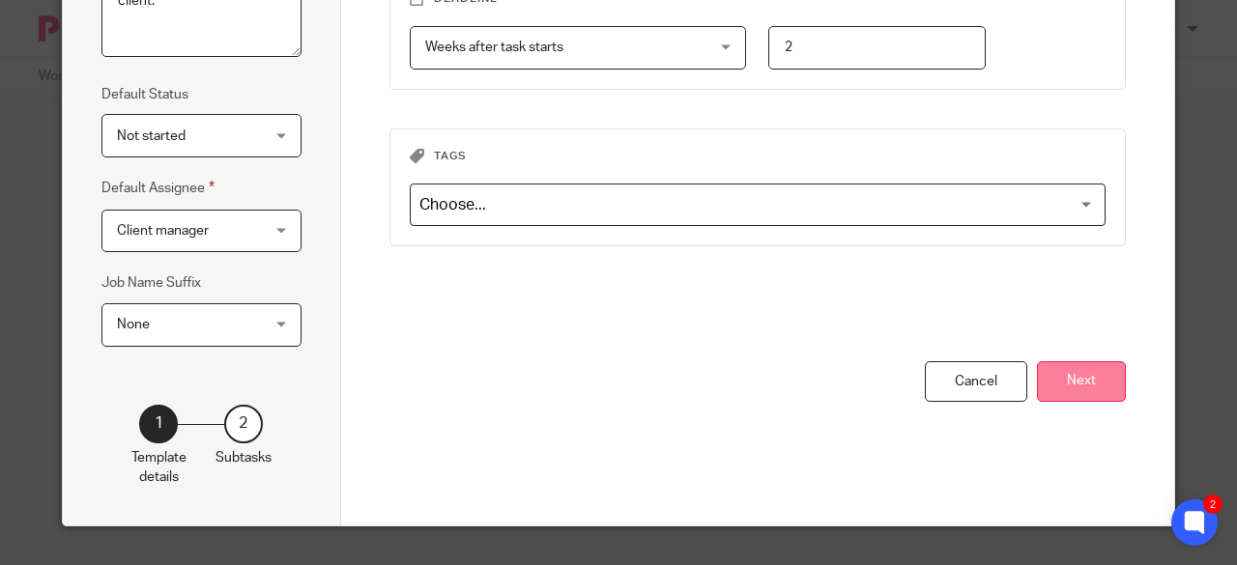
type input "New Client - AM Intro"
click at [1081, 380] on button "Next" at bounding box center [1081, 382] width 89 height 42
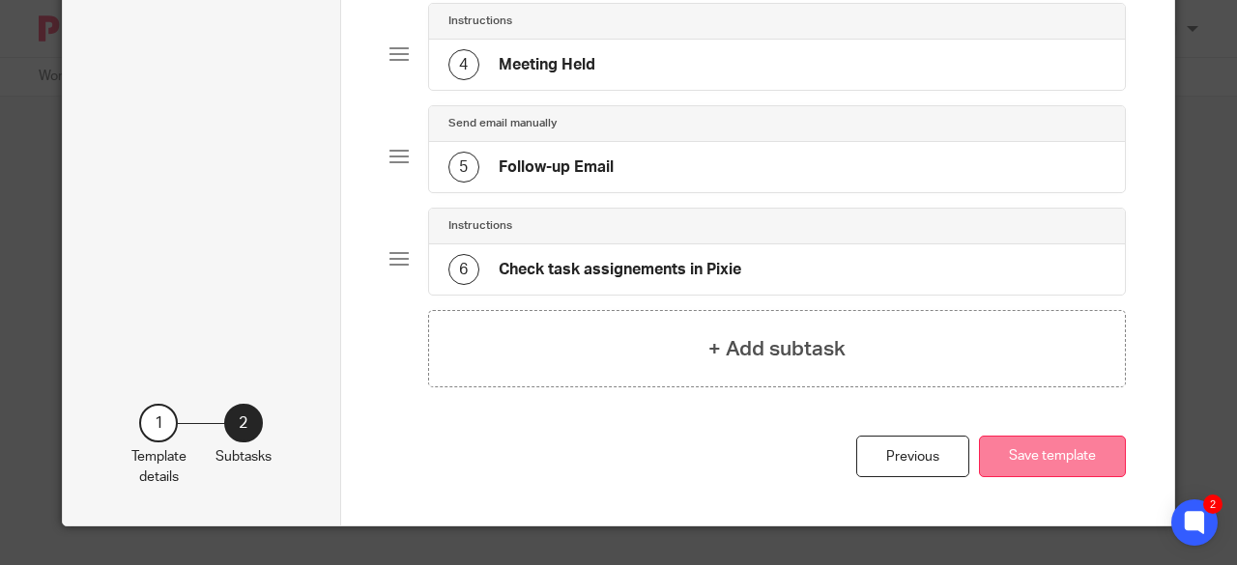
click at [1078, 449] on button "Save template" at bounding box center [1052, 457] width 147 height 42
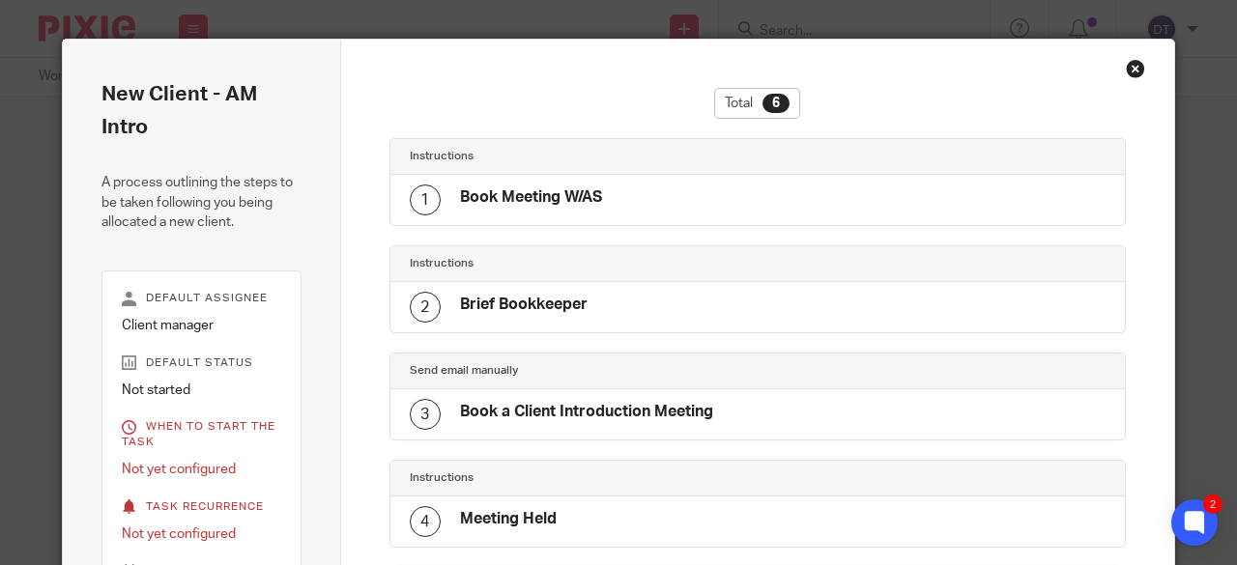
click at [1126, 67] on div "Close this dialog window" at bounding box center [1135, 68] width 19 height 19
